Goal: Information Seeking & Learning: Learn about a topic

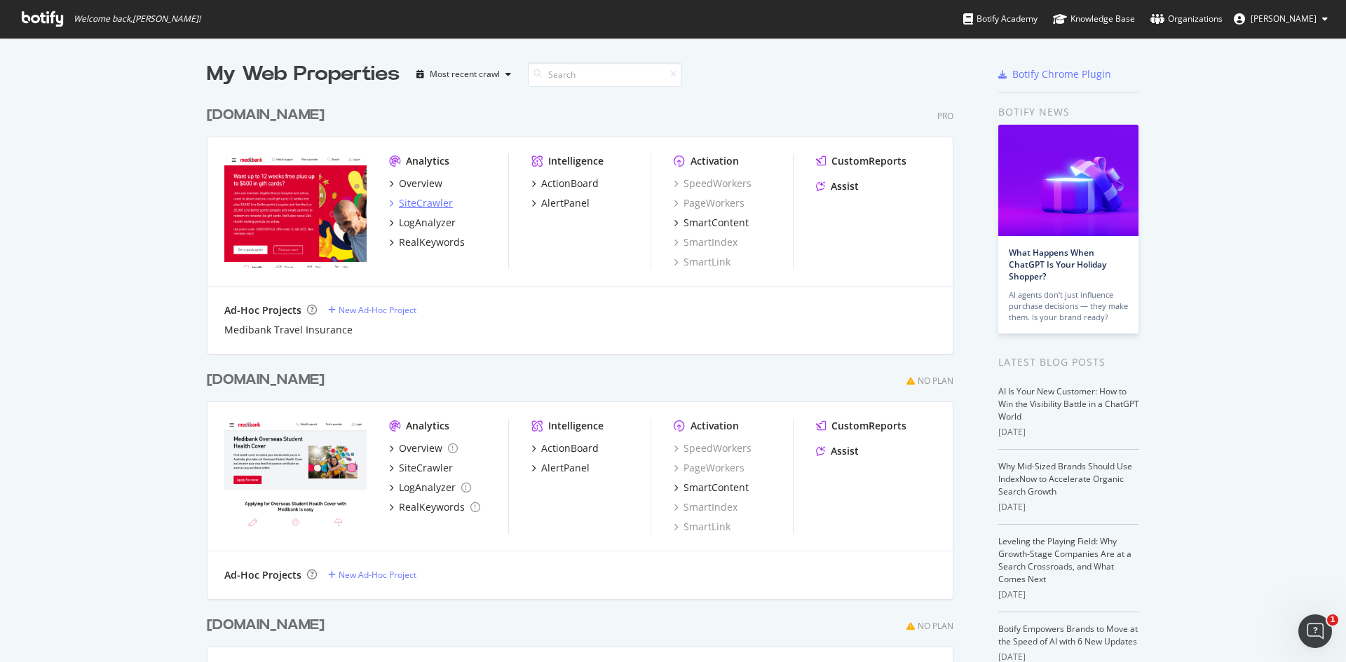
click at [411, 201] on div "SiteCrawler" at bounding box center [426, 203] width 54 height 14
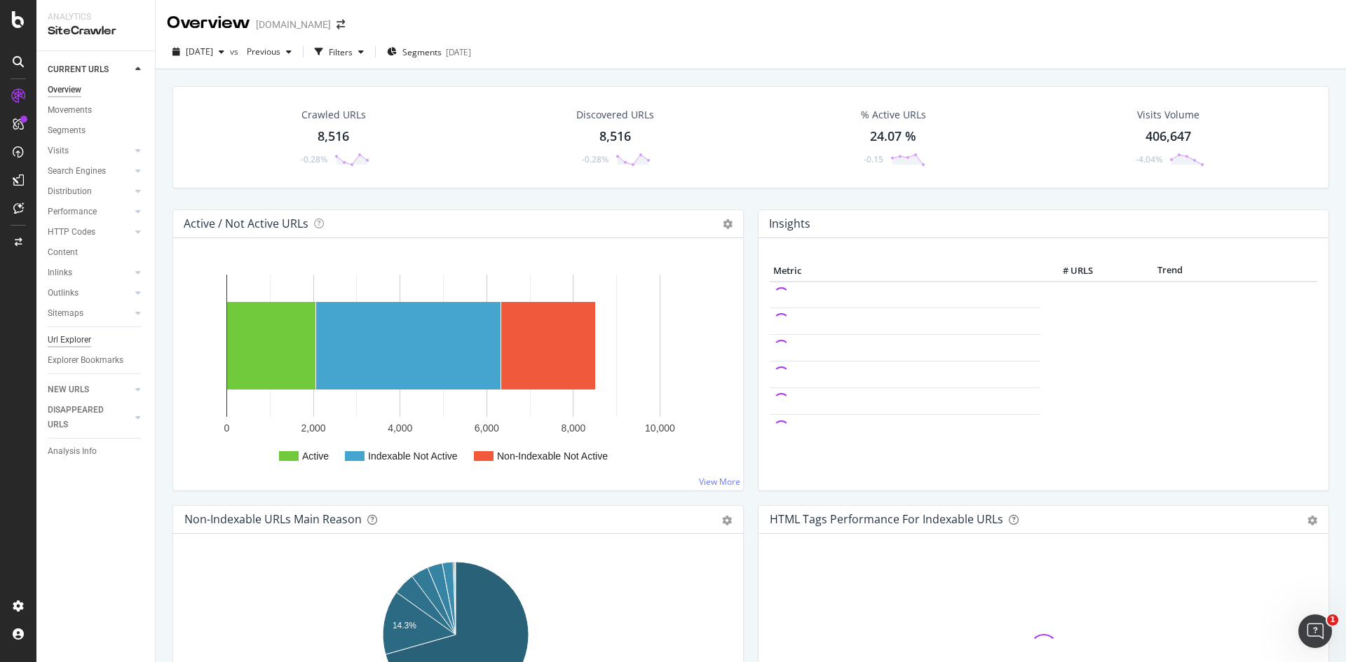
click at [76, 341] on div "Url Explorer" at bounding box center [69, 340] width 43 height 15
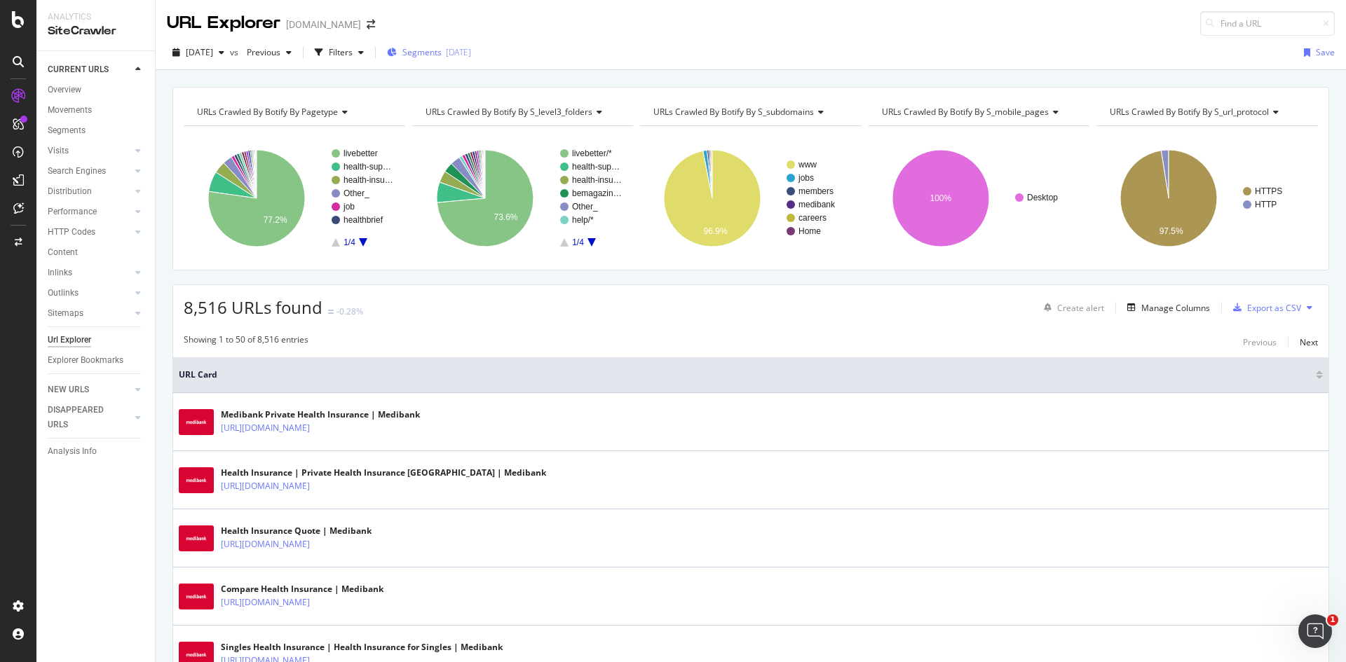
click at [442, 56] on span "Segments" at bounding box center [421, 52] width 39 height 12
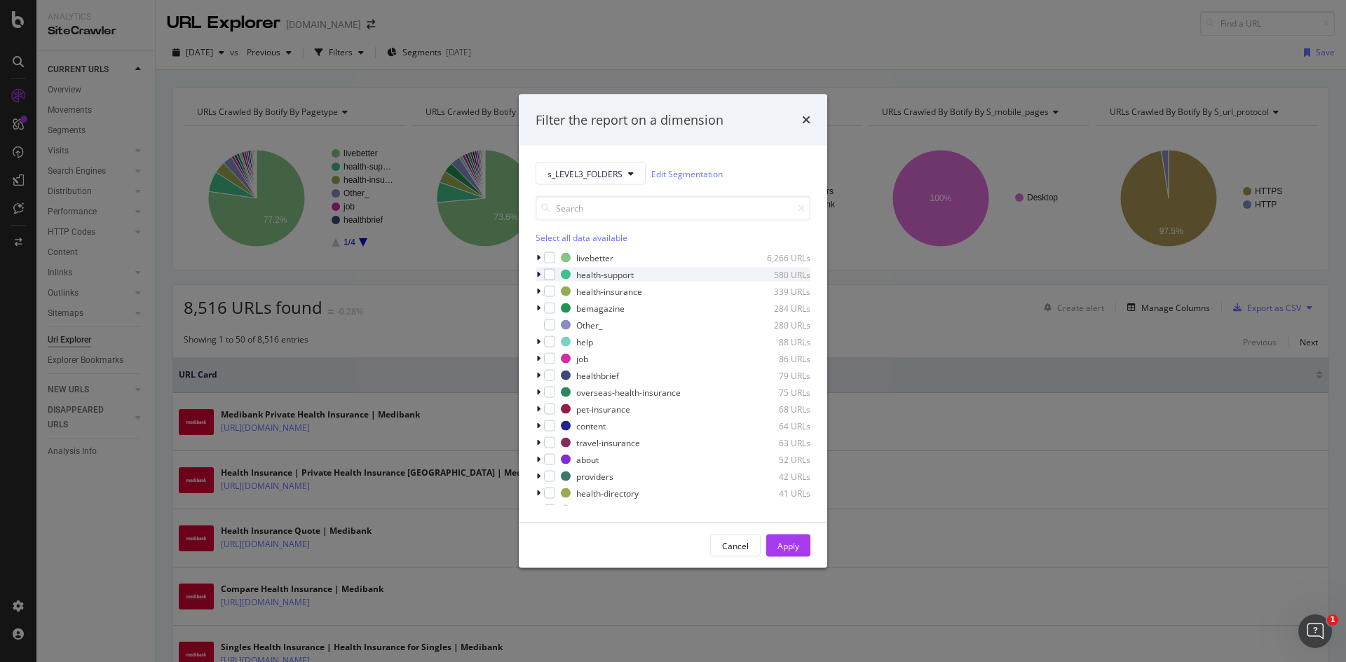
click at [535, 275] on div "modal" at bounding box center [539, 275] width 8 height 14
click at [535, 275] on icon "modal" at bounding box center [538, 275] width 6 height 8
click at [551, 276] on div "modal" at bounding box center [549, 274] width 11 height 11
click at [536, 271] on icon "modal" at bounding box center [538, 275] width 4 height 8
click at [536, 271] on icon "modal" at bounding box center [538, 275] width 6 height 8
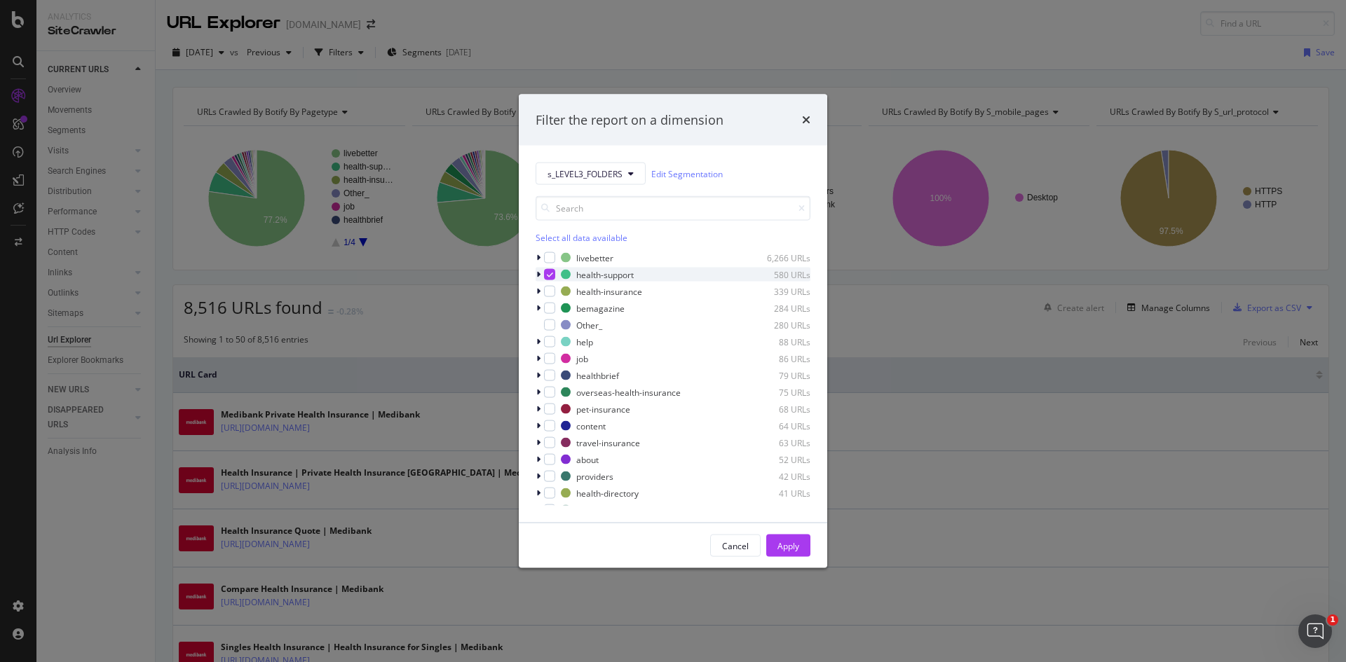
click at [553, 271] on div "modal" at bounding box center [549, 274] width 11 height 11
click at [744, 542] on div "Cancel" at bounding box center [735, 546] width 27 height 12
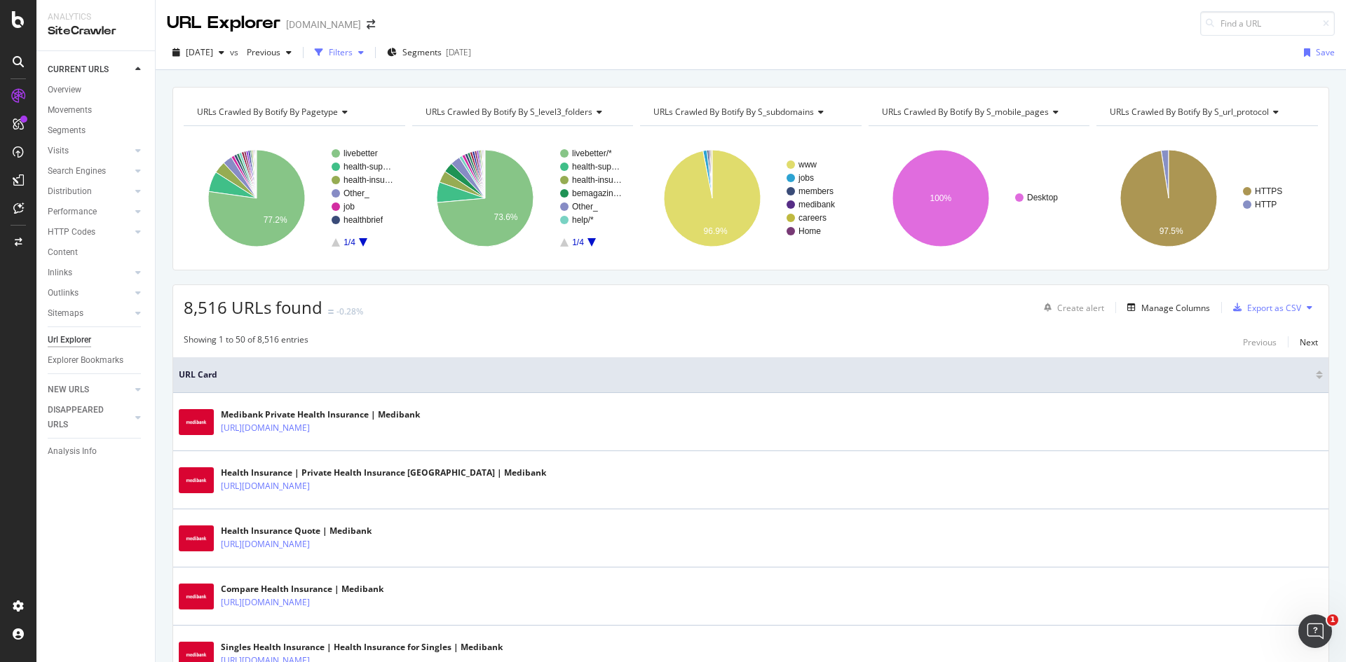
click at [353, 57] on div "Filters" at bounding box center [341, 52] width 24 height 12
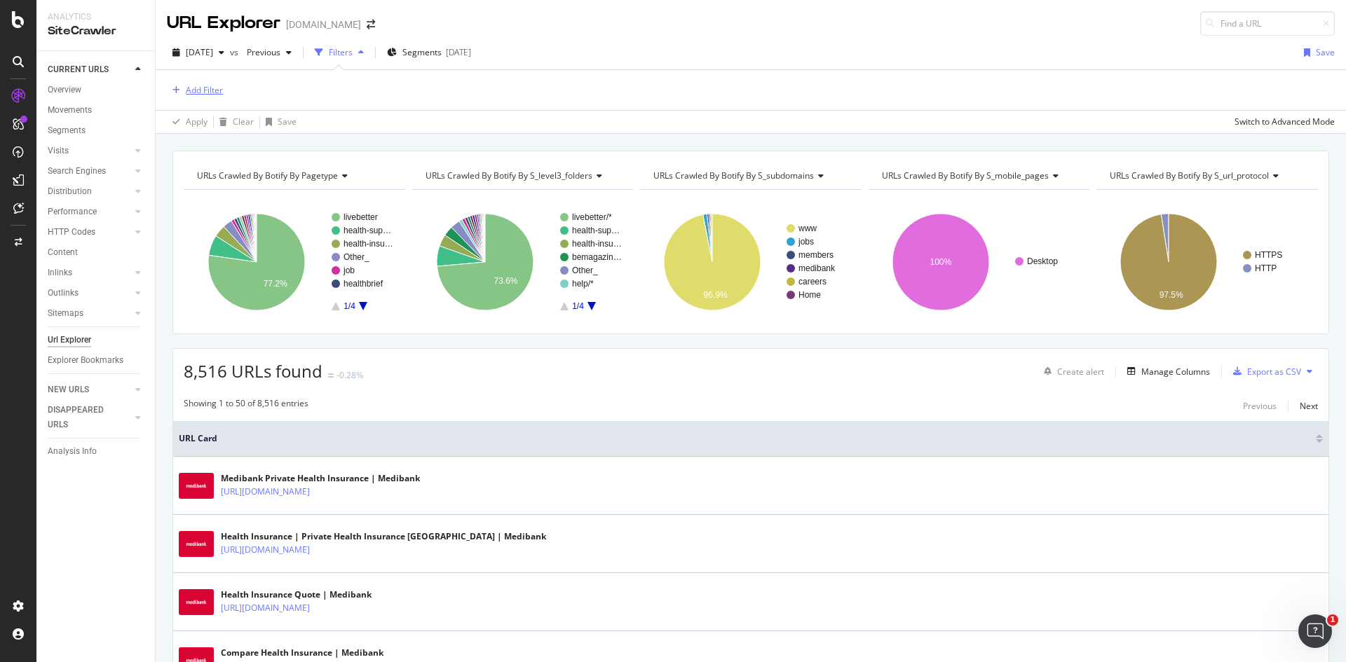
click at [208, 93] on div "Add Filter" at bounding box center [204, 90] width 37 height 12
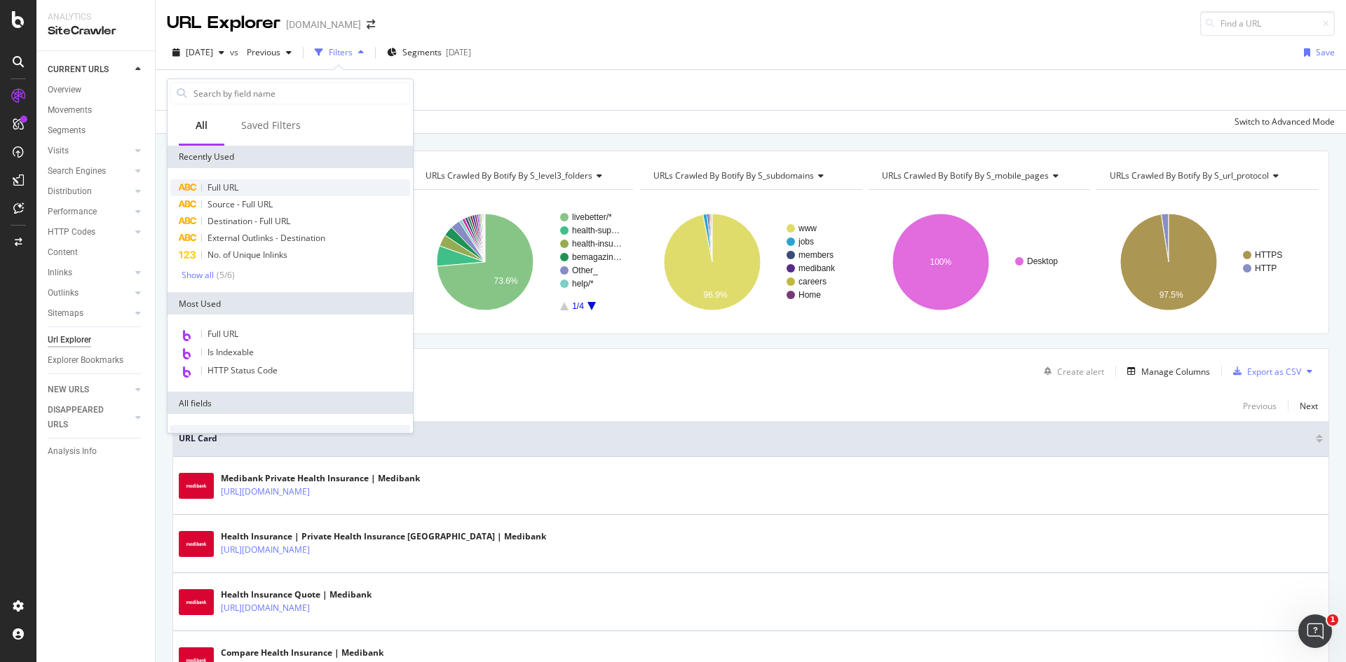
click at [252, 190] on div "Full URL" at bounding box center [290, 187] width 240 height 17
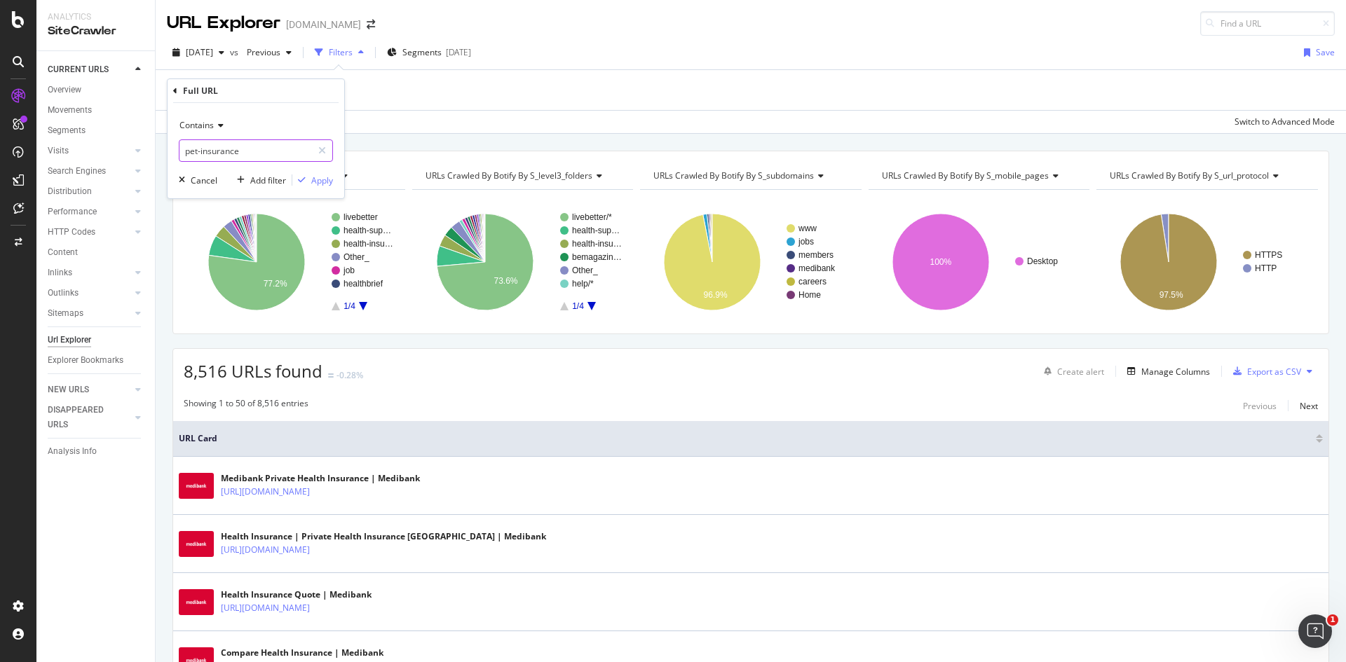
click at [251, 153] on input "pet-insurance" at bounding box center [245, 150] width 132 height 22
type input "health-support"
click at [309, 181] on div "button" at bounding box center [301, 180] width 19 height 8
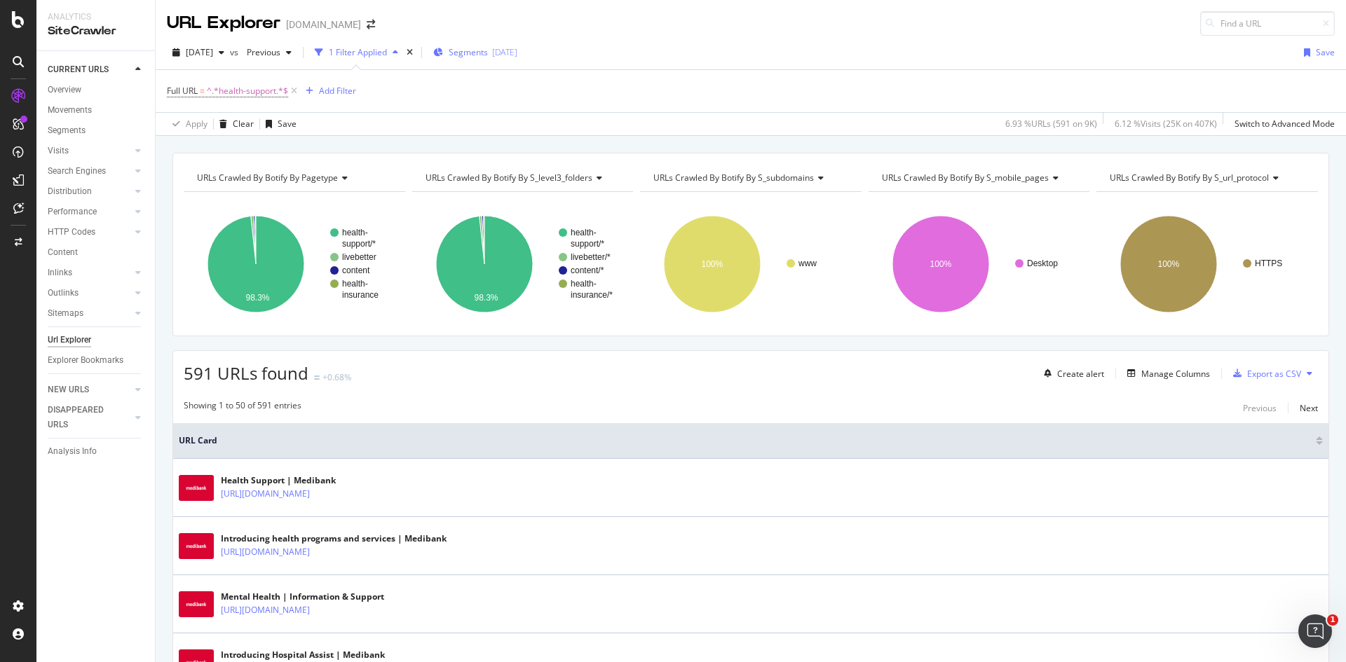
click at [488, 51] on span "Segments" at bounding box center [468, 52] width 39 height 12
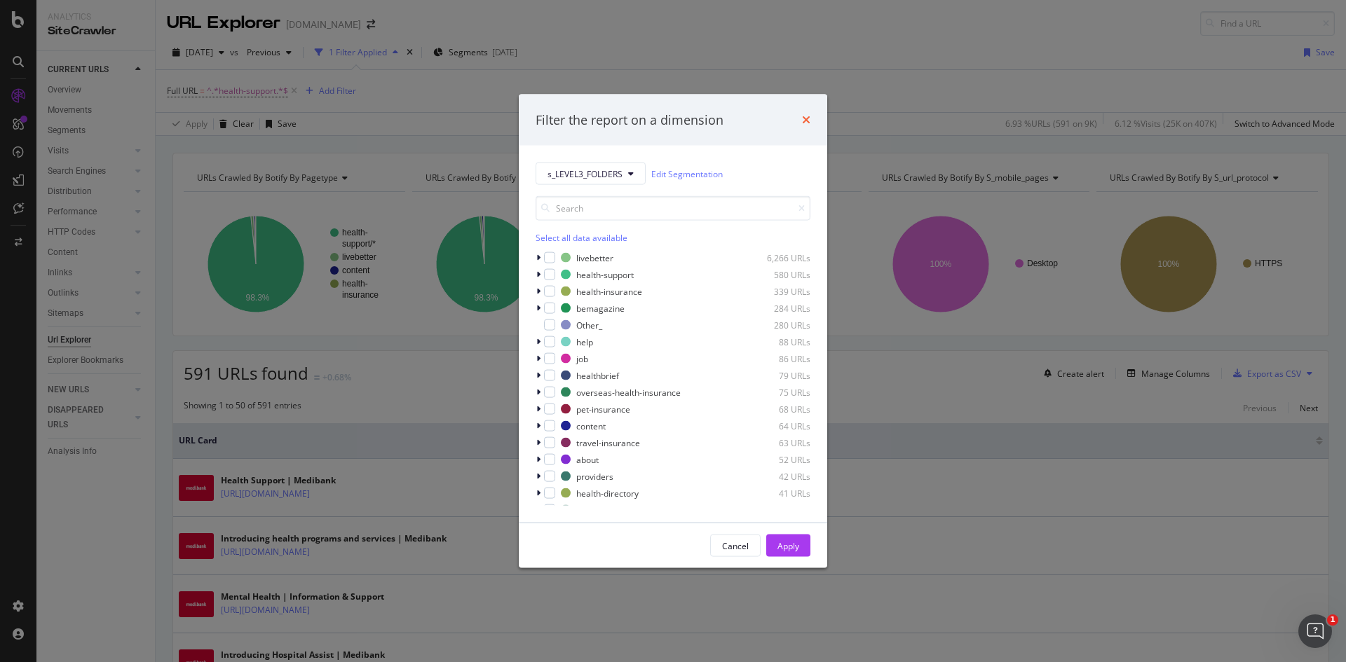
click at [802, 123] on icon "times" at bounding box center [806, 119] width 8 height 11
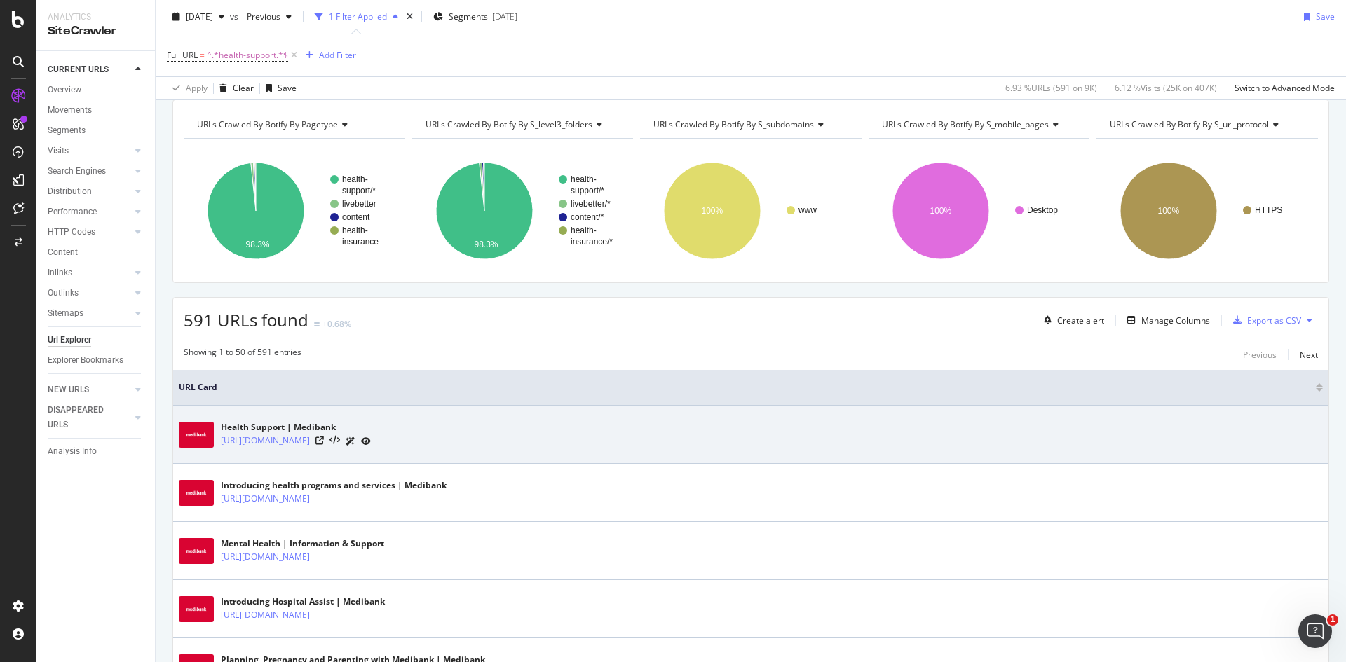
scroll to position [51, 0]
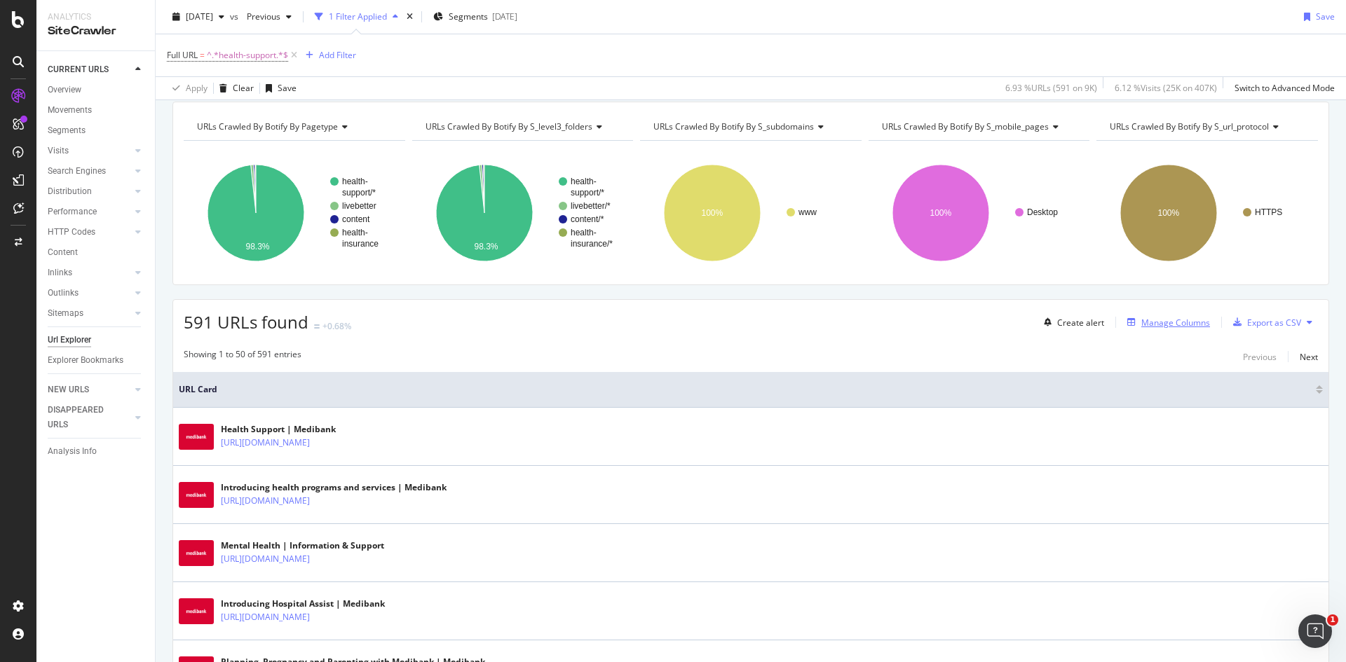
click at [1192, 325] on div "Manage Columns" at bounding box center [1175, 323] width 69 height 12
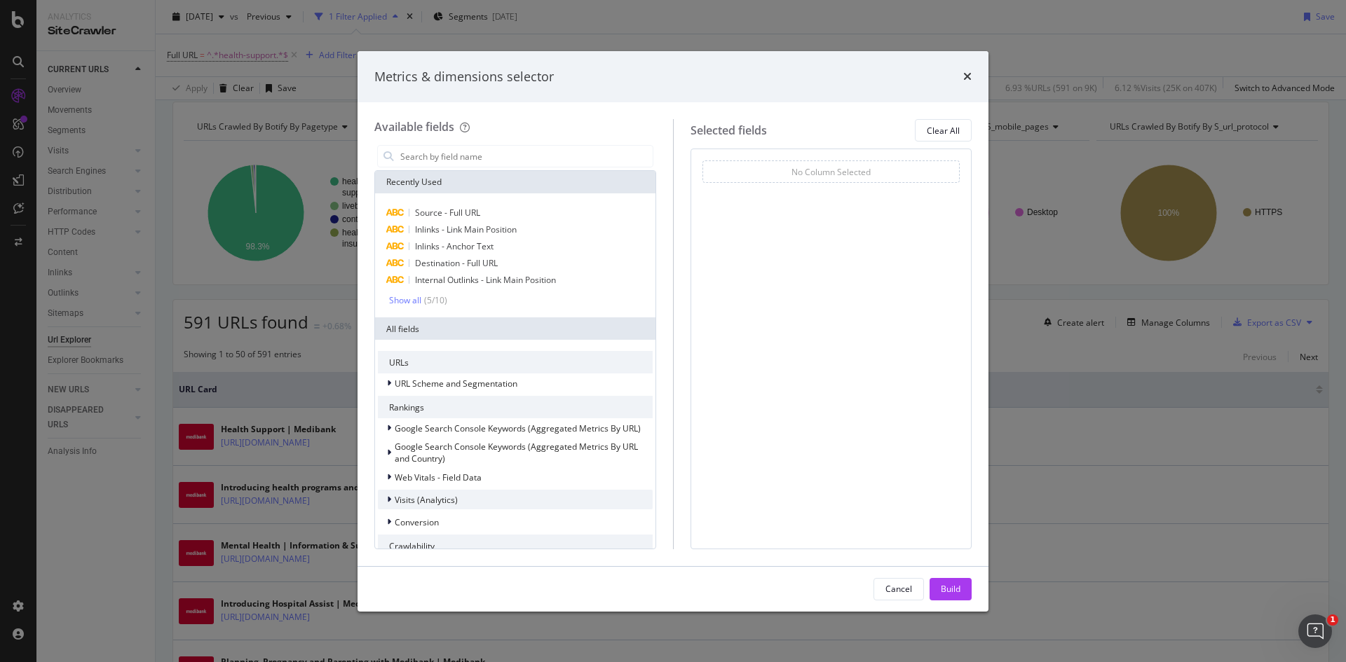
scroll to position [308, 0]
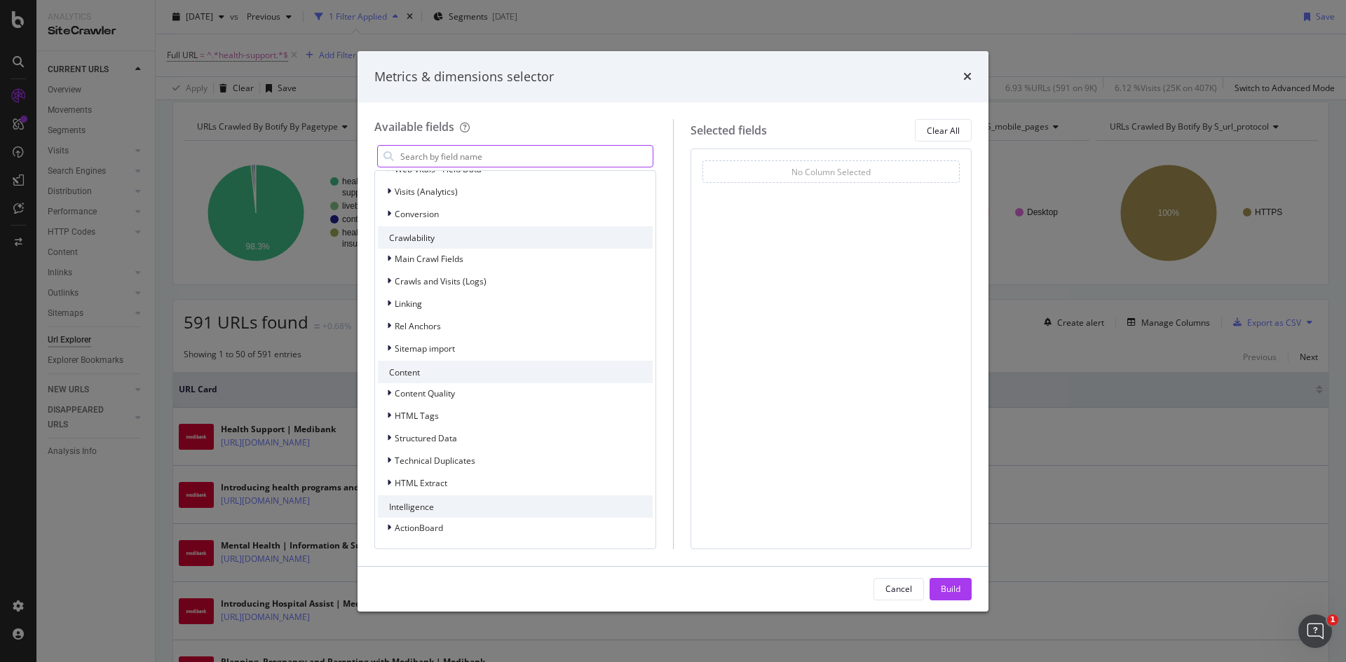
click at [515, 157] on input "modal" at bounding box center [526, 156] width 254 height 21
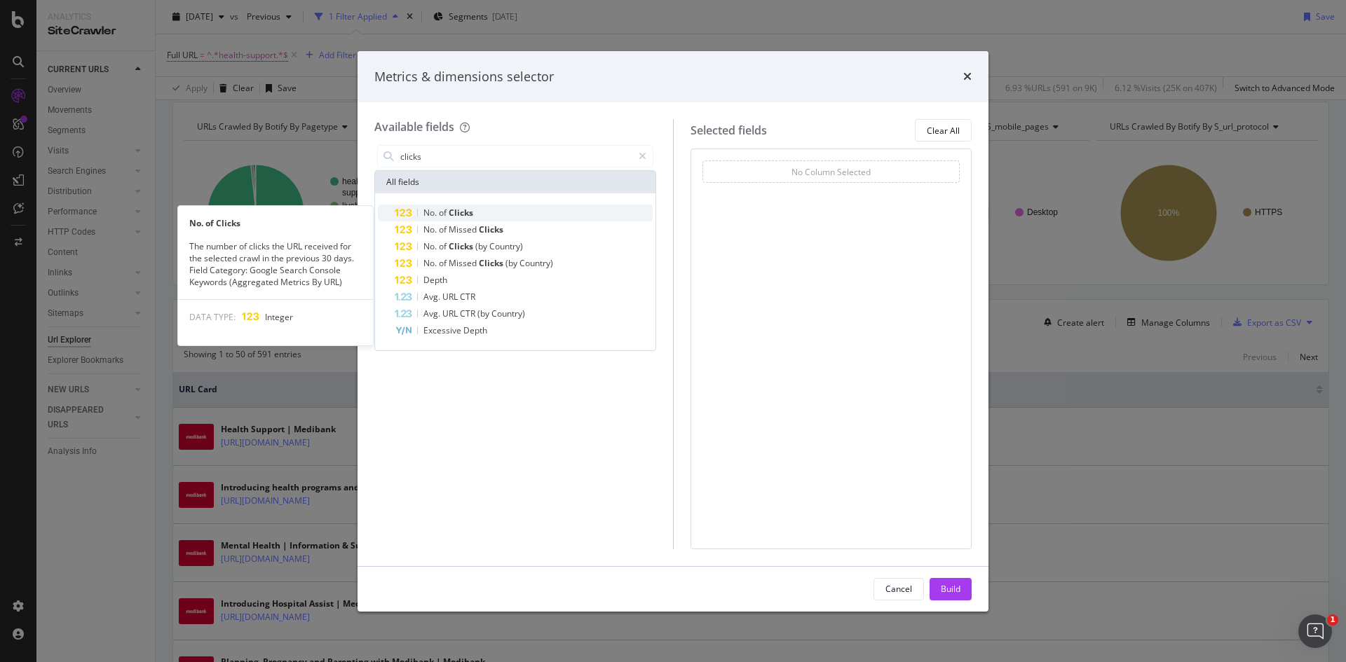
type input "clicks"
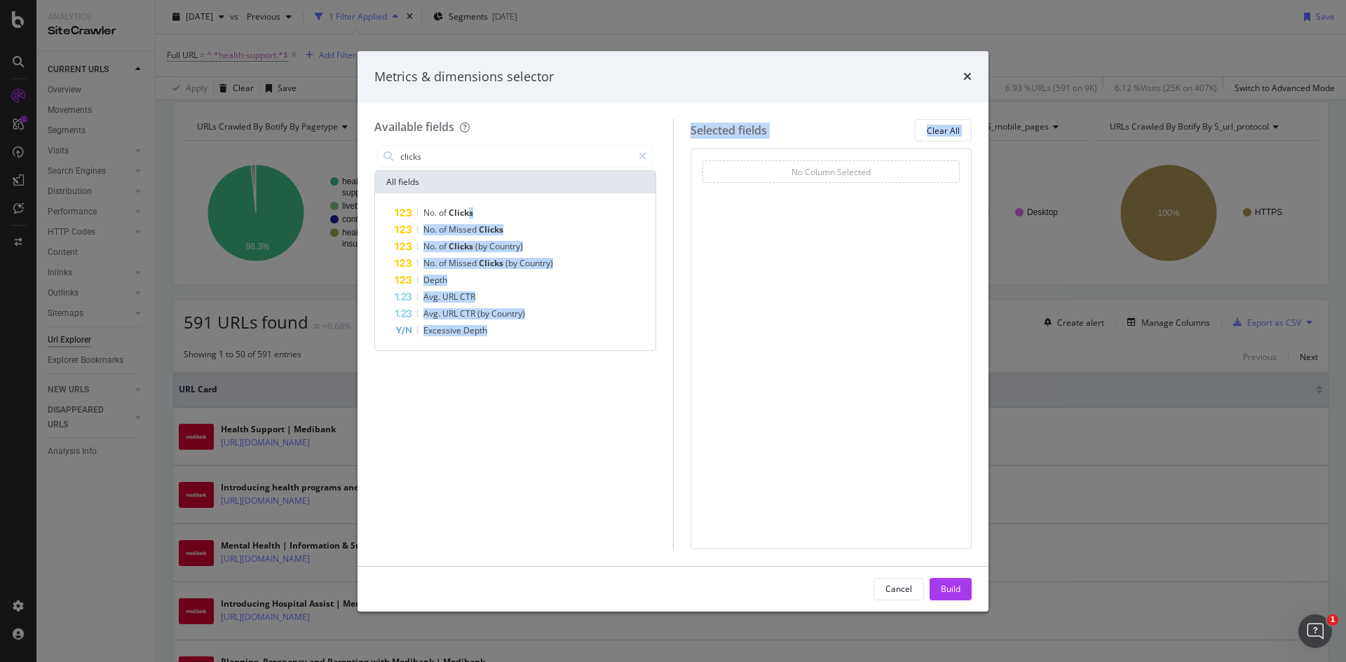
drag, startPoint x: 467, startPoint y: 215, endPoint x: 784, endPoint y: 177, distance: 319.8
click at [784, 177] on div "Available fields clicks All fields No. of Clicks No. of Missed Clicks No. of Cl…" at bounding box center [672, 334] width 597 height 430
click at [531, 397] on div "clicks All fields No. of Clicks No. of Missed Clicks No. of Clicks (by Country)…" at bounding box center [515, 345] width 282 height 407
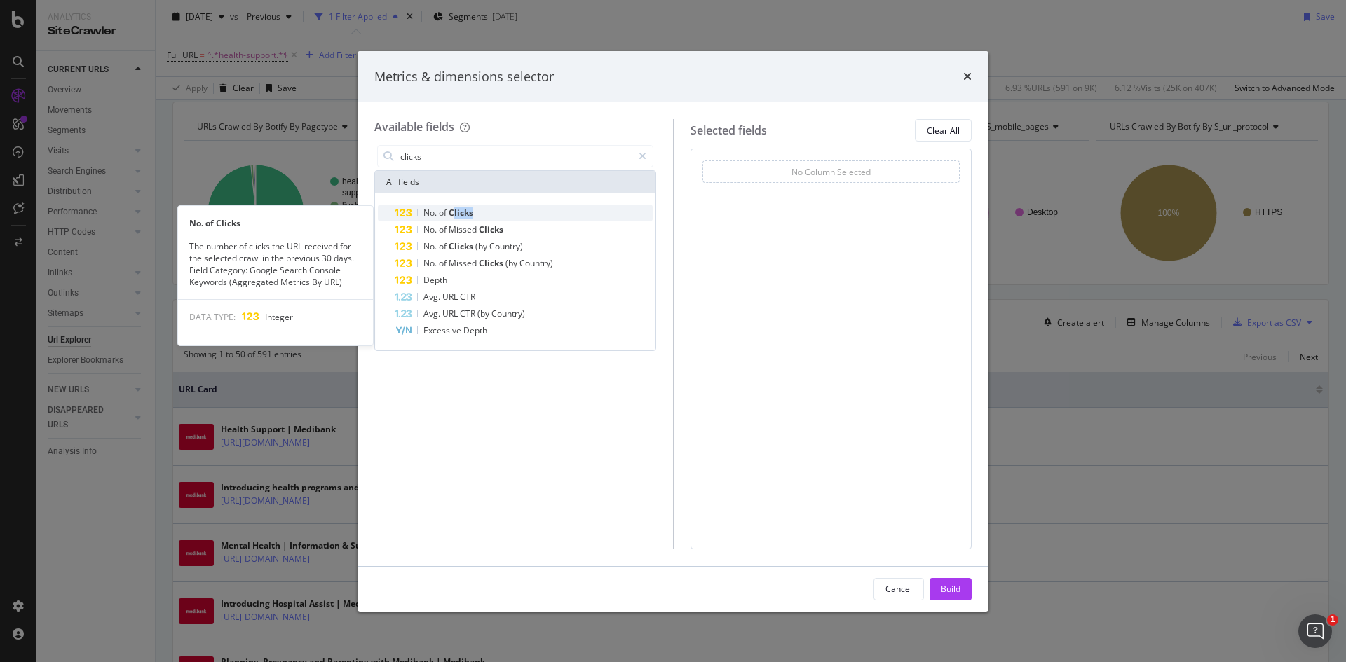
drag, startPoint x: 452, startPoint y: 211, endPoint x: 487, endPoint y: 209, distance: 35.1
click at [487, 209] on div "No. of Clicks" at bounding box center [524, 213] width 258 height 17
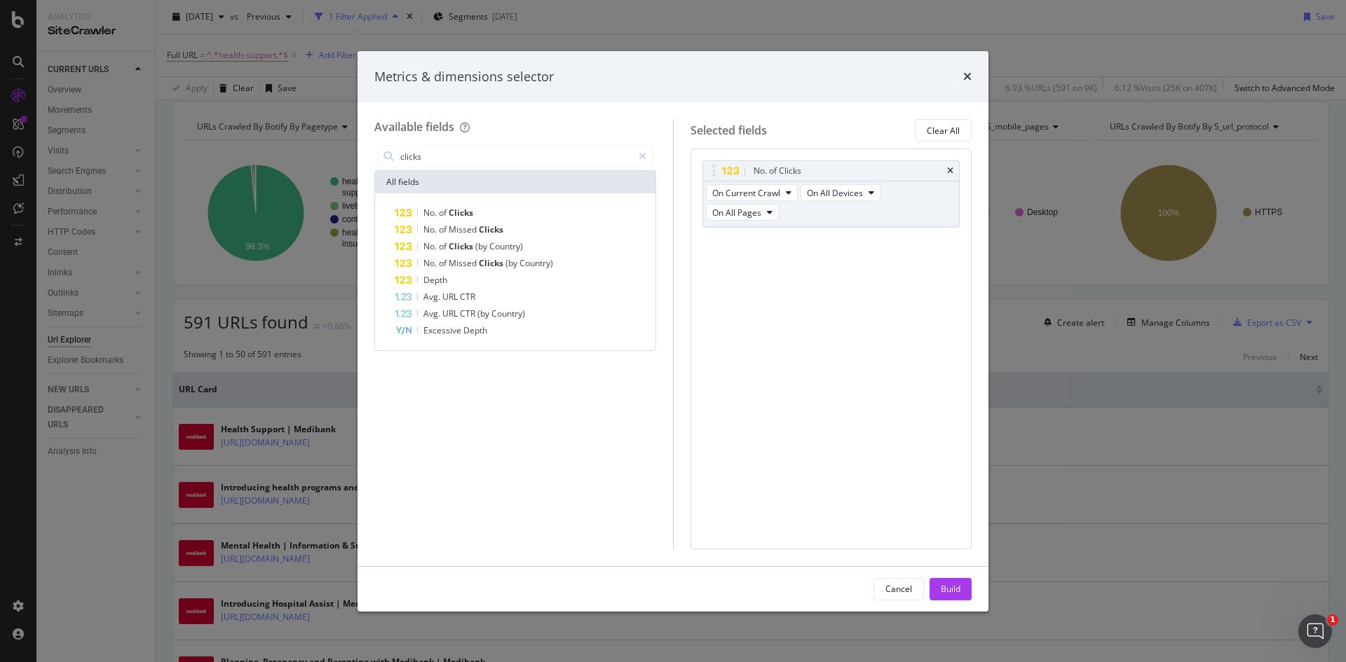
drag, startPoint x: 708, startPoint y: 64, endPoint x: 744, endPoint y: 100, distance: 51.0
click at [744, 100] on div "Metrics & dimensions selector" at bounding box center [672, 77] width 631 height 52
click at [971, 73] on icon "times" at bounding box center [967, 76] width 8 height 11
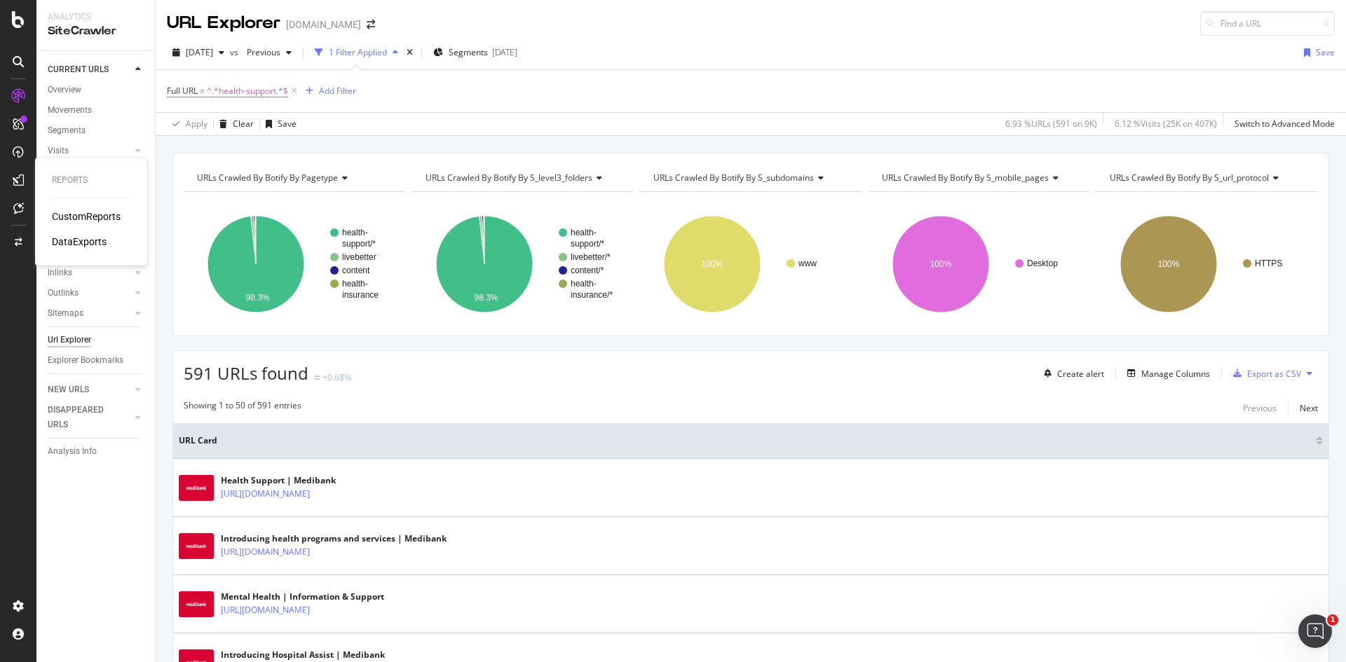
click at [64, 211] on div "CustomReports" at bounding box center [86, 217] width 69 height 14
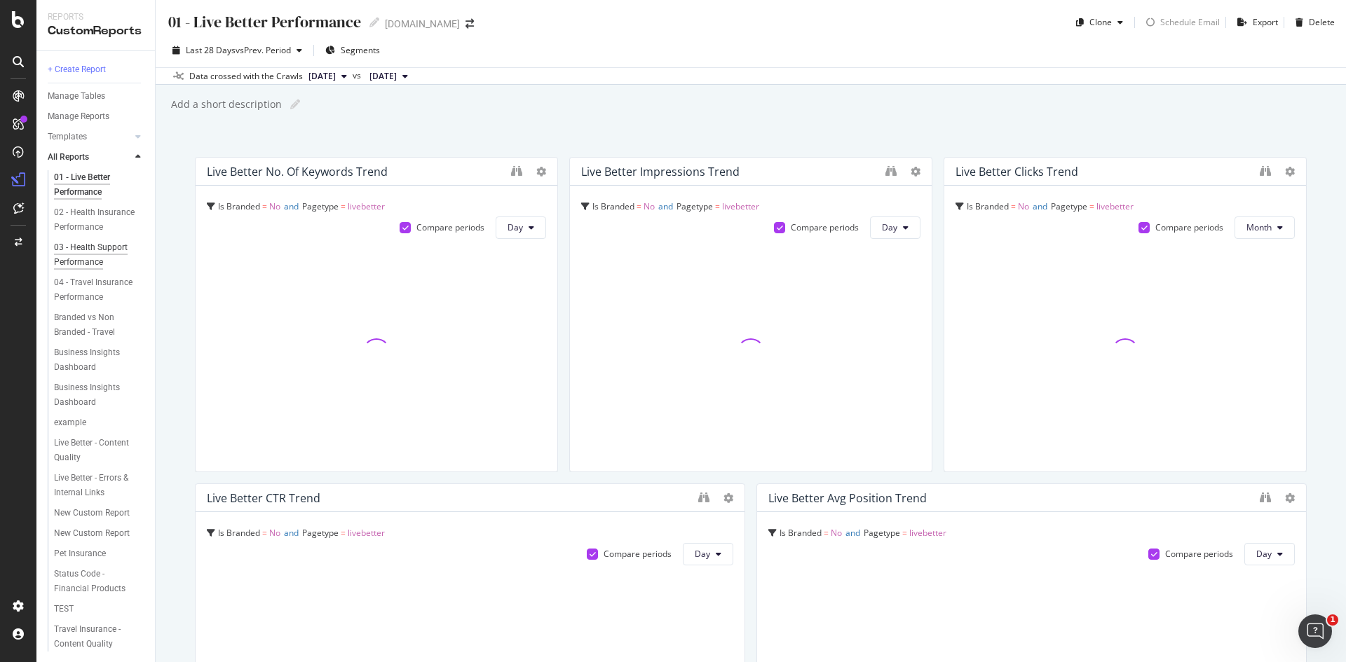
click at [81, 266] on div "03 - Health Support Performance" at bounding box center [95, 254] width 82 height 29
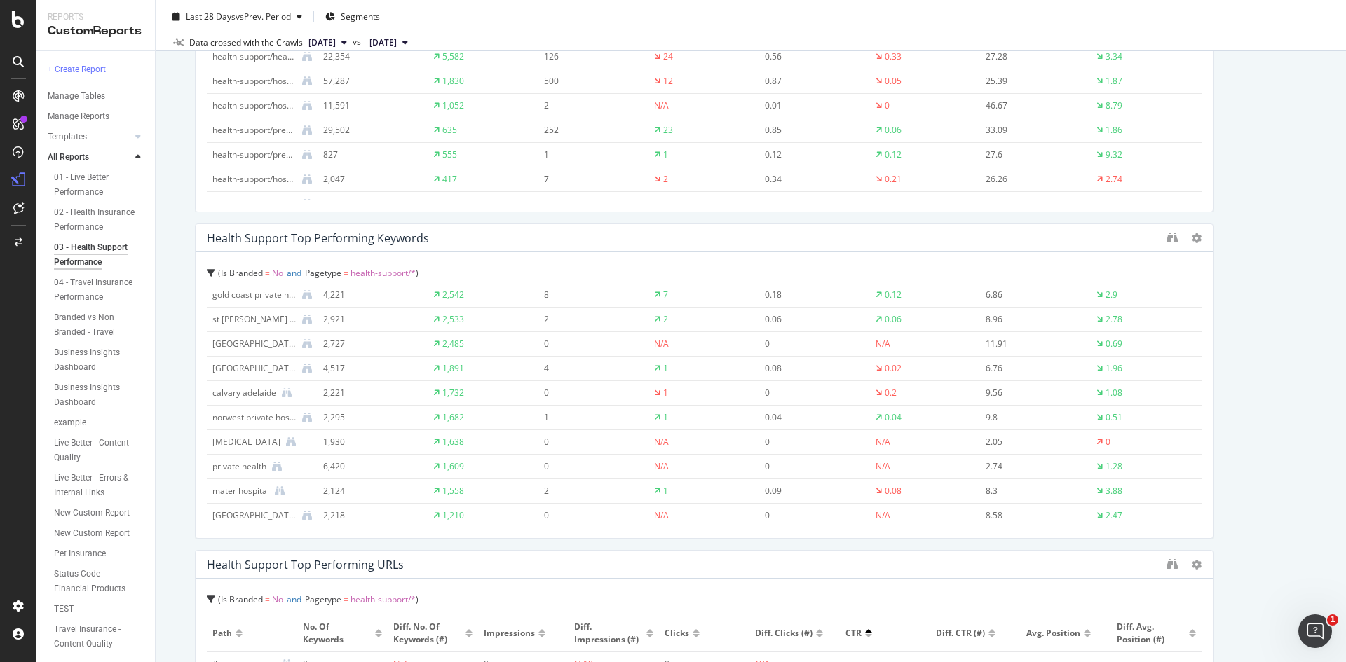
scroll to position [1814, 0]
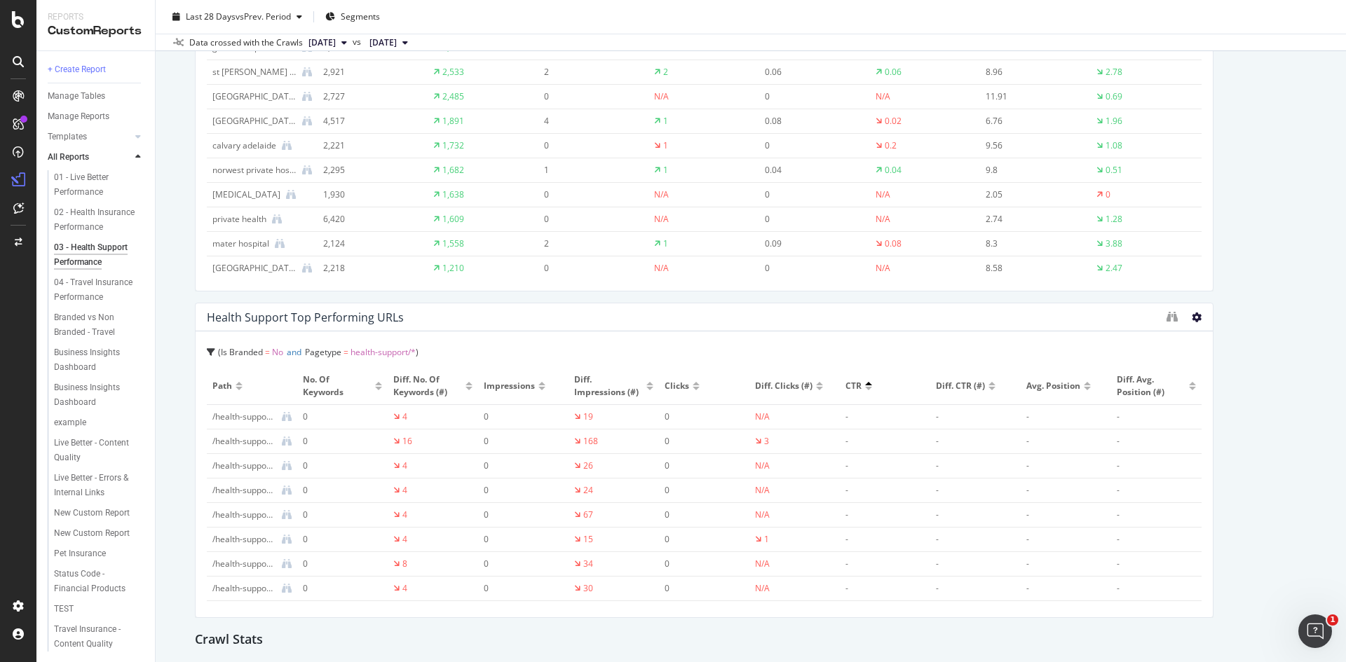
click at [1191, 320] on icon at bounding box center [1196, 318] width 10 height 10
click at [1067, 322] on div "Health Support Top Performing URLs" at bounding box center [683, 317] width 952 height 14
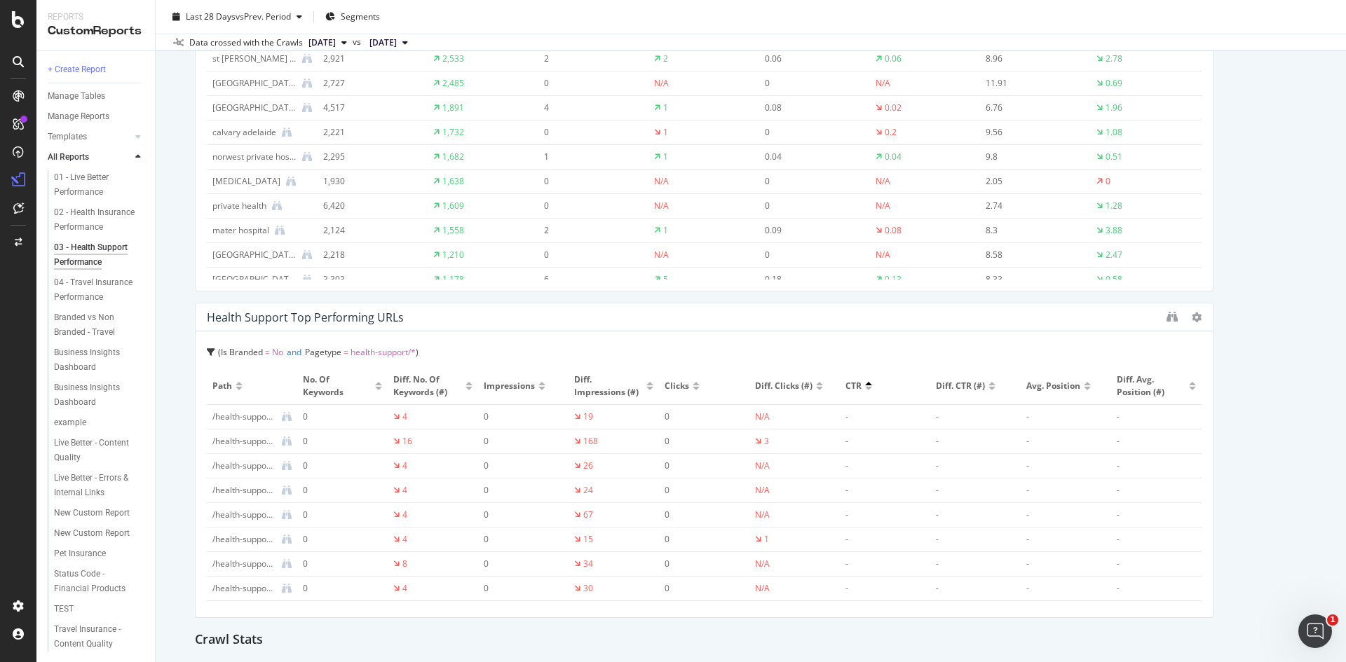
scroll to position [217, 0]
click at [212, 350] on icon at bounding box center [211, 352] width 8 height 8
click at [606, 325] on div "Health Support Top Performing URLs" at bounding box center [704, 317] width 1017 height 28
click at [98, 206] on div "RealKeywords" at bounding box center [83, 208] width 62 height 14
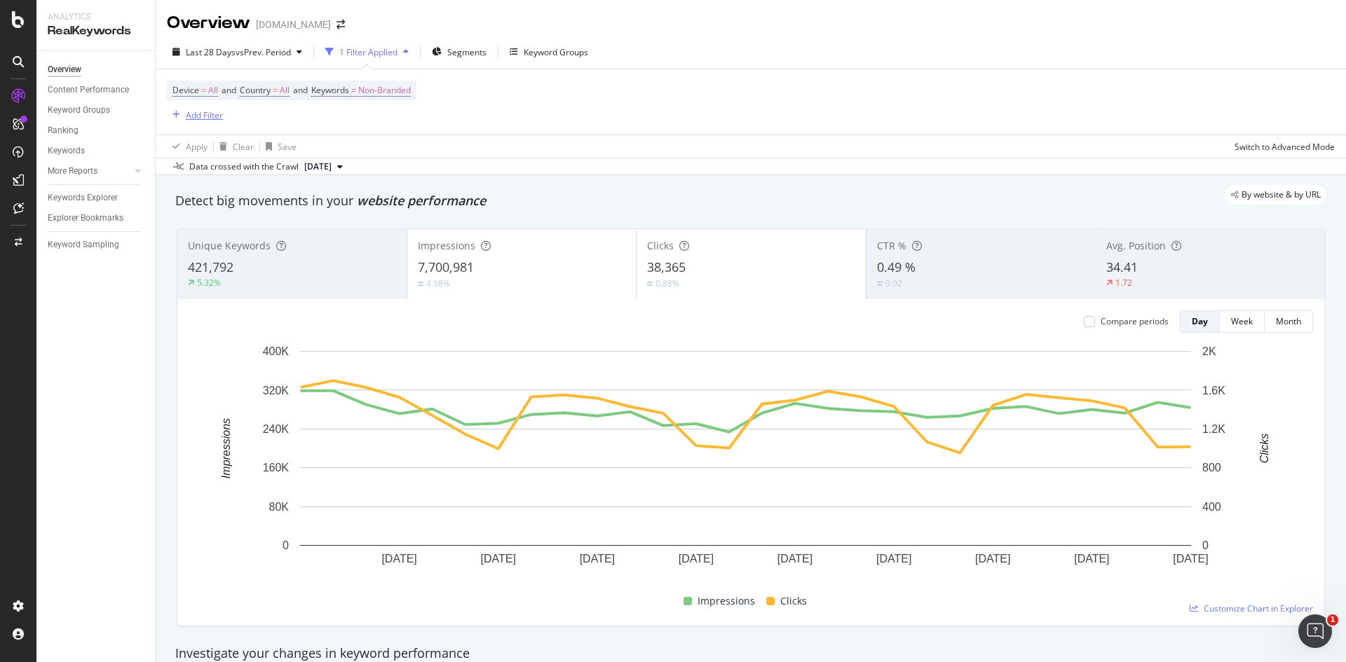
click at [189, 118] on div "Add Filter" at bounding box center [204, 115] width 37 height 12
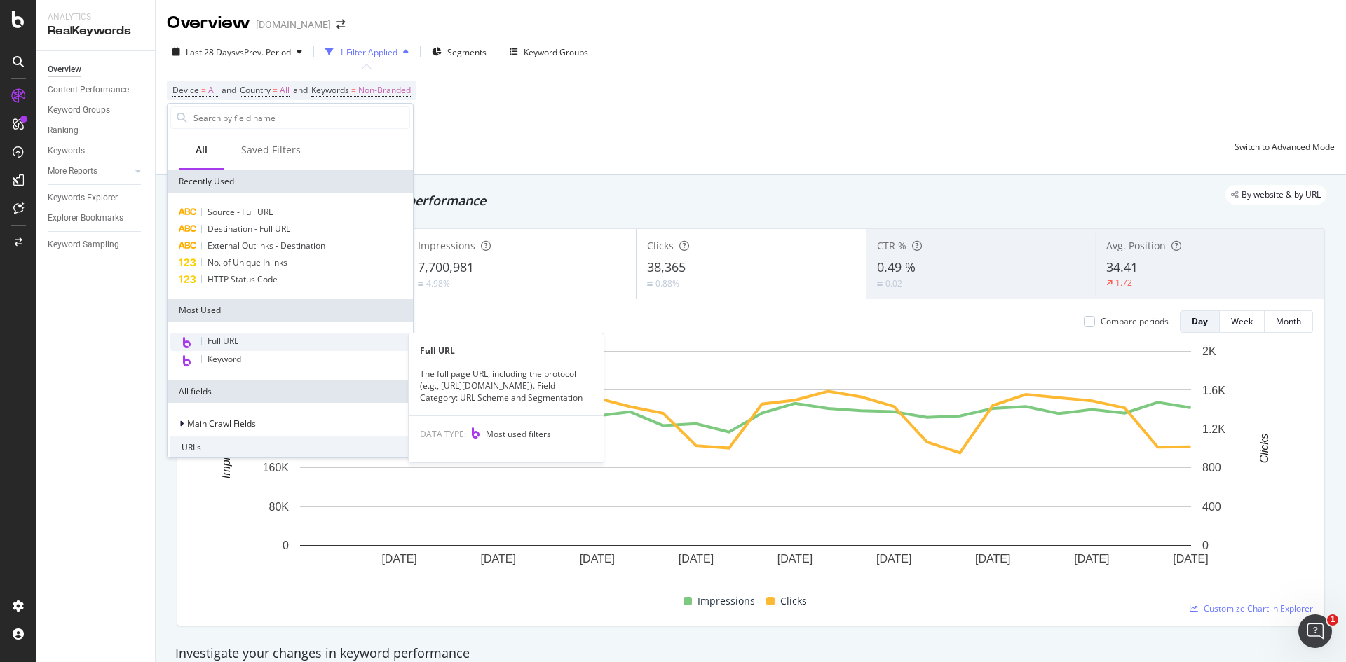
click at [257, 339] on div "Full URL" at bounding box center [290, 342] width 240 height 18
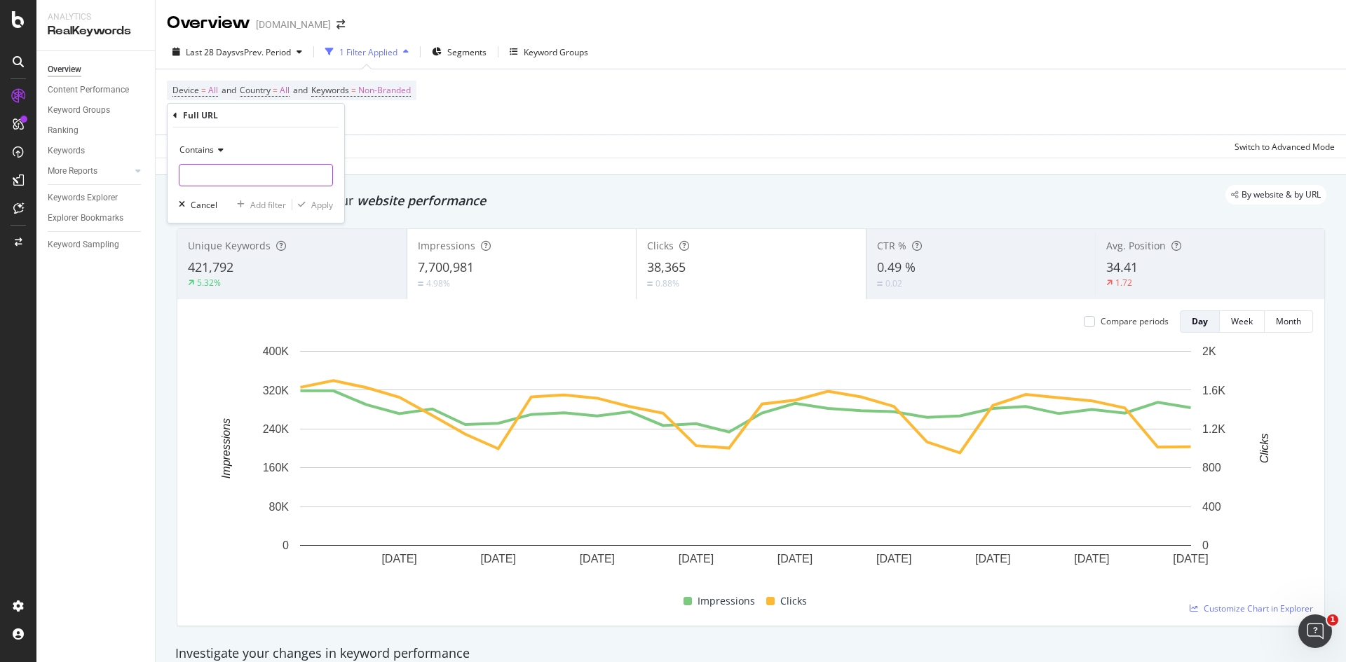
click at [220, 177] on input "text" at bounding box center [255, 175] width 153 height 22
type input "health-support"
click at [326, 205] on div "Apply" at bounding box center [322, 205] width 22 height 12
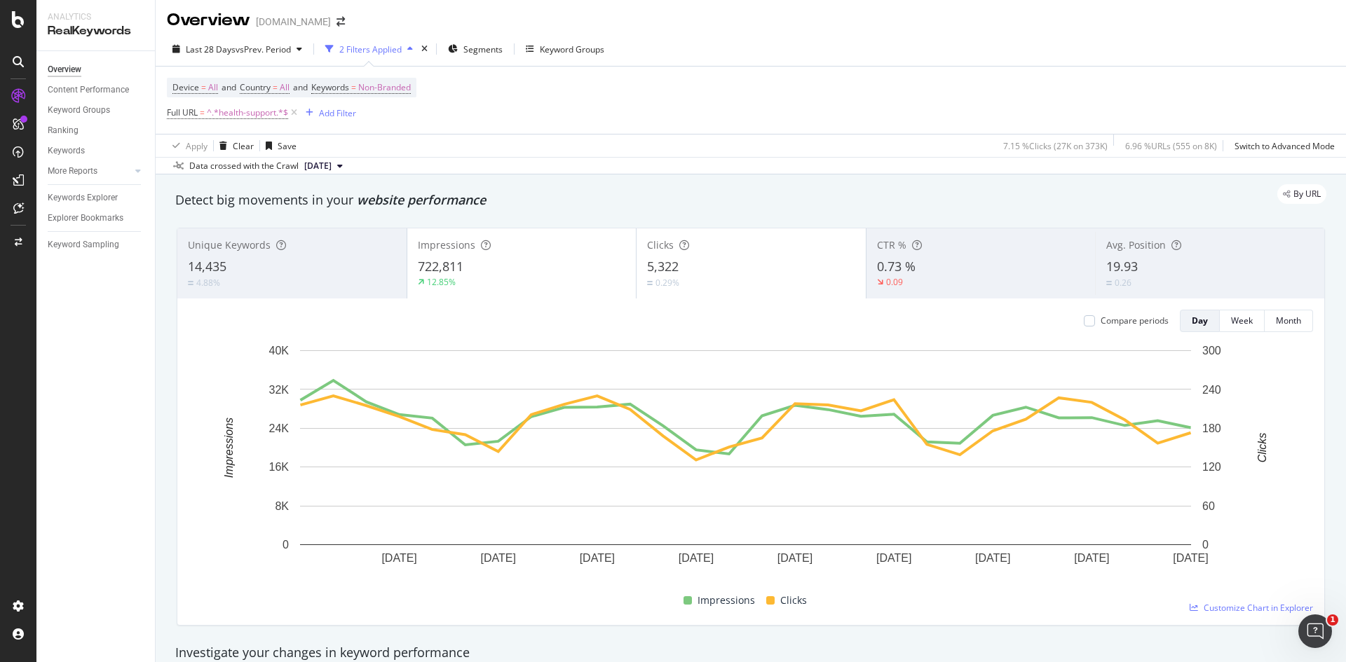
scroll to position [4, 0]
click at [301, 48] on icon "button" at bounding box center [299, 48] width 6 height 8
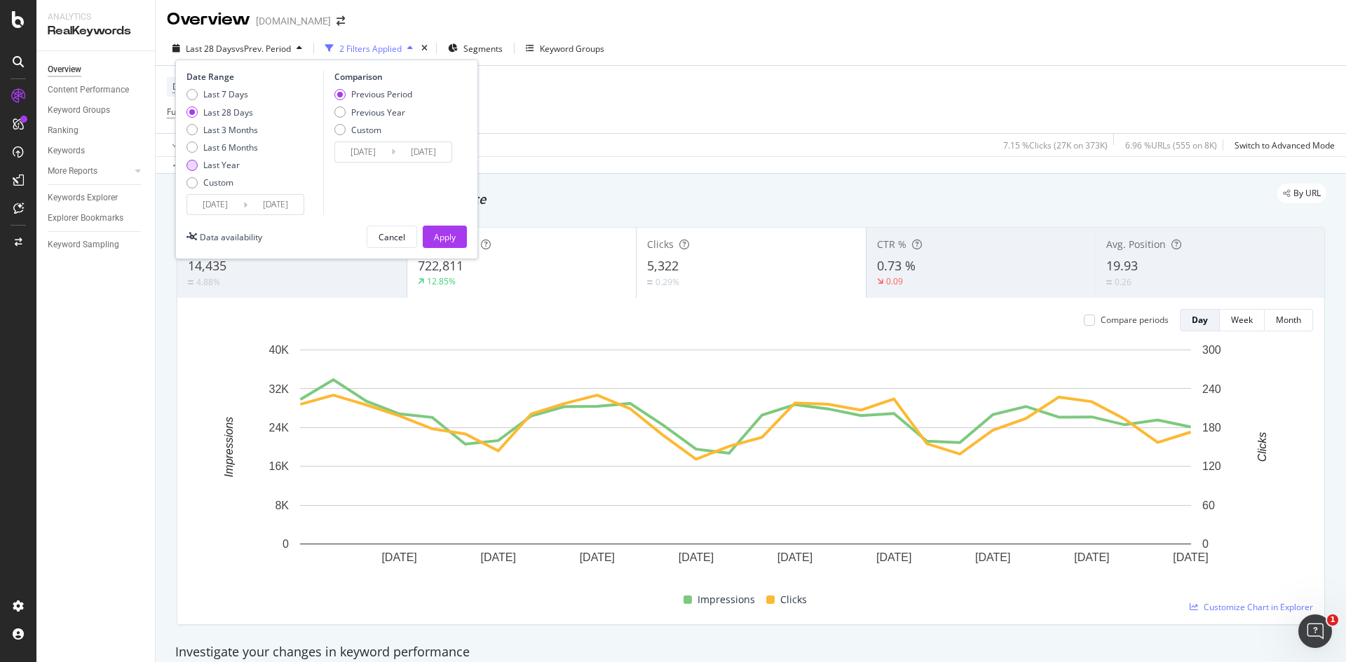
click at [223, 163] on div "Last Year" at bounding box center [221, 165] width 36 height 12
type input "[DATE]"
click at [446, 238] on div "Apply" at bounding box center [445, 237] width 22 height 12
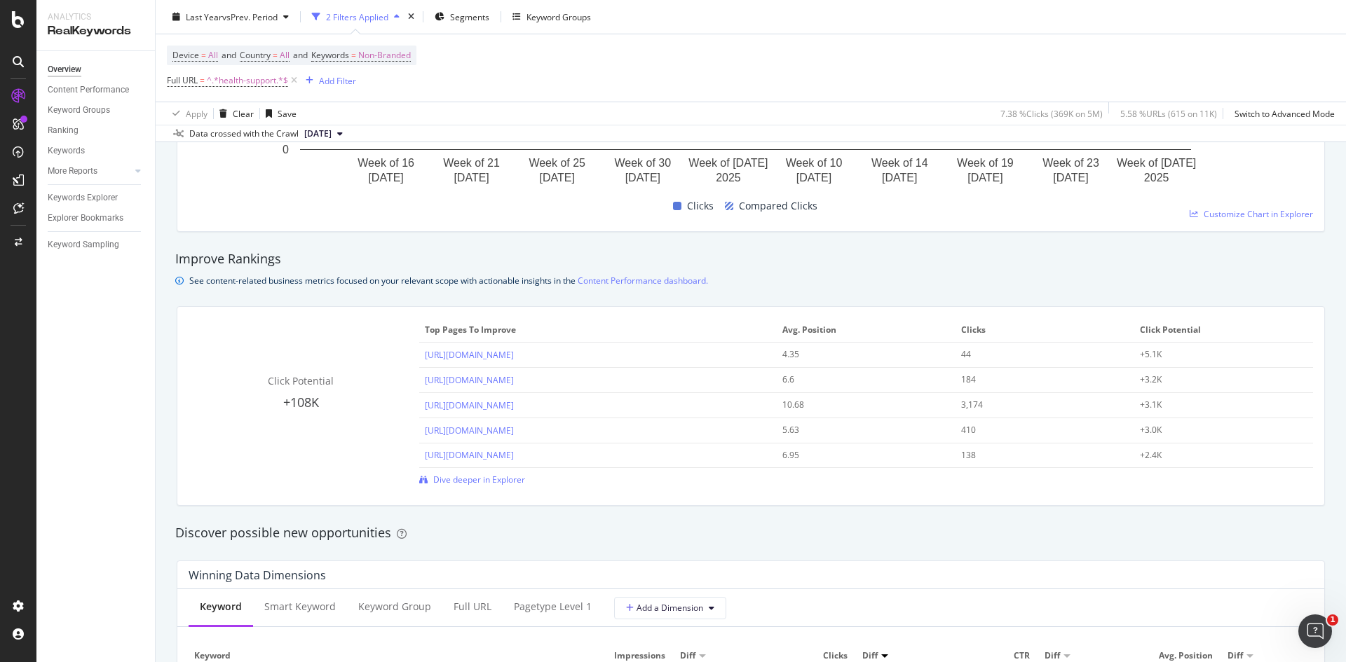
scroll to position [116, 0]
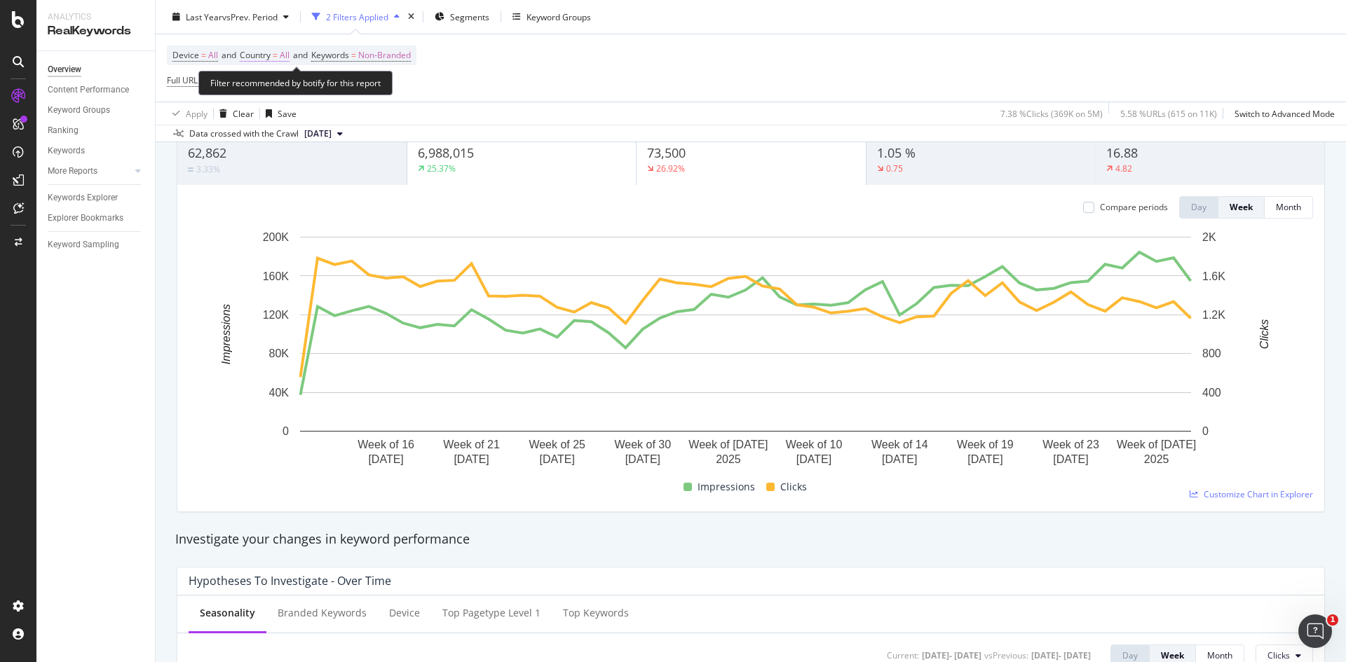
click at [288, 56] on span "All" at bounding box center [285, 56] width 10 height 20
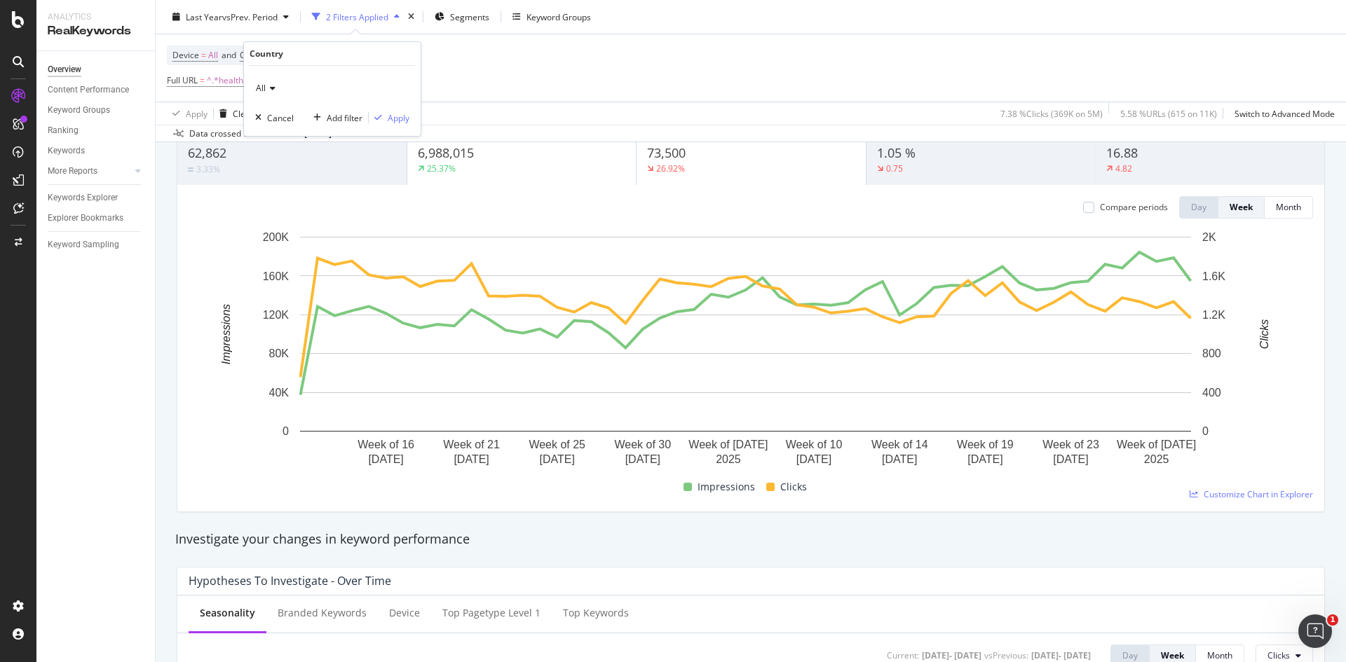
click at [267, 88] on icon at bounding box center [271, 88] width 10 height 8
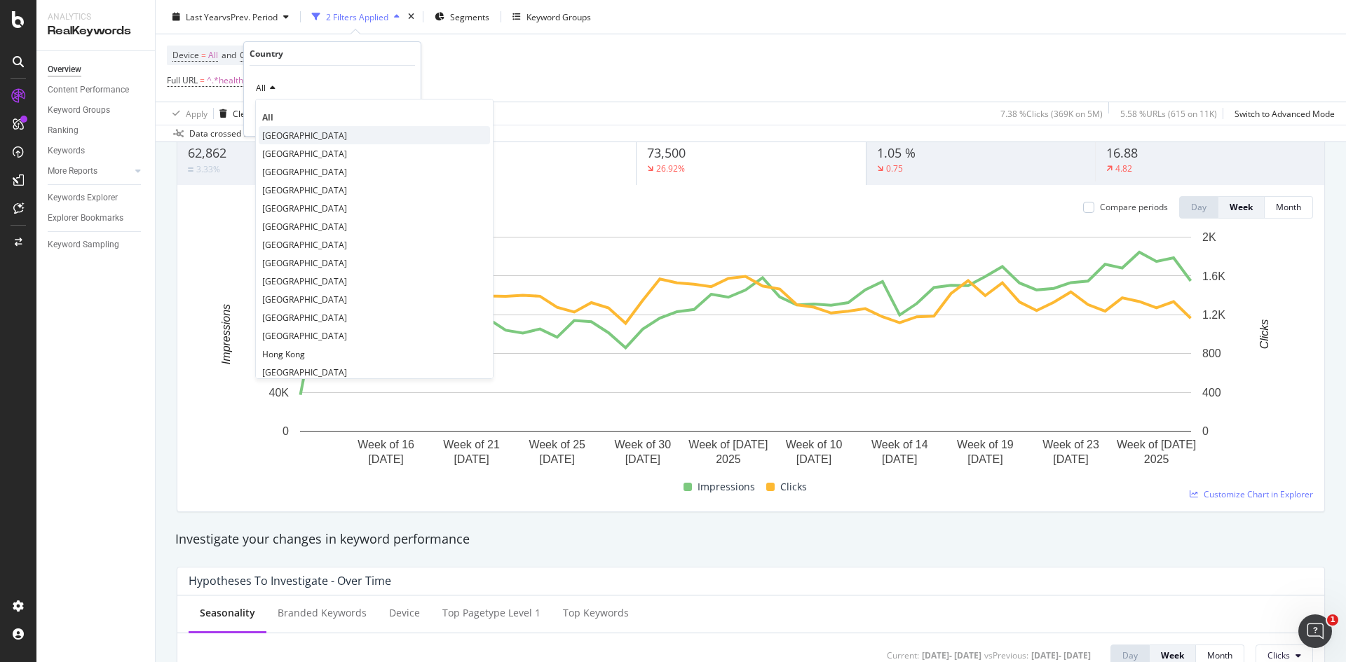
click at [284, 136] on span "[GEOGRAPHIC_DATA]" at bounding box center [304, 136] width 85 height 12
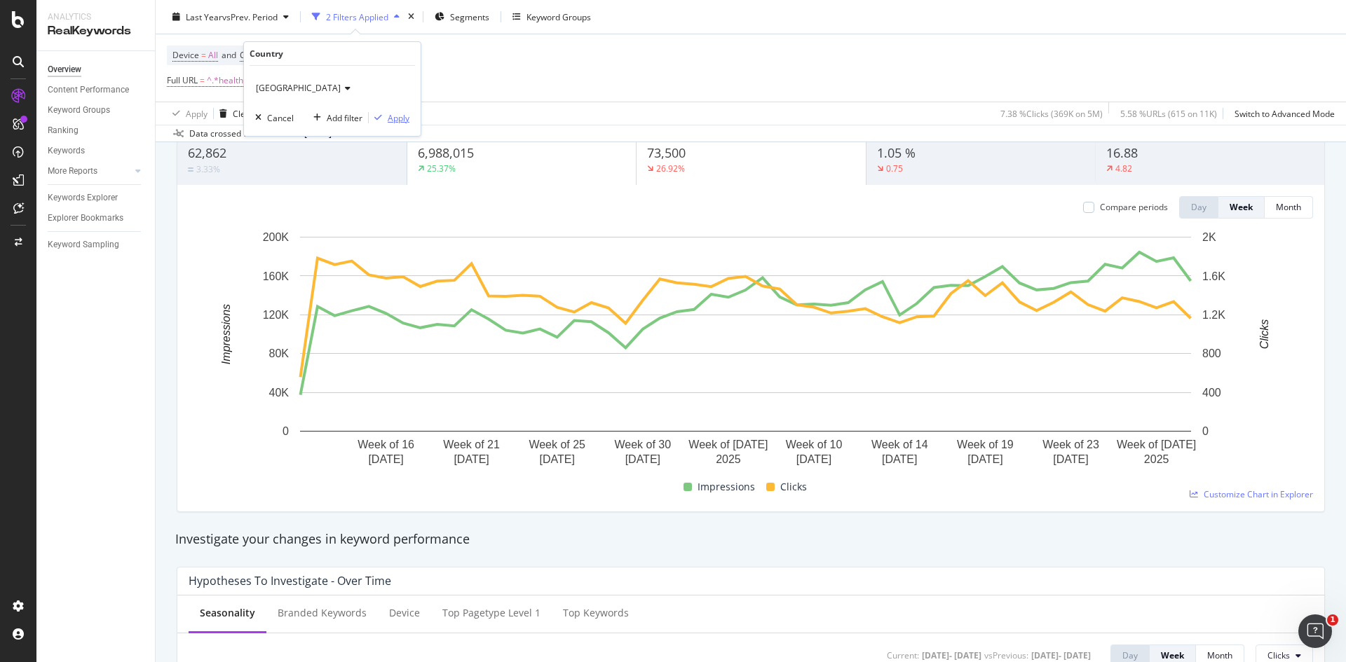
click at [395, 114] on div "Apply" at bounding box center [399, 118] width 22 height 12
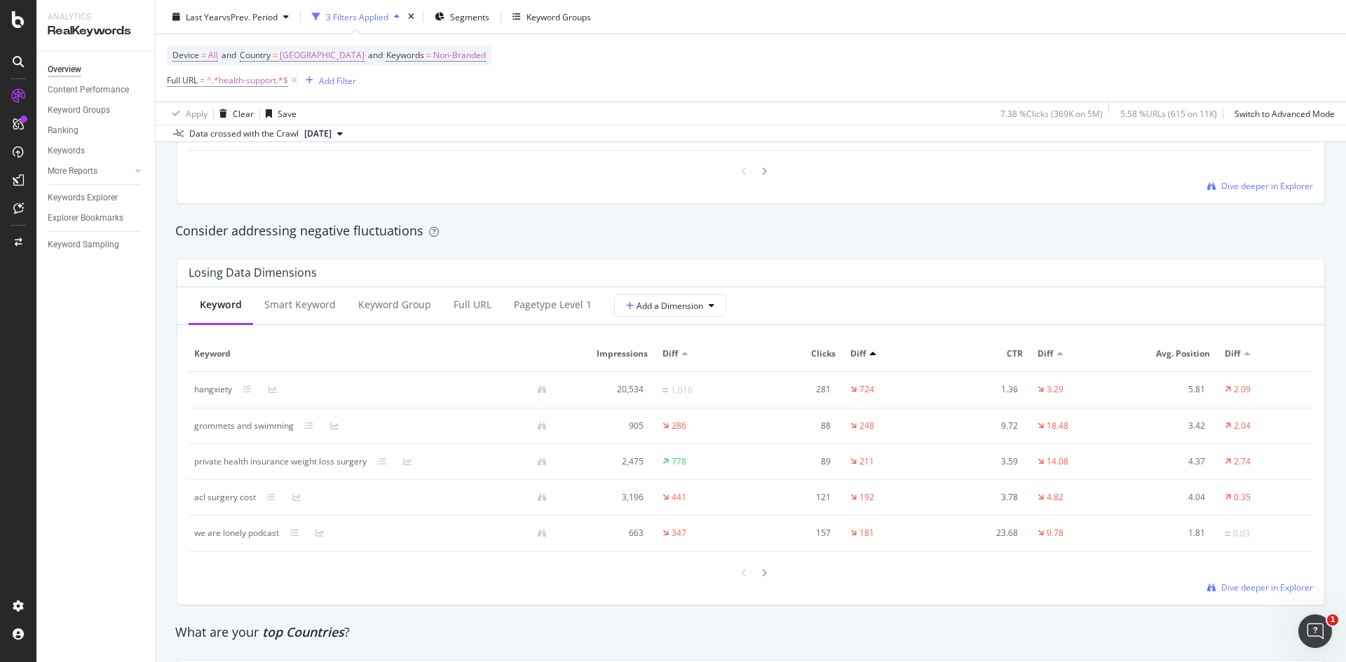
scroll to position [1554, 0]
click at [469, 302] on div "Full URL" at bounding box center [472, 304] width 38 height 14
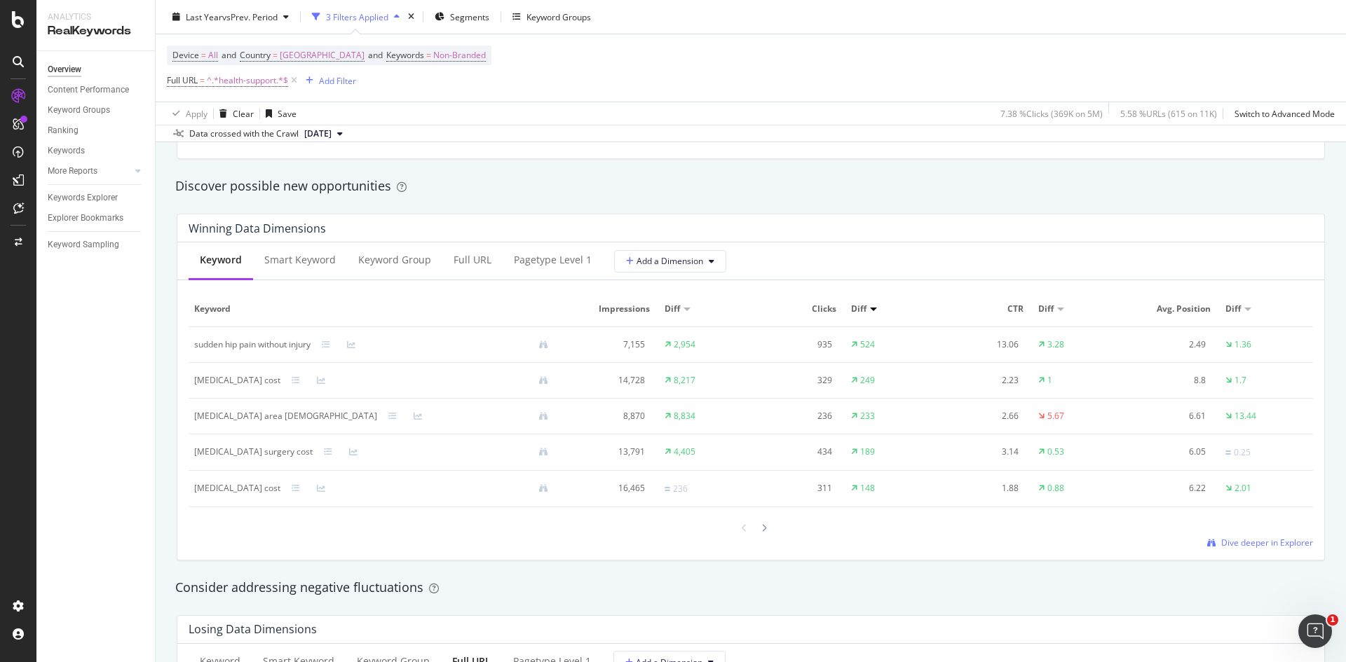
scroll to position [1196, 0]
click at [472, 264] on div "Full URL" at bounding box center [472, 260] width 38 height 14
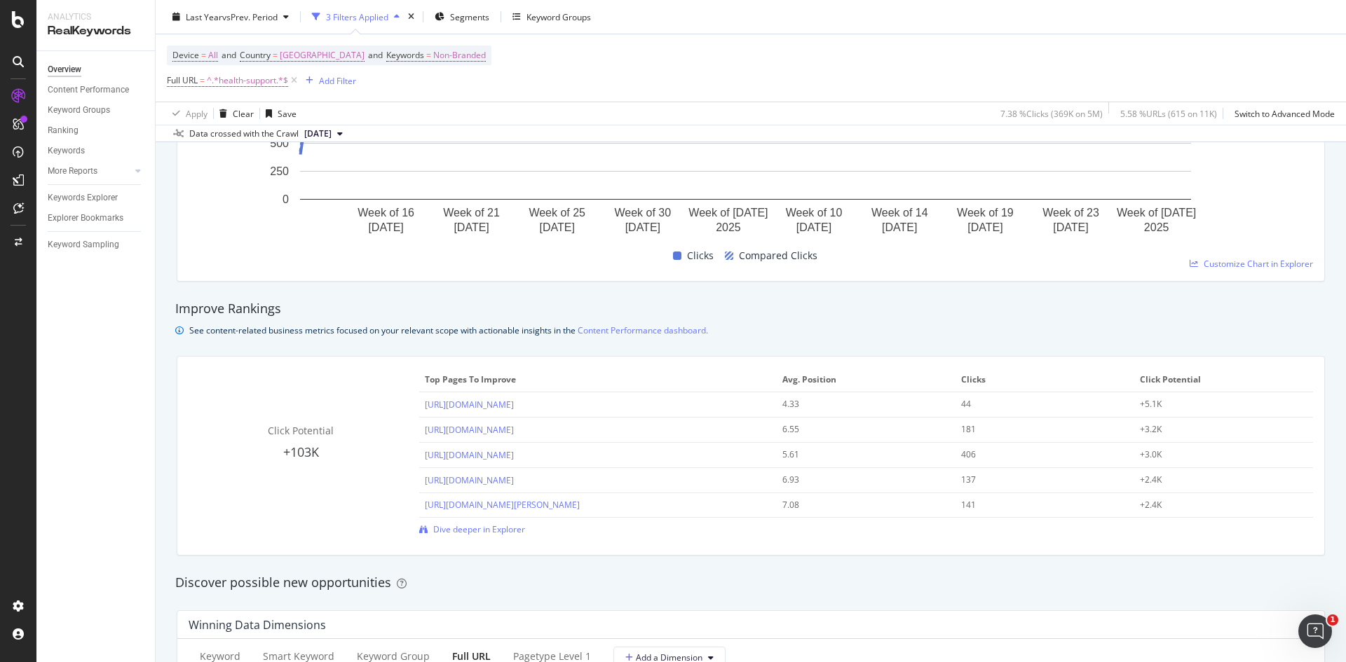
scroll to position [792, 0]
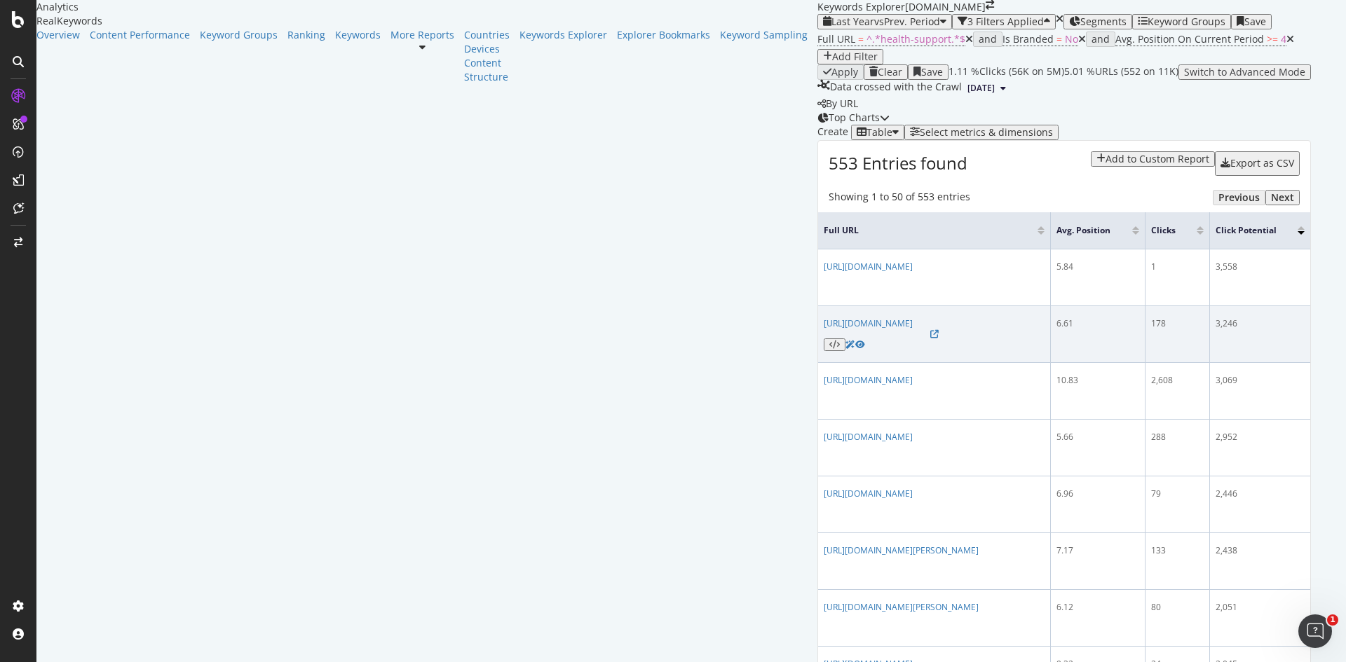
scroll to position [100, 0]
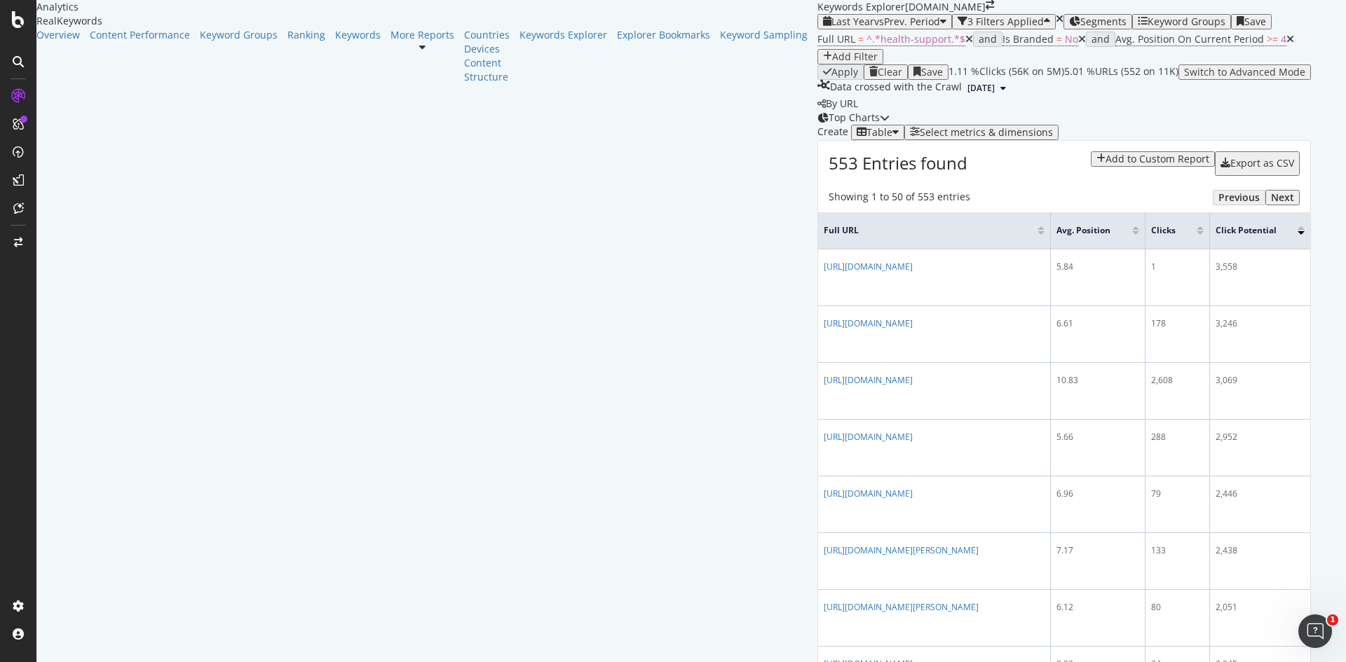
click at [1053, 138] on div "Select metrics & dimensions" at bounding box center [986, 132] width 133 height 11
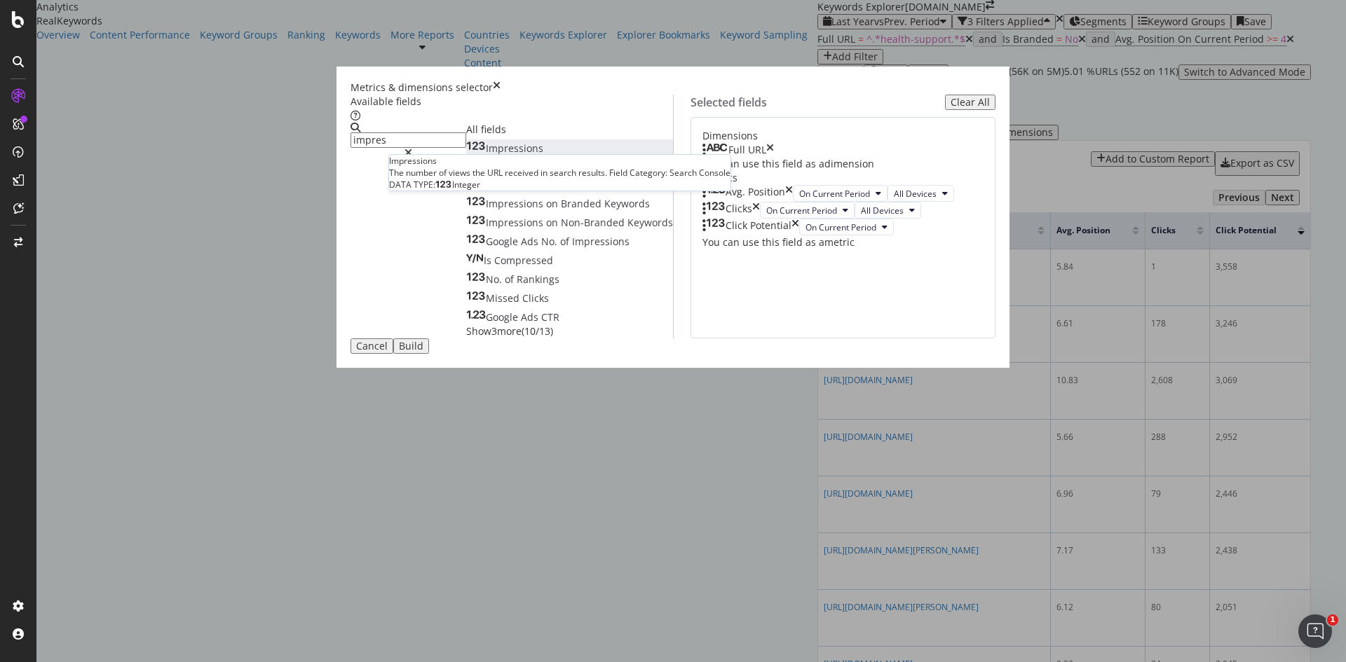
type input "impres"
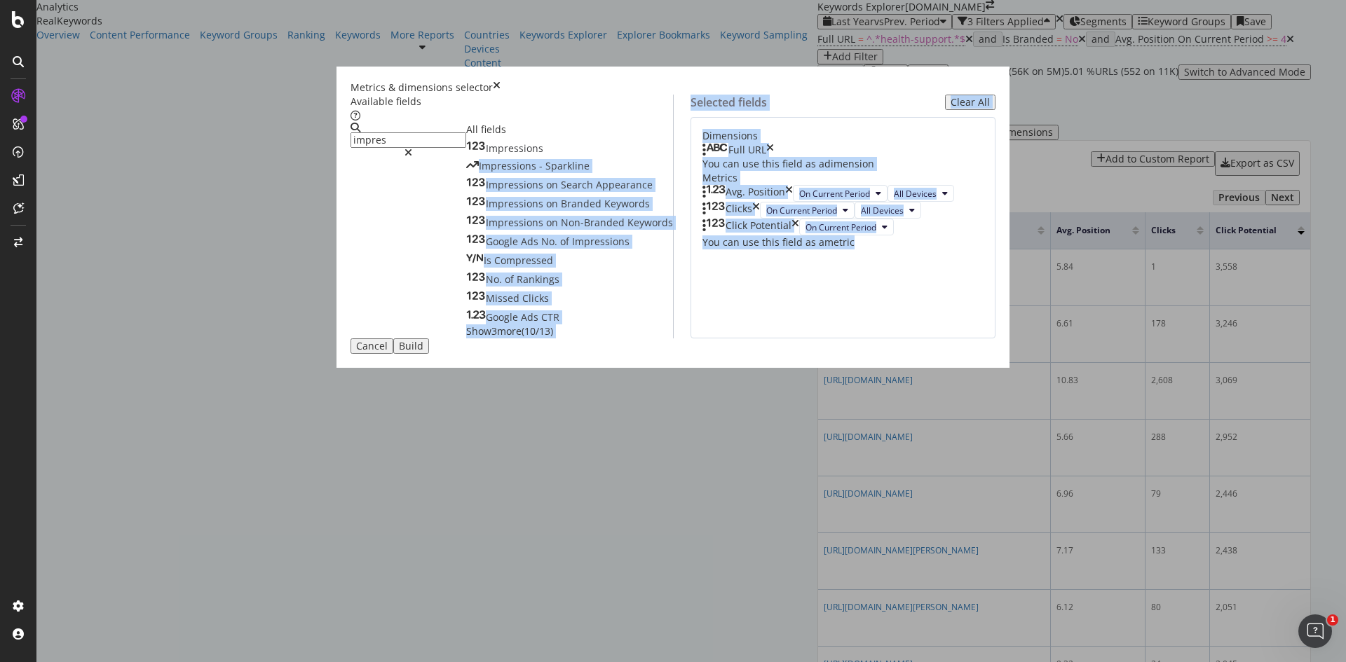
drag, startPoint x: 494, startPoint y: 208, endPoint x: 835, endPoint y: 462, distance: 424.7
click at [835, 339] on div "Available fields impres All fields Impressions Impressions - Sparkline Impressi…" at bounding box center [672, 217] width 645 height 244
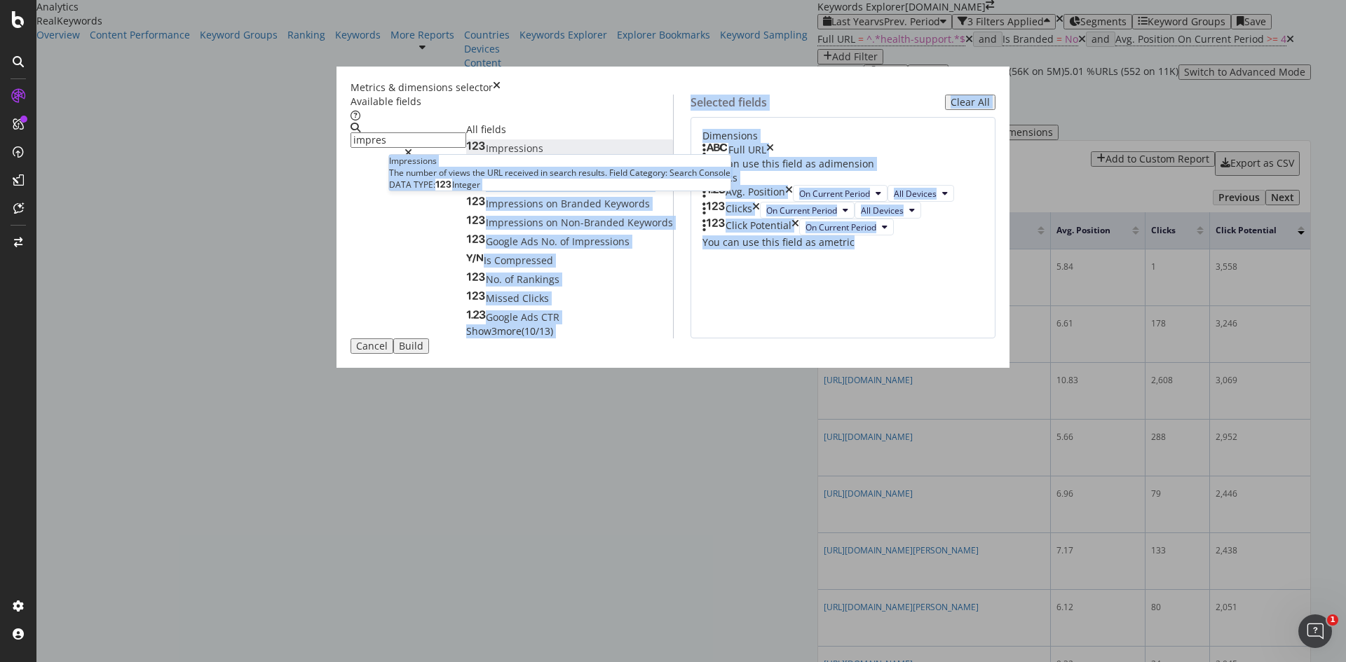
click at [528, 156] on div "Impressions" at bounding box center [504, 149] width 77 height 14
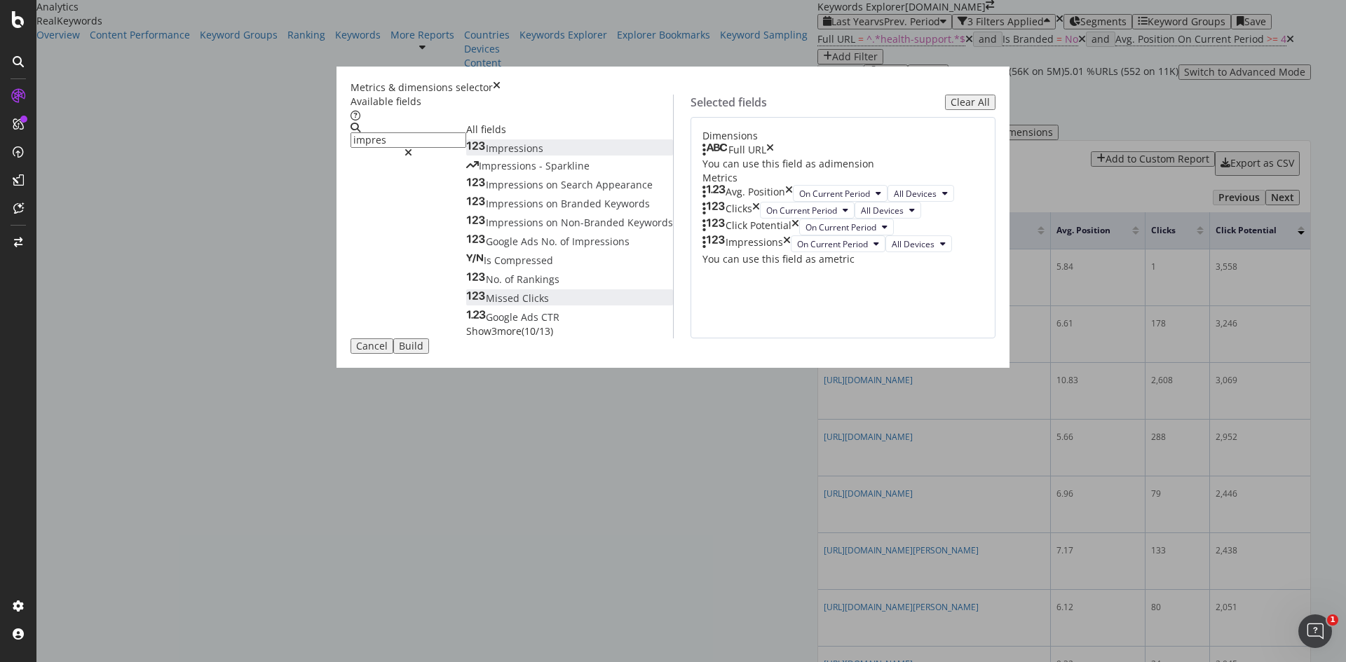
click at [522, 305] on span "Clicks" at bounding box center [535, 298] width 27 height 13
click at [423, 352] on div "Build" at bounding box center [411, 346] width 25 height 11
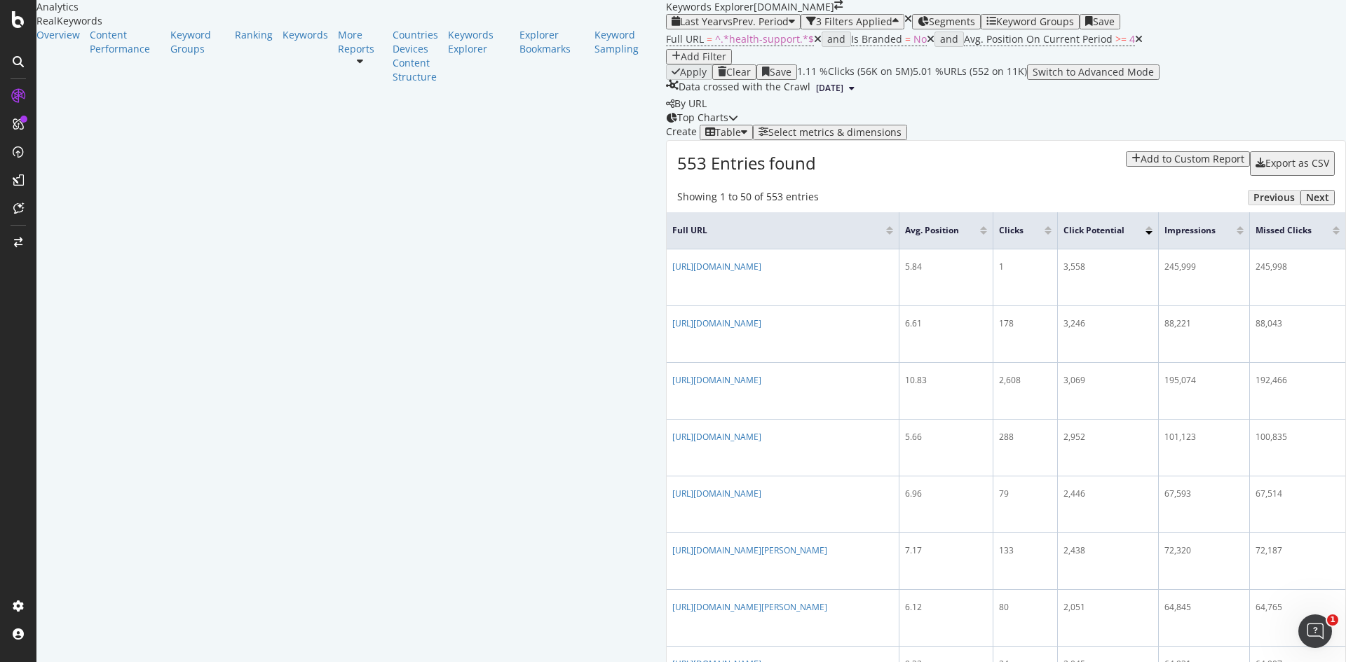
click at [741, 138] on icon "button" at bounding box center [744, 132] width 6 height 11
click at [666, 140] on div "Create Table Select metrics & dimensions" at bounding box center [1006, 132] width 680 height 15
click at [901, 138] on div "Select metrics & dimensions" at bounding box center [834, 132] width 133 height 11
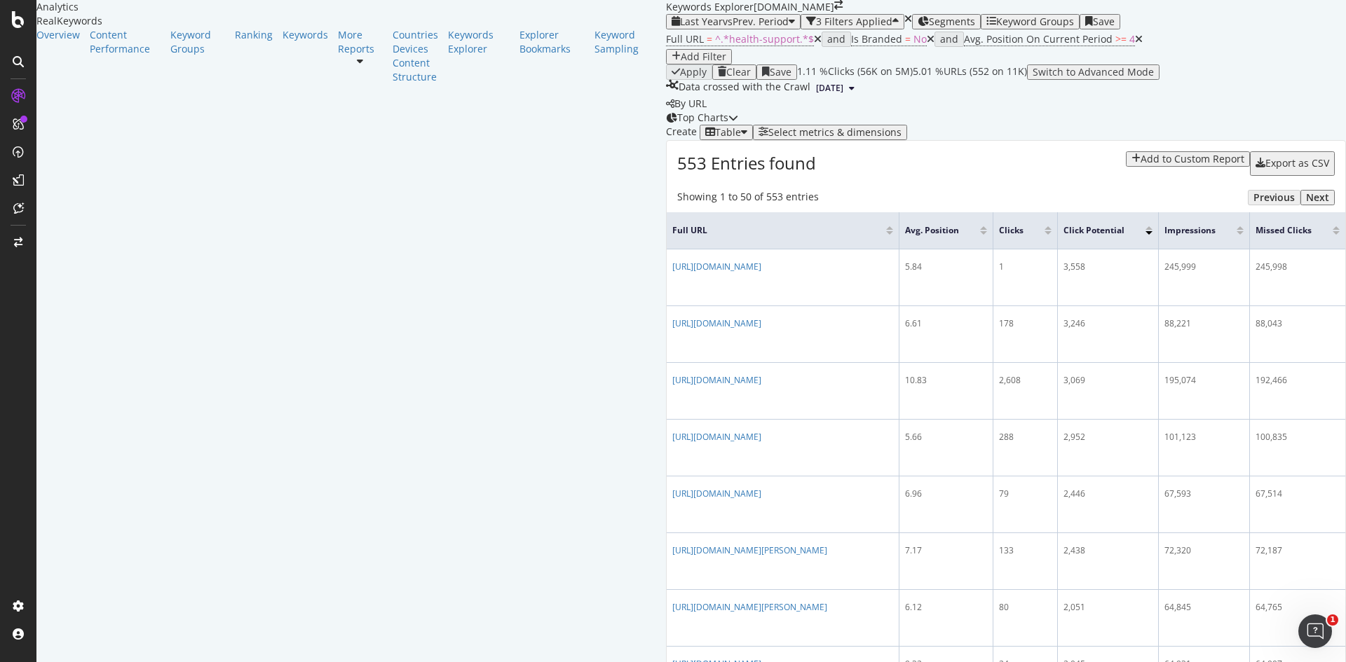
scroll to position [100, 0]
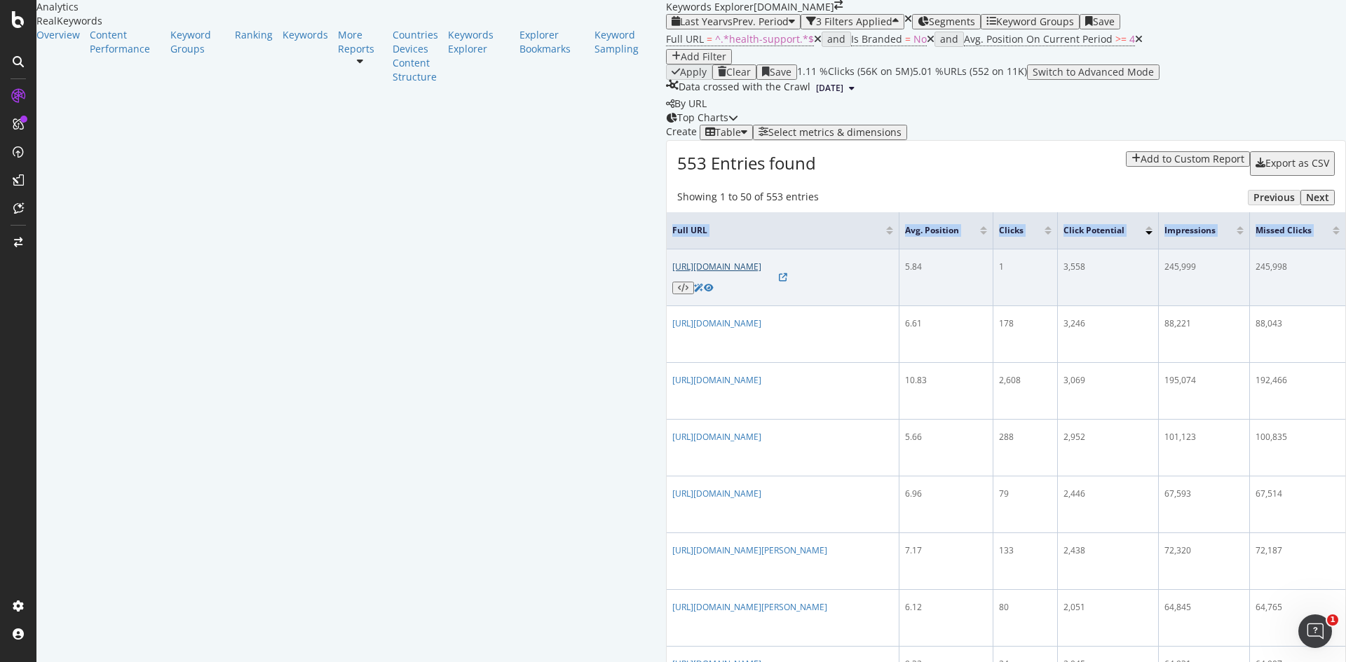
drag, startPoint x: 175, startPoint y: 308, endPoint x: 182, endPoint y: 308, distance: 7.7
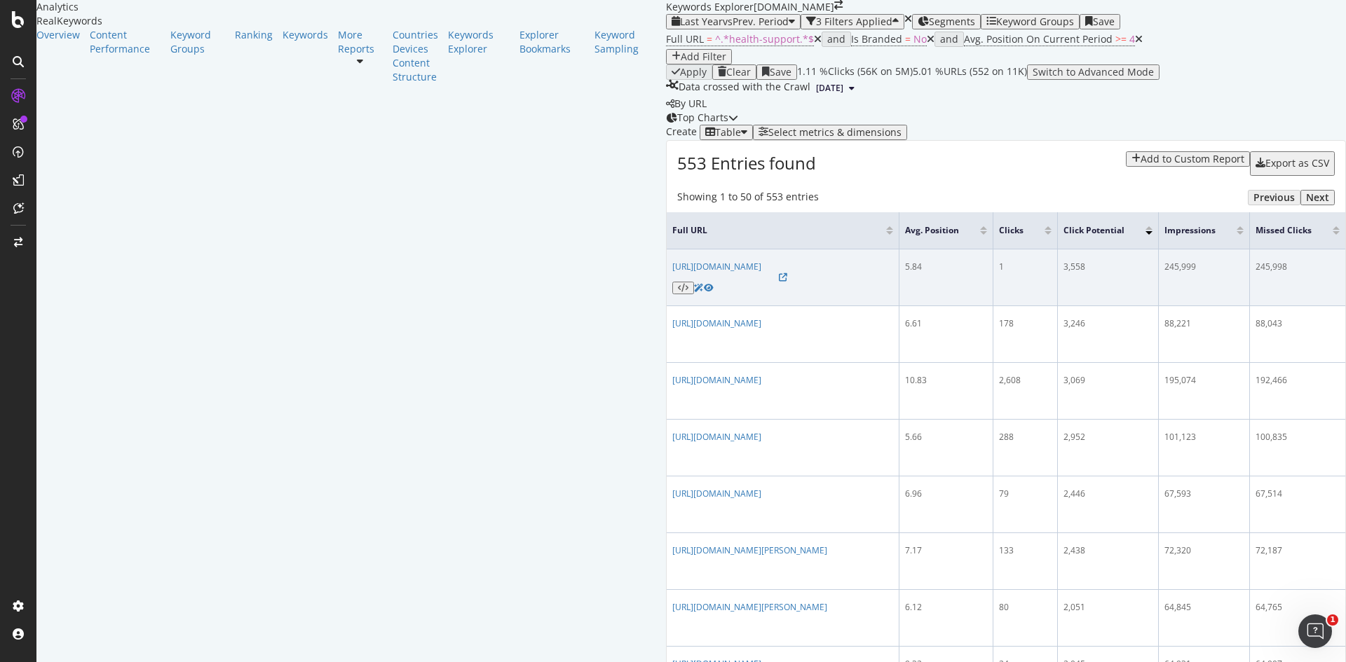
drag, startPoint x: 178, startPoint y: 308, endPoint x: 368, endPoint y: 310, distance: 189.9
click at [667, 306] on td "[URL][DOMAIN_NAME]" at bounding box center [783, 278] width 233 height 57
copy link "[URL][DOMAIN_NAME]"
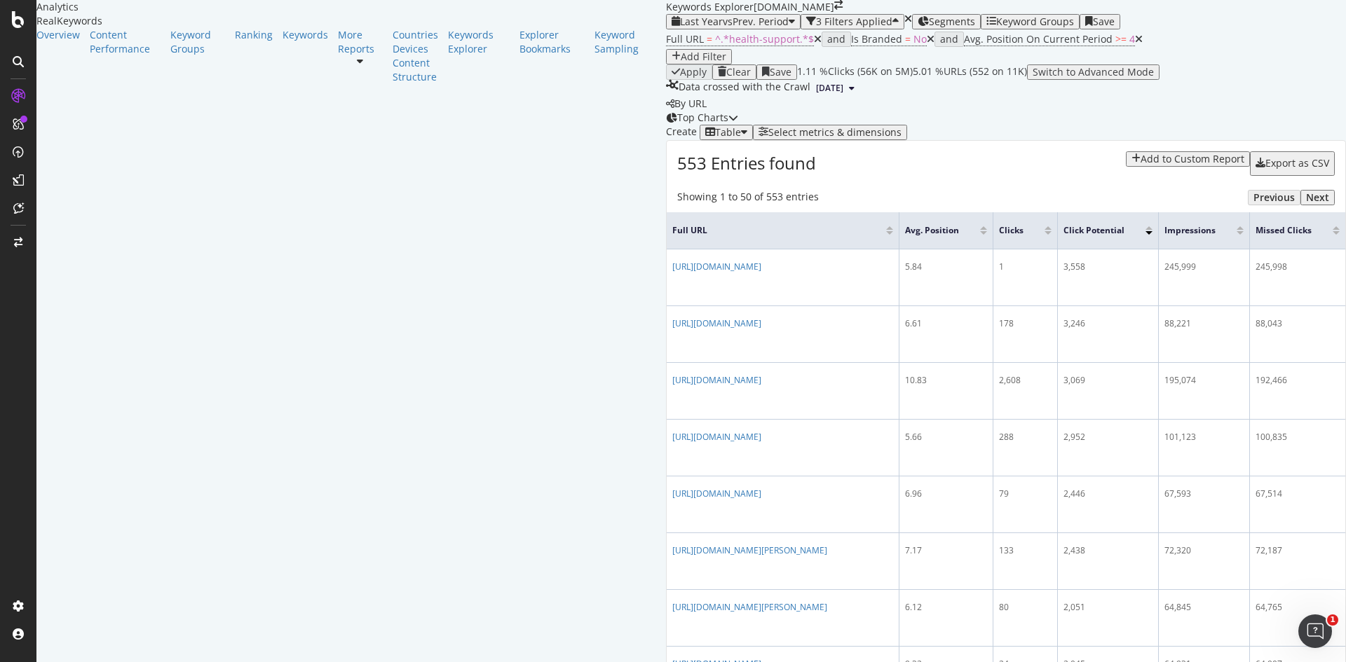
scroll to position [0, 0]
click at [723, 28] on span "vs Prev. Period" at bounding box center [756, 21] width 66 height 13
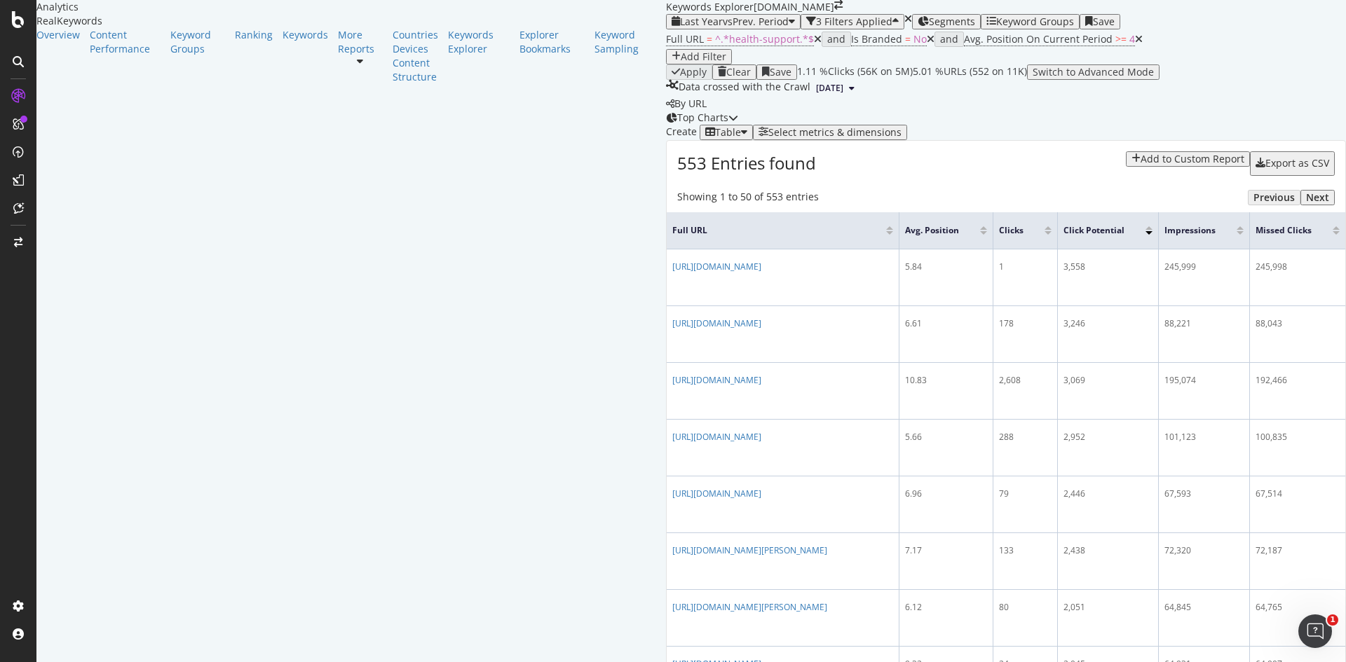
click at [1135, 44] on icon at bounding box center [1139, 39] width 8 height 10
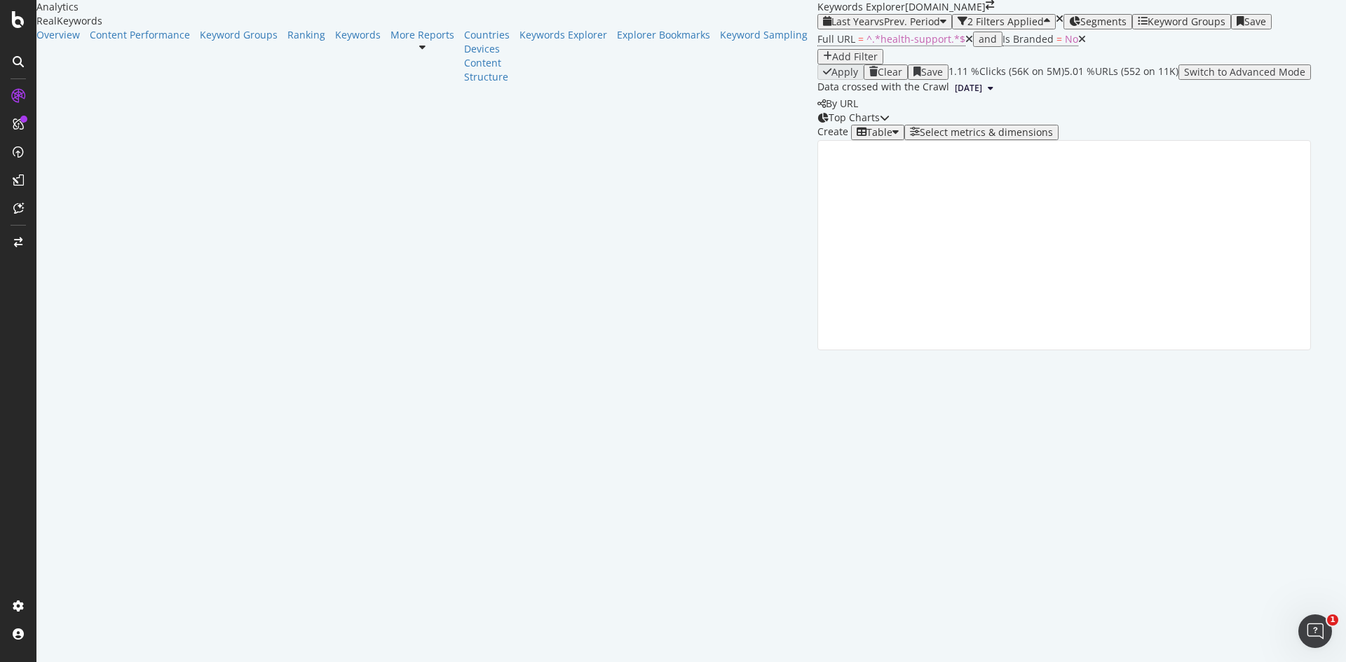
click at [1078, 44] on icon at bounding box center [1082, 39] width 8 height 10
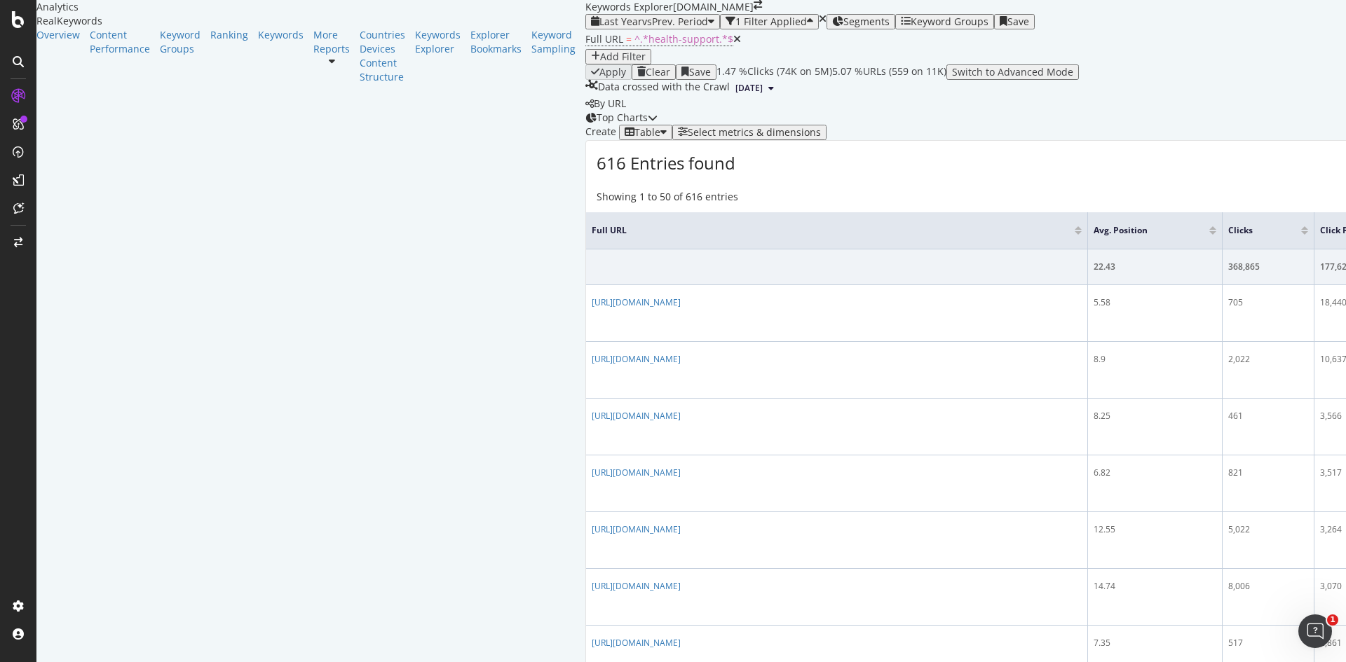
click at [600, 62] on div "Add Filter" at bounding box center [623, 56] width 46 height 11
click at [666, 64] on div "Full URL = ^.*health-support.*$ Add Filter" at bounding box center [1135, 46] width 1100 height 35
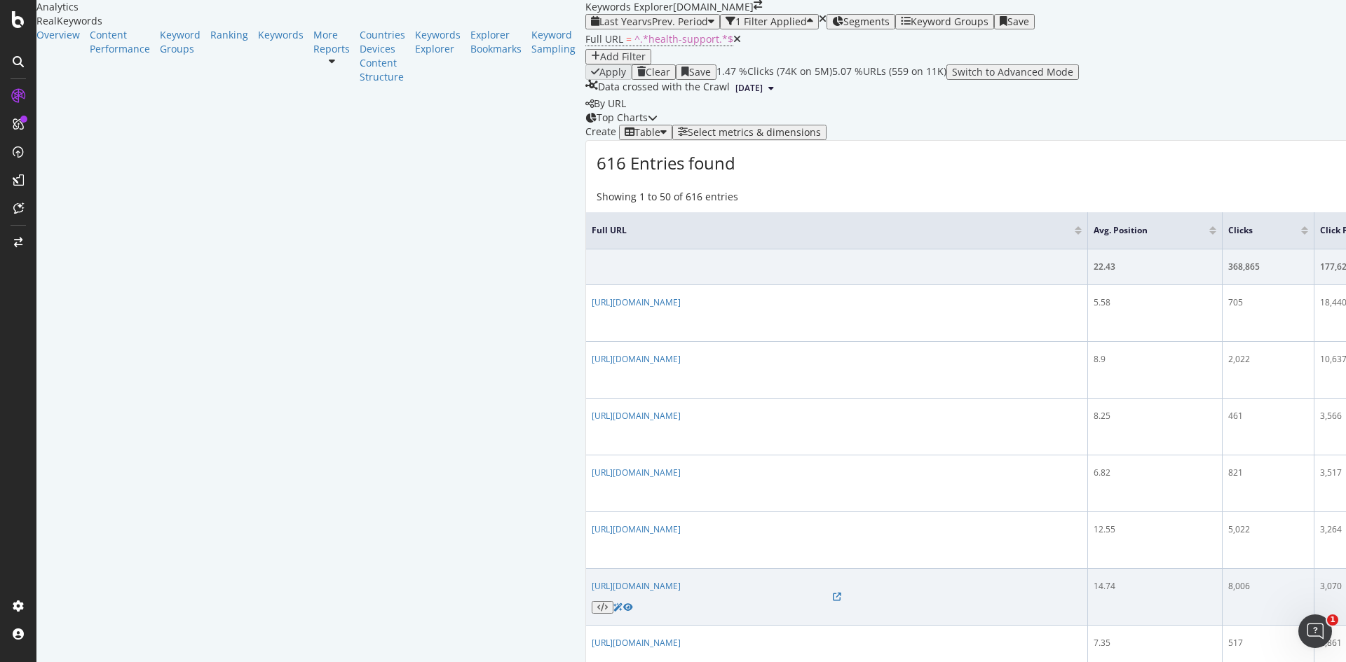
scroll to position [228, 0]
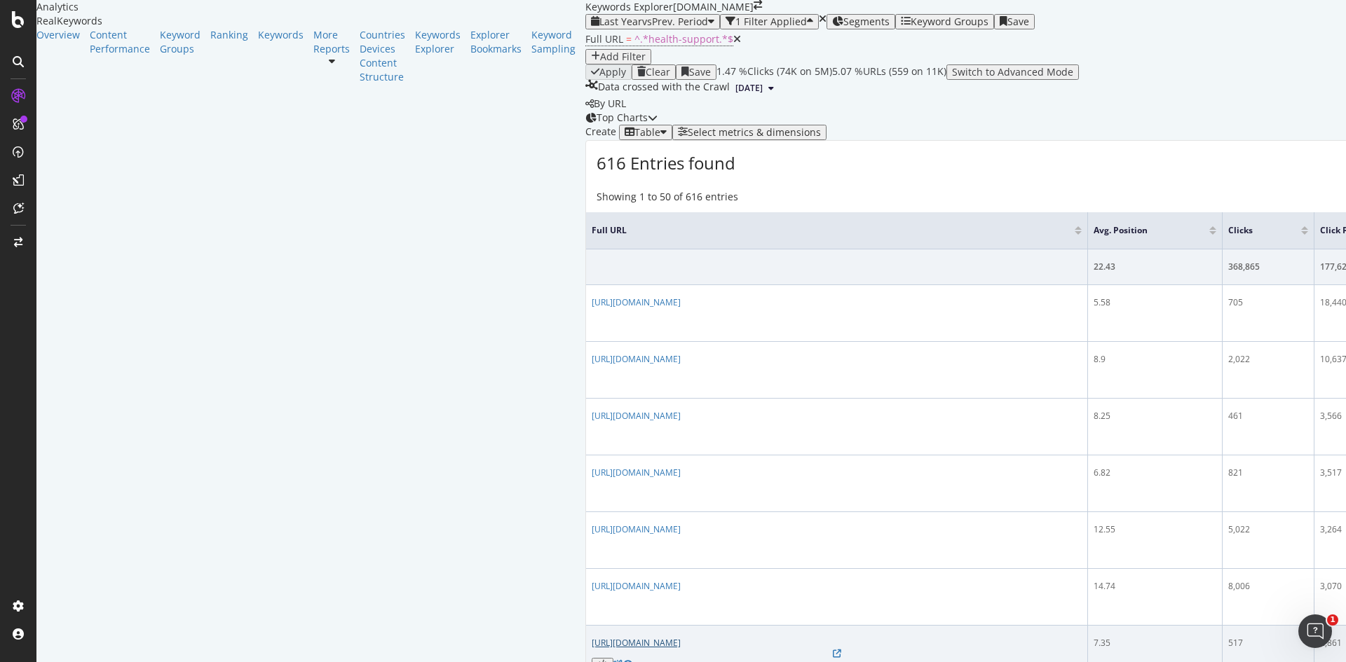
drag, startPoint x: 175, startPoint y: 442, endPoint x: 281, endPoint y: 442, distance: 106.5
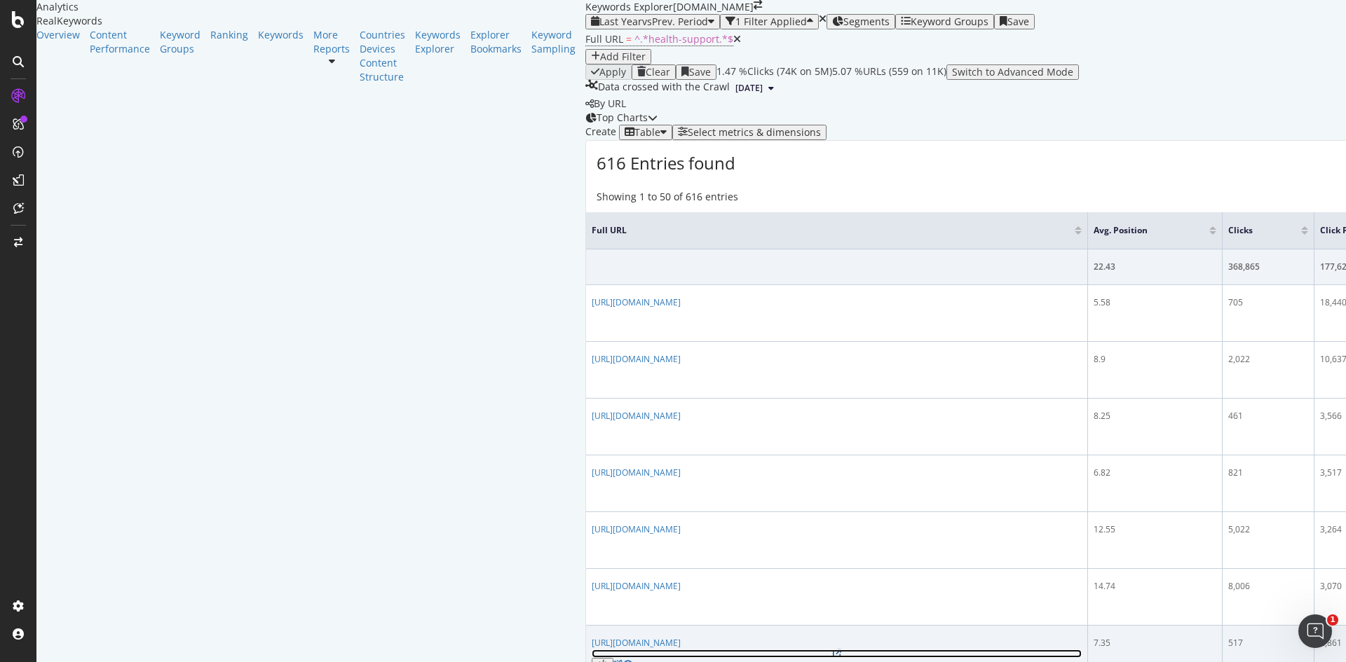
click at [833, 650] on icon at bounding box center [837, 654] width 8 height 8
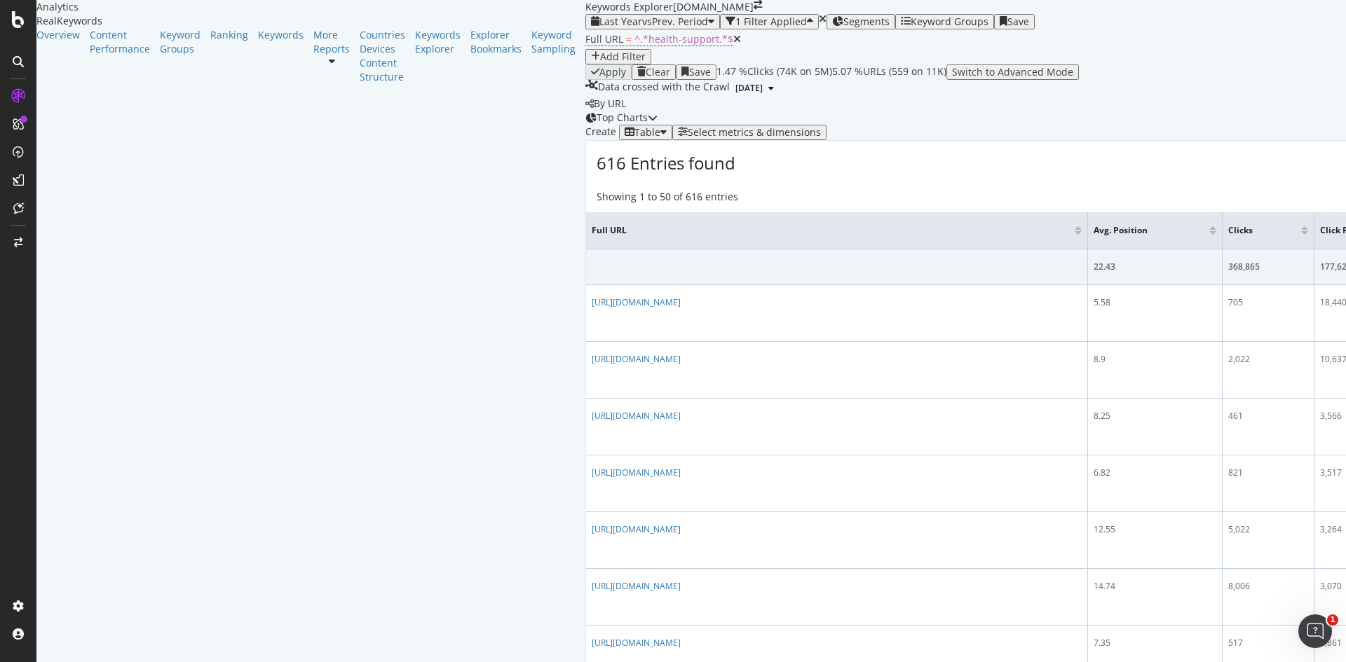
scroll to position [0, 0]
click at [90, 56] on div "Content Performance" at bounding box center [120, 42] width 60 height 28
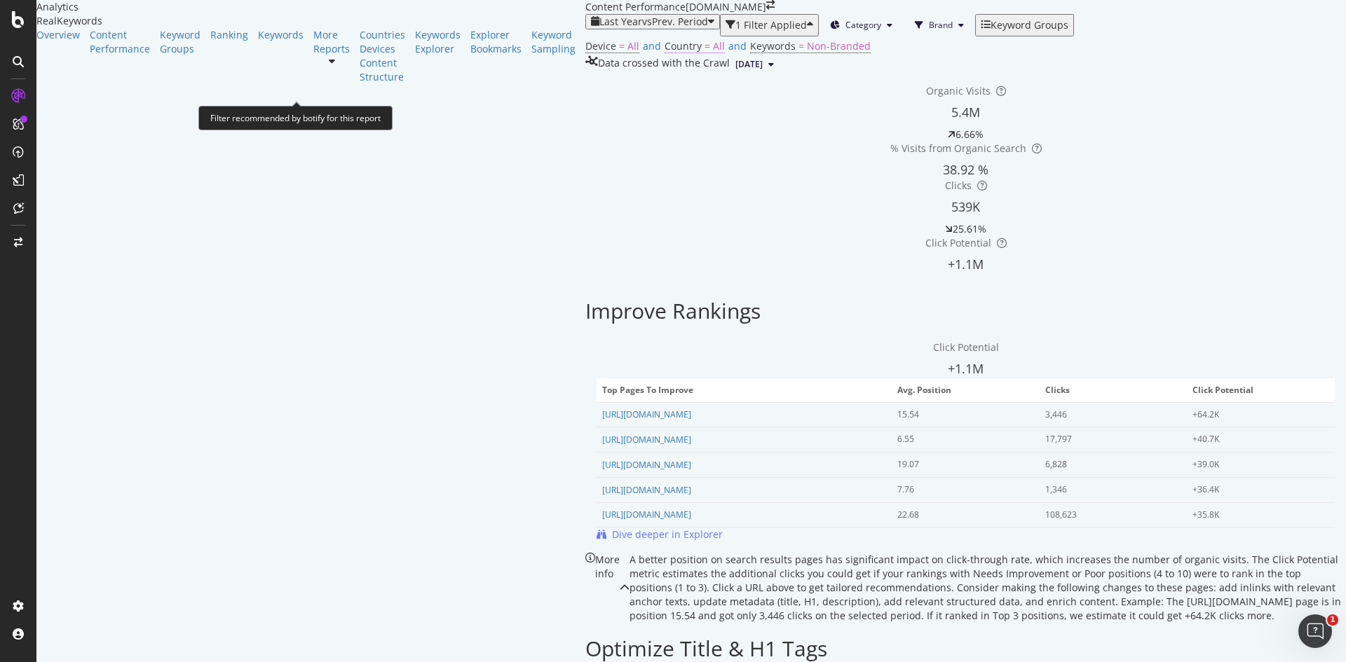
click at [713, 53] on span "All" at bounding box center [719, 45] width 12 height 13
click at [270, 105] on icon at bounding box center [266, 101] width 10 height 8
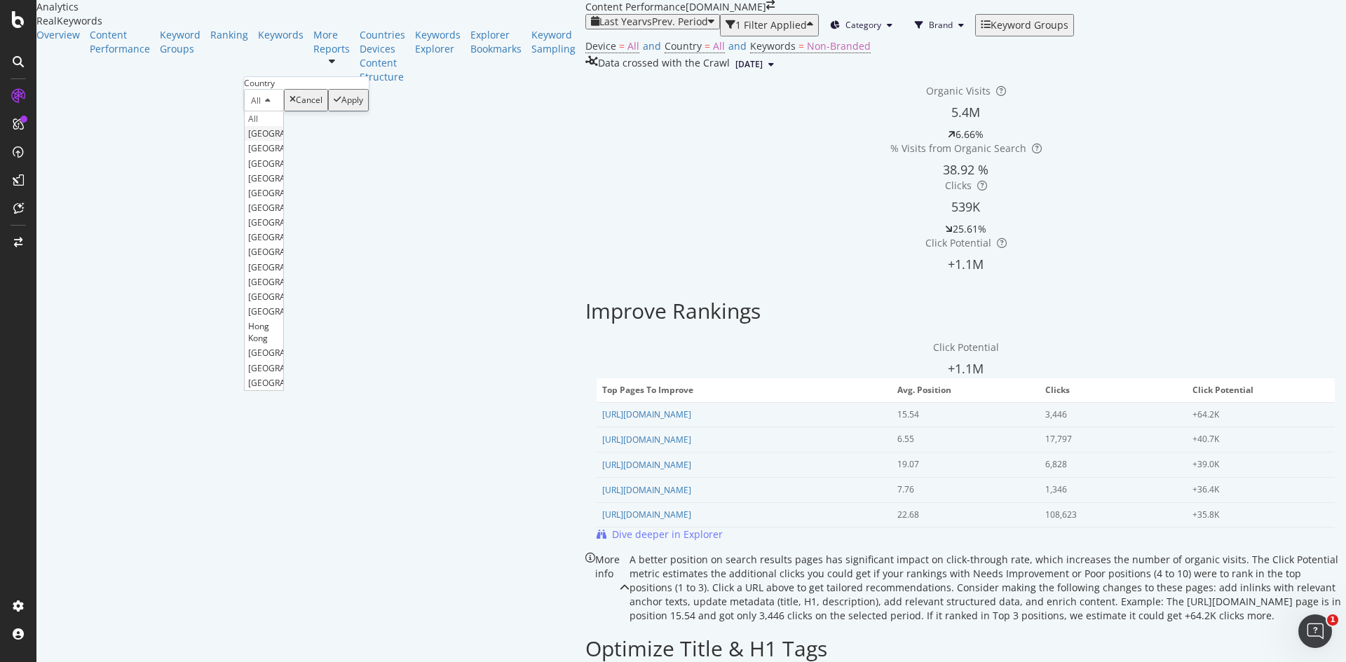
click at [289, 139] on span "[GEOGRAPHIC_DATA]" at bounding box center [290, 134] width 85 height 12
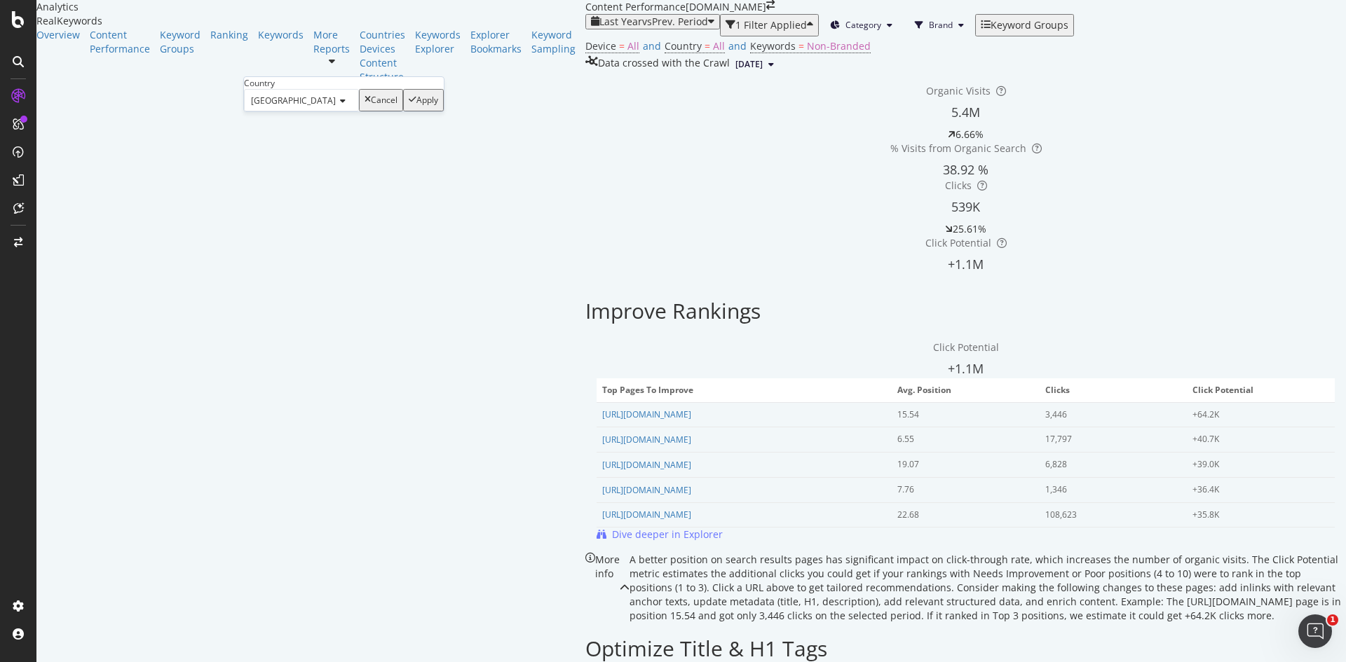
click at [409, 105] on icon "button" at bounding box center [413, 100] width 8 height 10
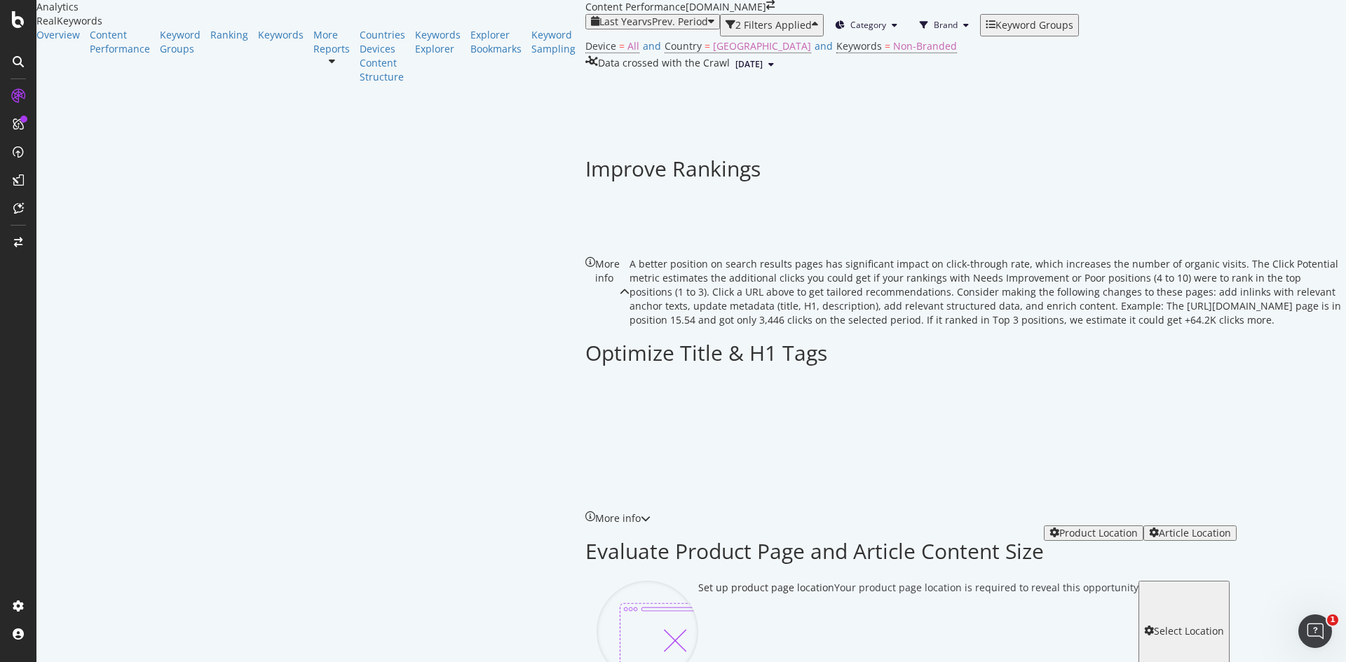
click at [585, 56] on div "Device = All and Country = [GEOGRAPHIC_DATA] and Keywords = Non-Branded" at bounding box center [965, 46] width 760 height 20
click at [893, 53] on span "Non-Branded" at bounding box center [925, 45] width 64 height 13
click at [403, 102] on span "Non-Branded" at bounding box center [377, 96] width 53 height 12
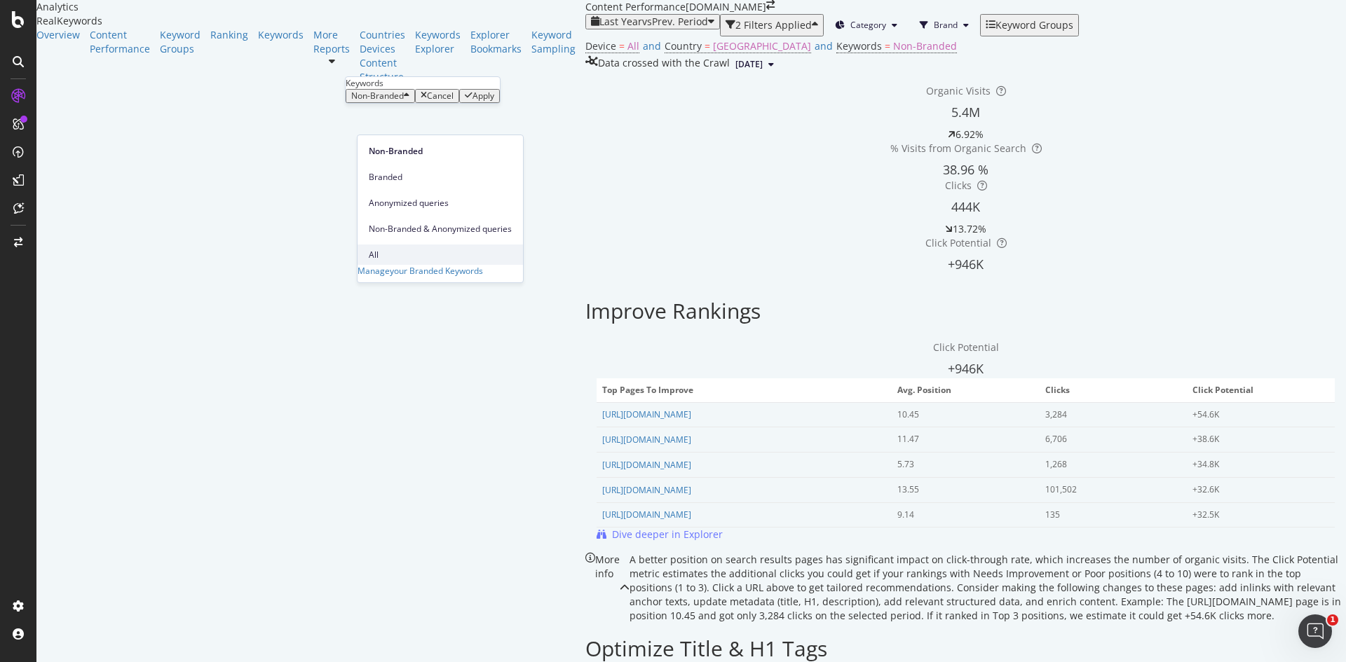
click at [387, 249] on span "All" at bounding box center [440, 255] width 143 height 13
click at [430, 101] on icon "button" at bounding box center [426, 96] width 8 height 10
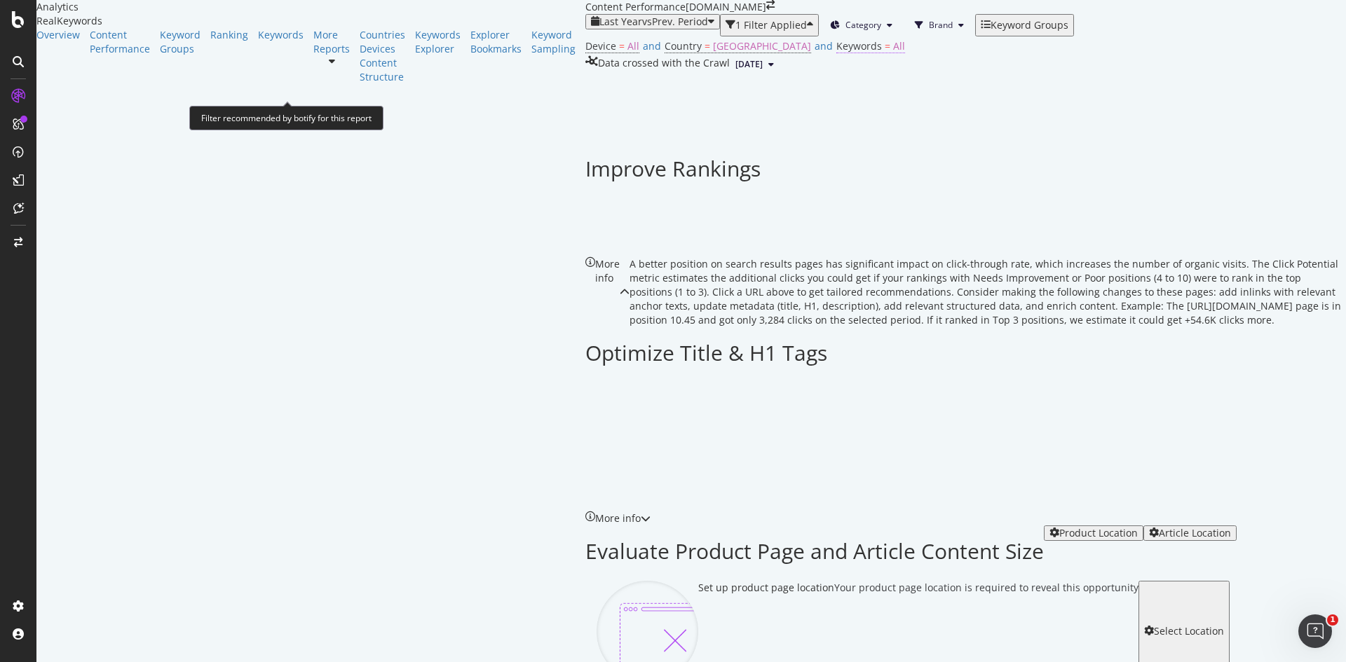
click at [836, 53] on span "Keywords" at bounding box center [859, 45] width 46 height 13
click at [585, 56] on div "Device = All and Country = [GEOGRAPHIC_DATA] and Keywords = All" at bounding box center [965, 46] width 760 height 20
click at [807, 31] on icon "button" at bounding box center [810, 25] width 6 height 11
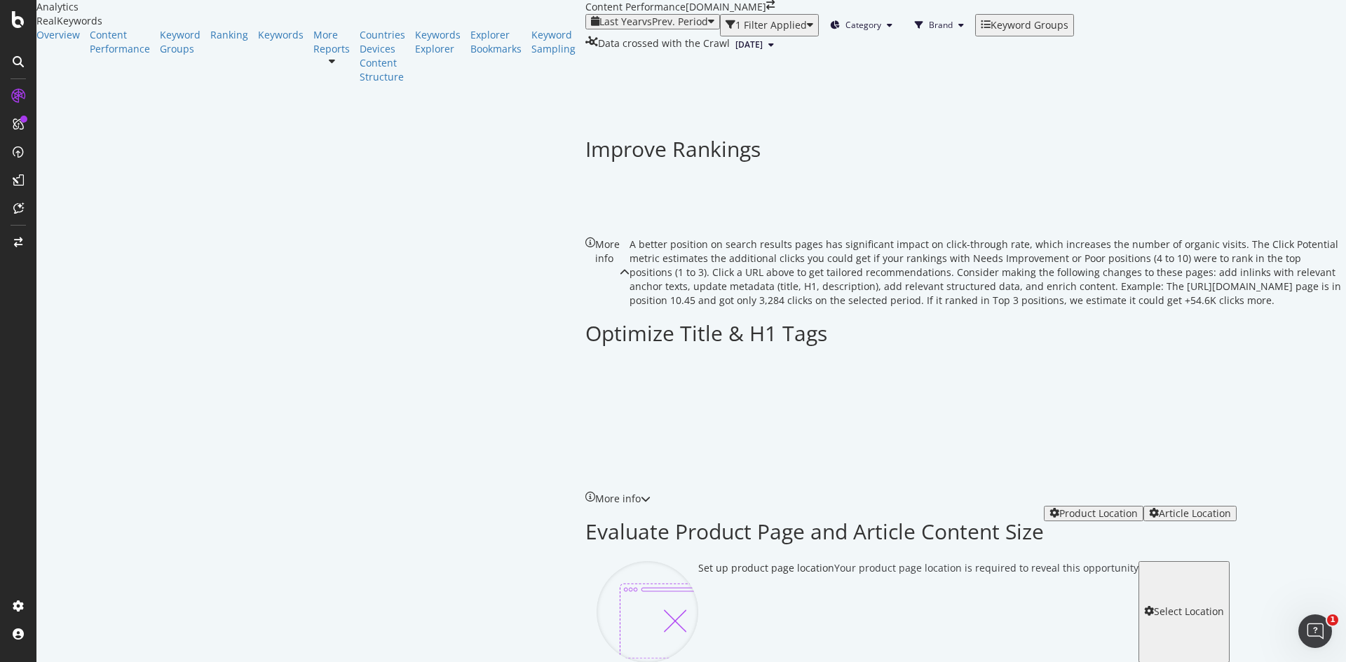
click at [807, 31] on icon "button" at bounding box center [810, 25] width 6 height 11
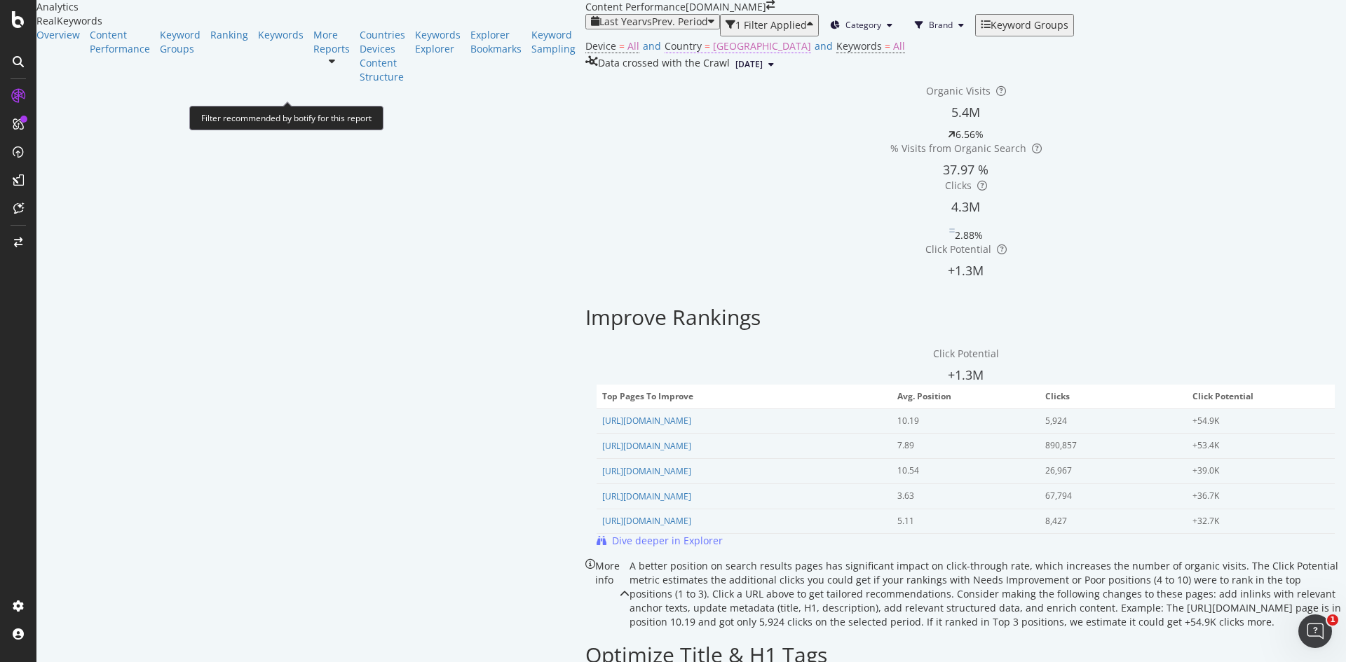
click at [713, 53] on span "[GEOGRAPHIC_DATA]" at bounding box center [762, 45] width 98 height 13
click at [585, 56] on div "Device = All and Country = [GEOGRAPHIC_DATA] and Keywords = All" at bounding box center [965, 46] width 760 height 20
click at [329, 66] on icon at bounding box center [332, 61] width 6 height 10
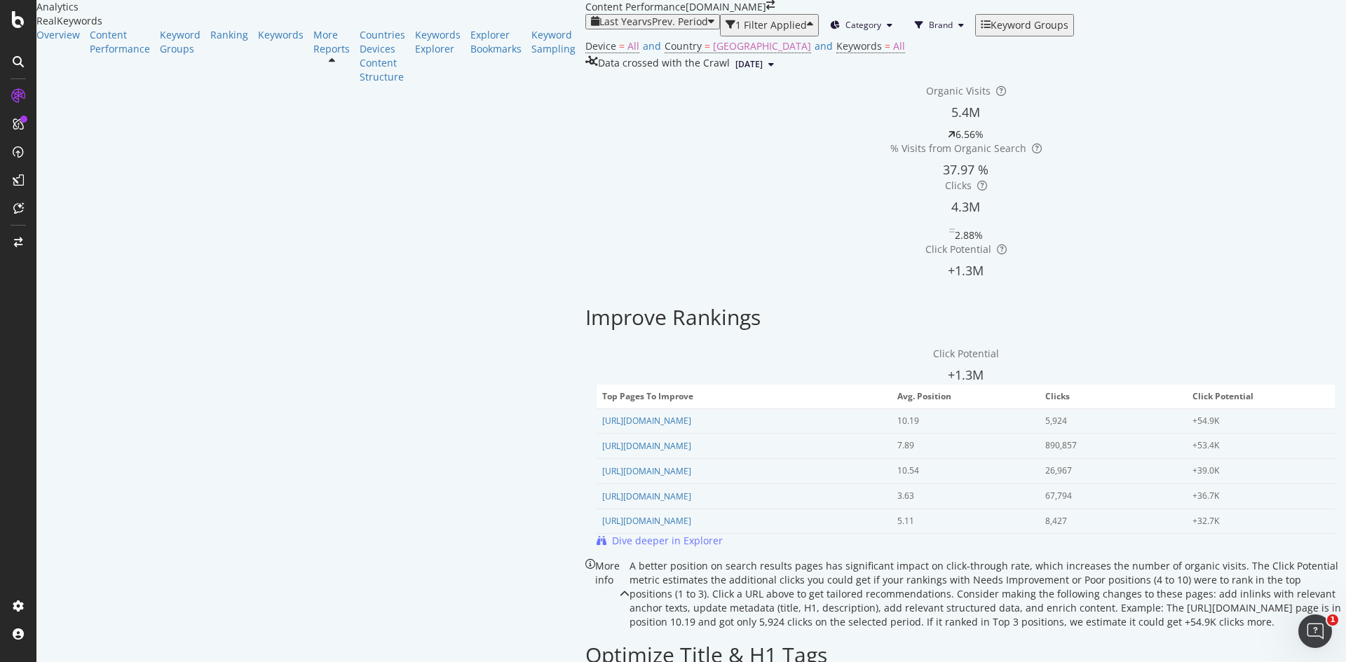
click at [329, 66] on icon at bounding box center [332, 61] width 6 height 10
click at [415, 56] on div "Keywords Explorer" at bounding box center [438, 42] width 46 height 28
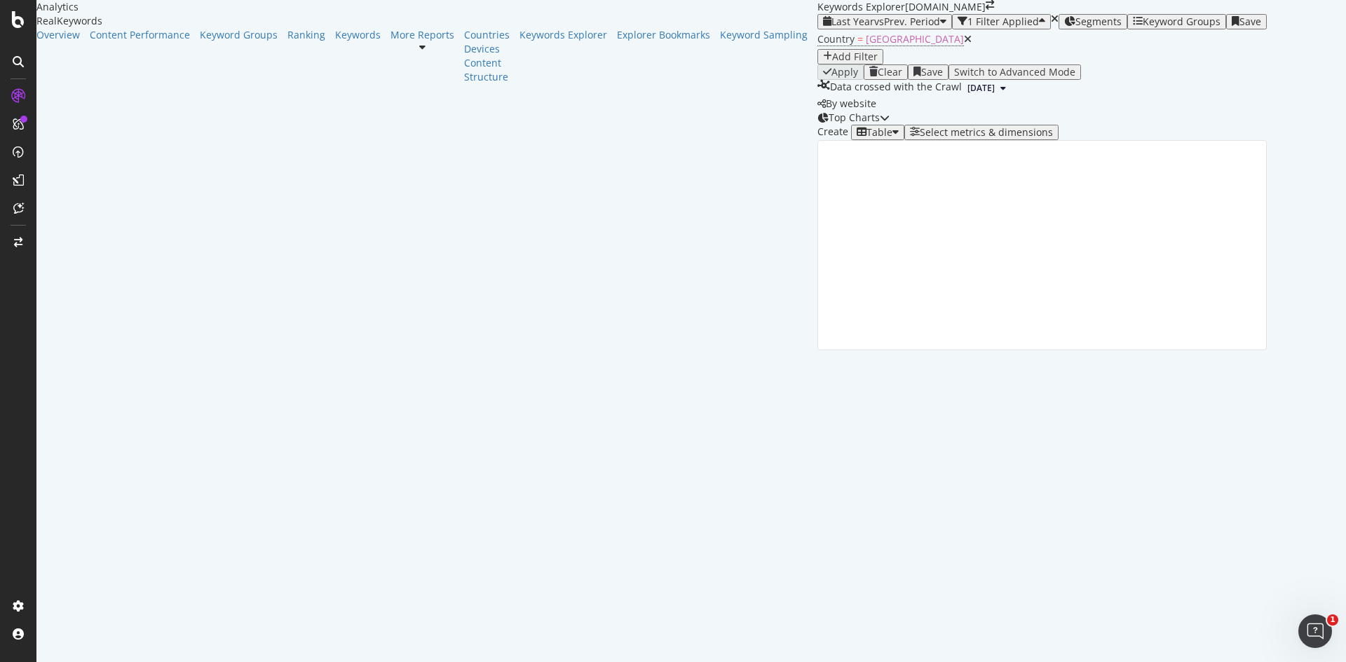
click at [832, 62] on div "Add Filter" at bounding box center [855, 56] width 46 height 11
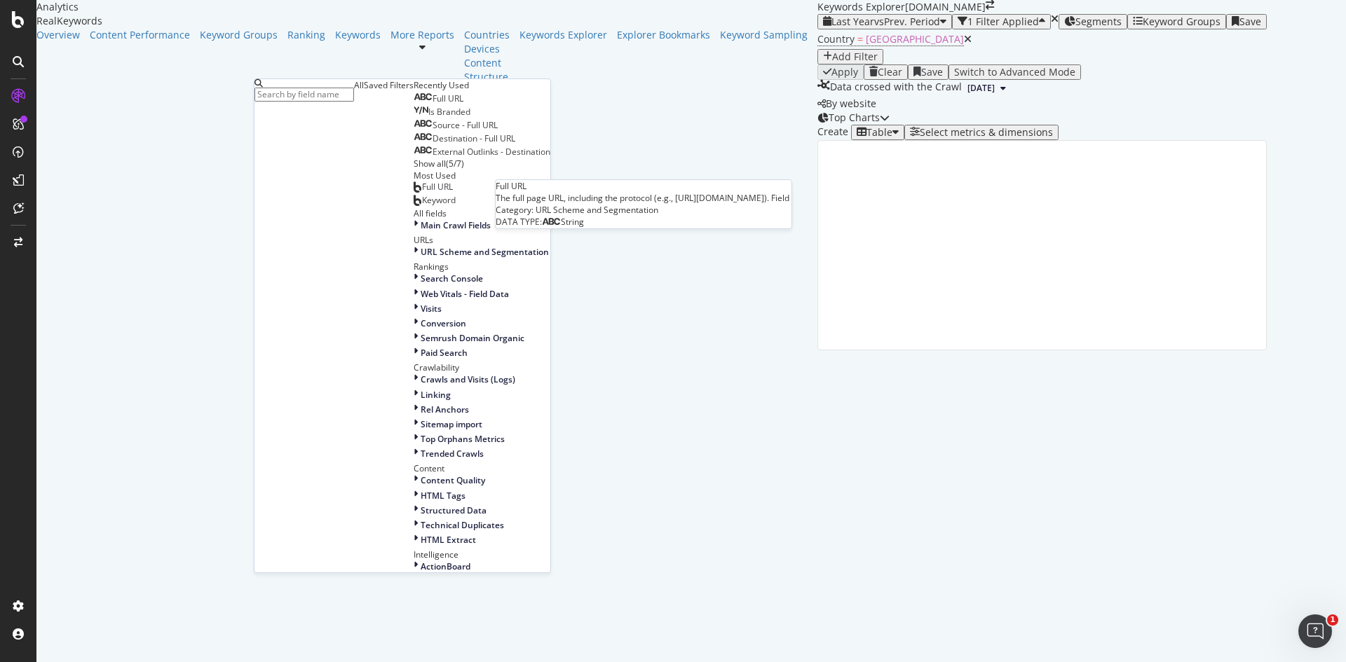
click at [414, 104] on div "Full URL" at bounding box center [439, 98] width 50 height 11
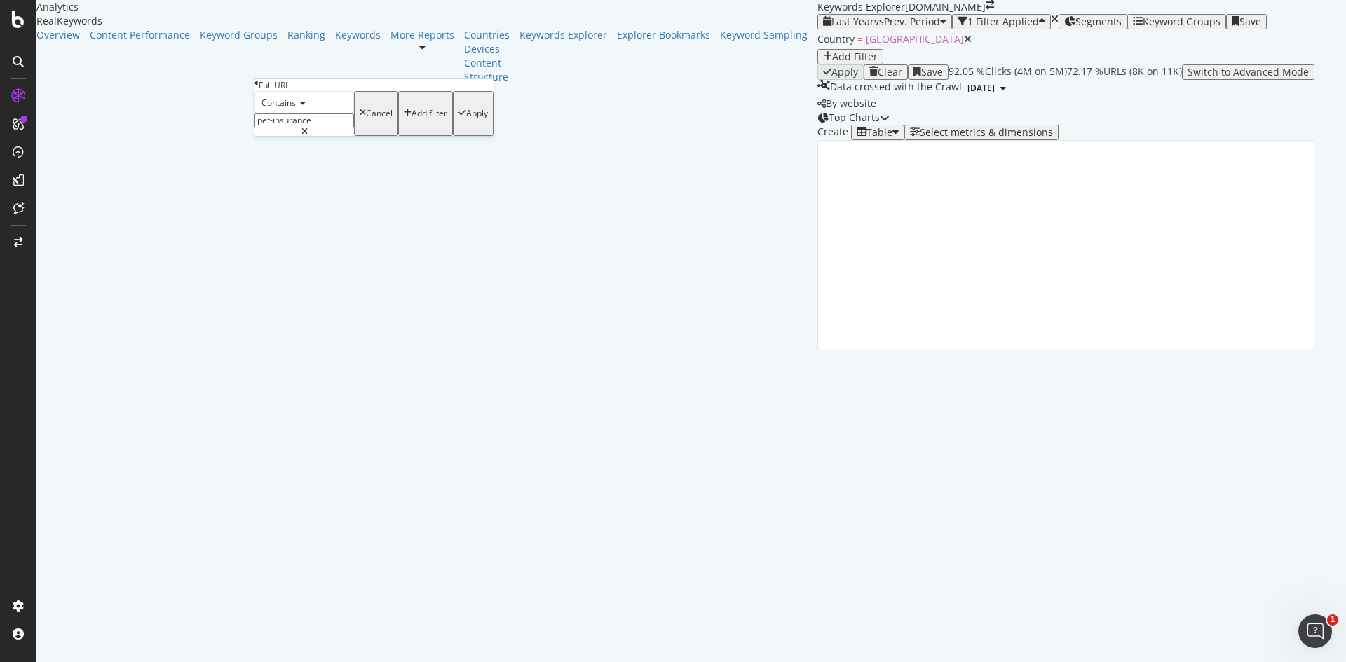
click at [321, 128] on input "pet-insurance" at bounding box center [304, 121] width 100 height 14
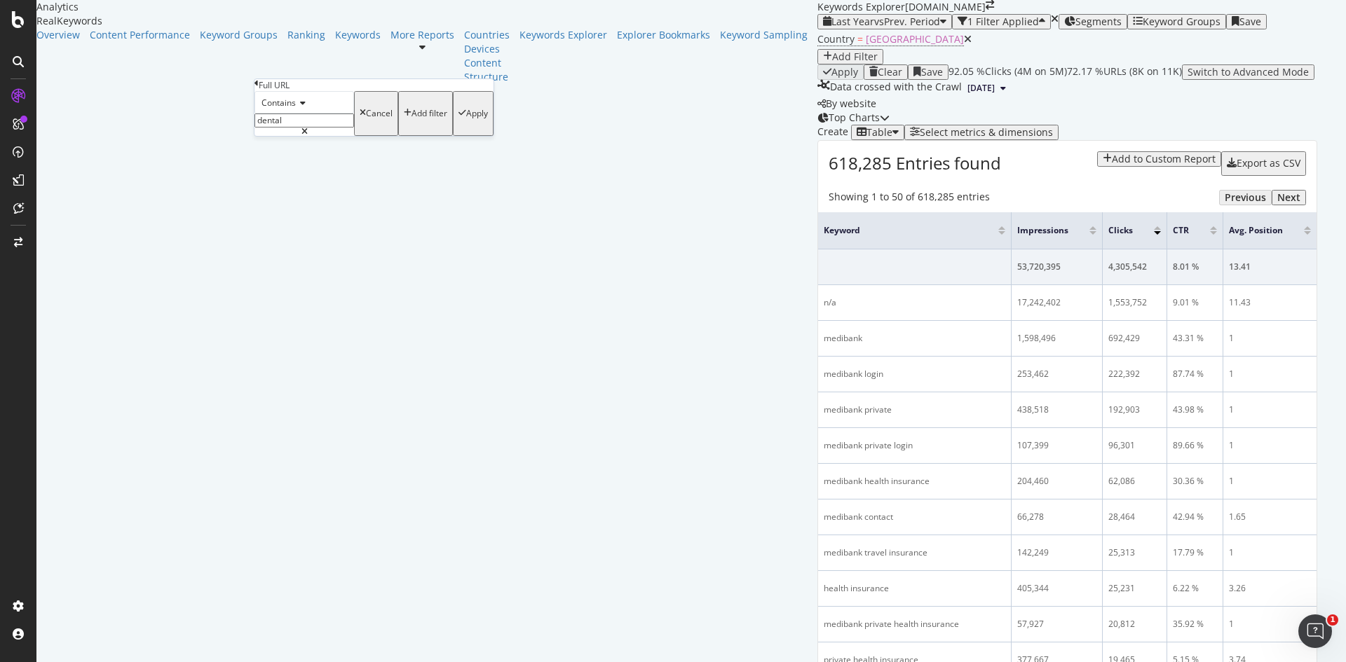
type input "dental"
click at [466, 118] on div "Apply" at bounding box center [477, 114] width 22 height 10
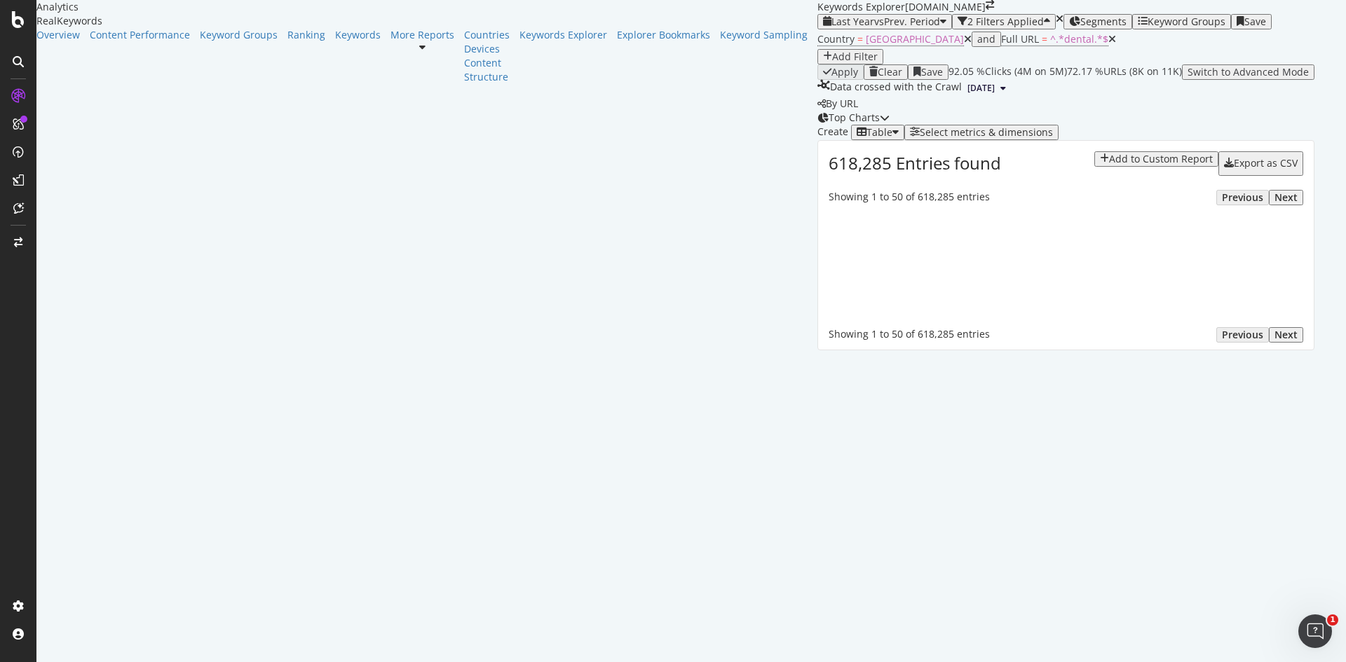
click at [964, 44] on icon at bounding box center [968, 39] width 8 height 10
click at [832, 62] on div "Add Filter" at bounding box center [855, 56] width 46 height 11
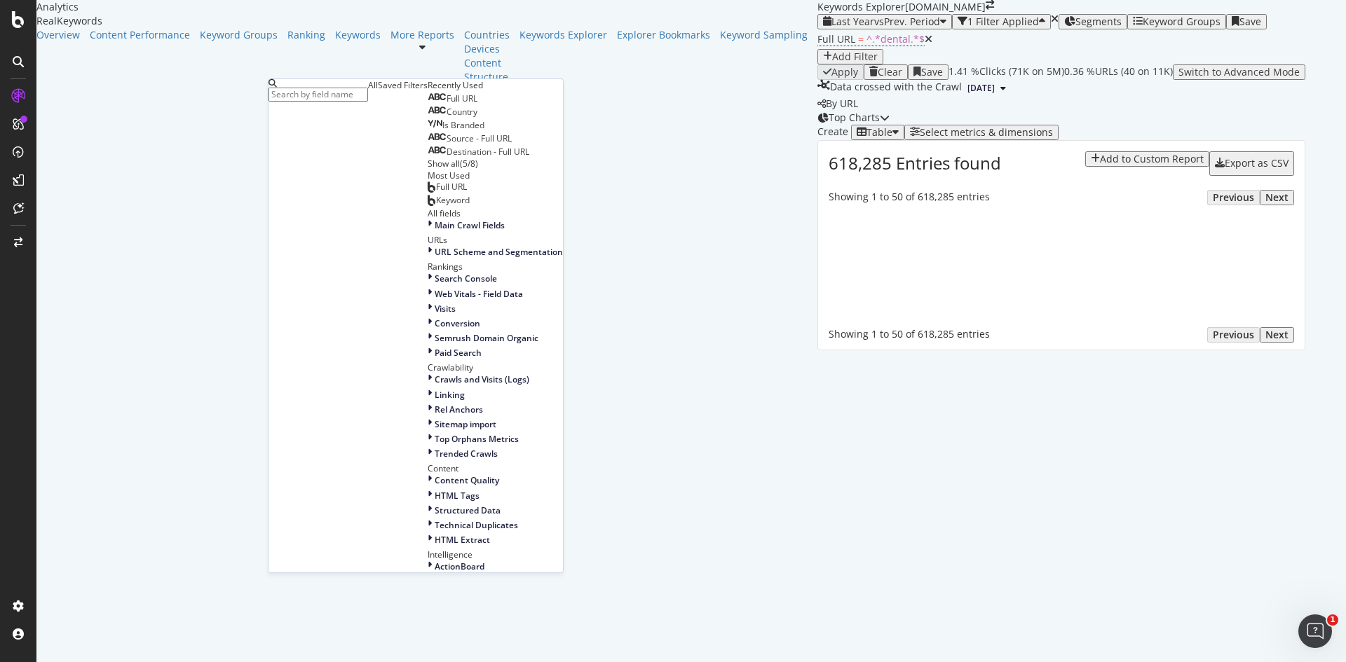
click at [428, 104] on div "Full URL" at bounding box center [453, 98] width 50 height 11
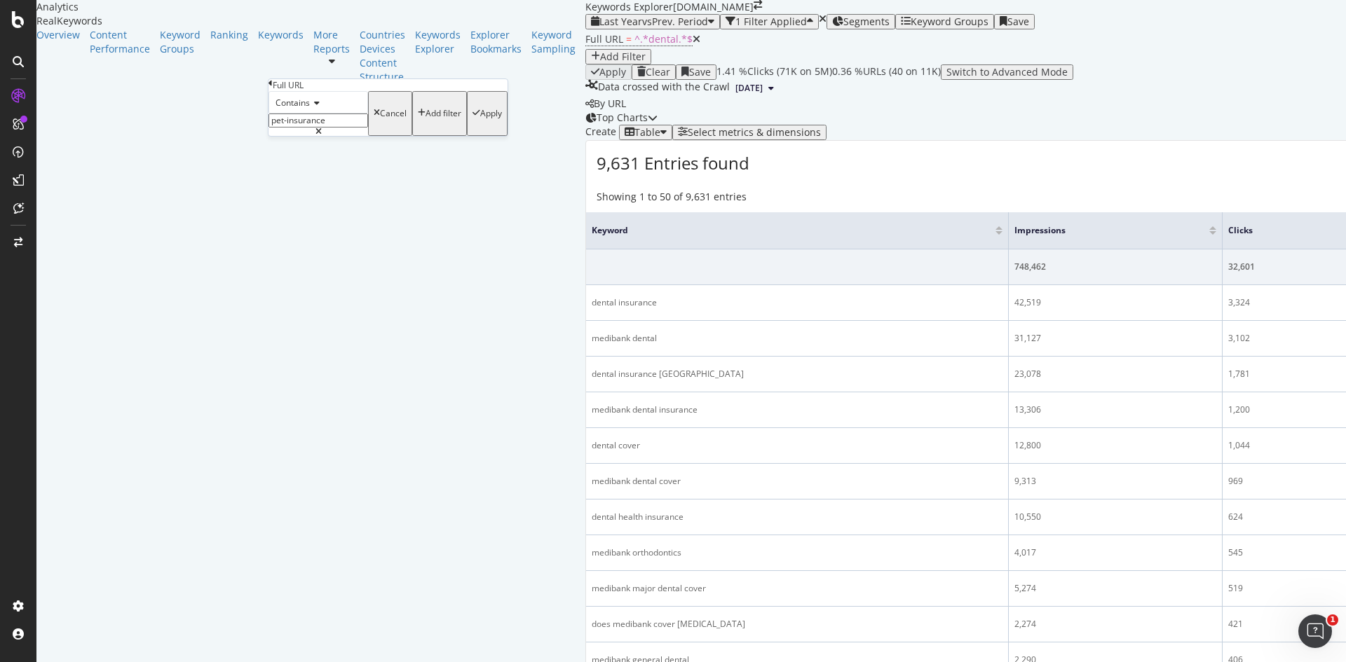
click at [333, 128] on input "pet-insurance" at bounding box center [318, 121] width 100 height 14
type input "dentist"
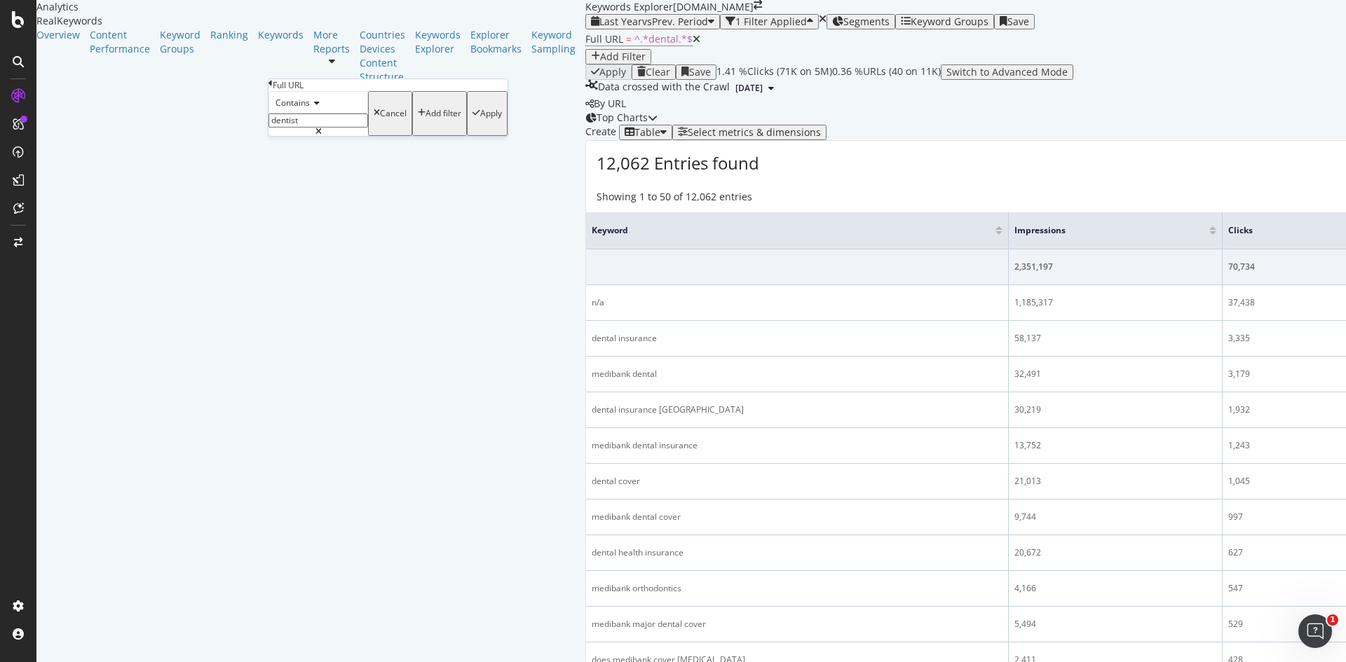
click at [480, 118] on div "Apply" at bounding box center [491, 114] width 22 height 10
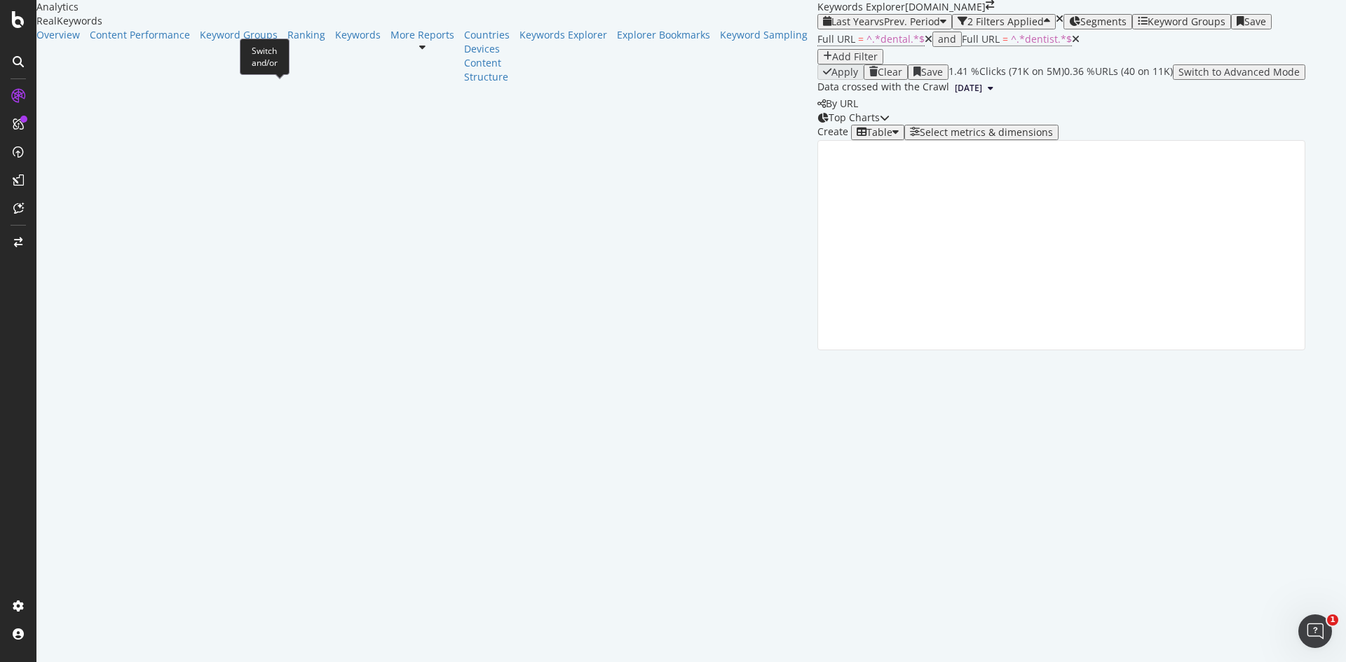
click at [938, 45] on div "and" at bounding box center [947, 39] width 18 height 11
click at [832, 62] on div "Add Filter" at bounding box center [855, 56] width 46 height 11
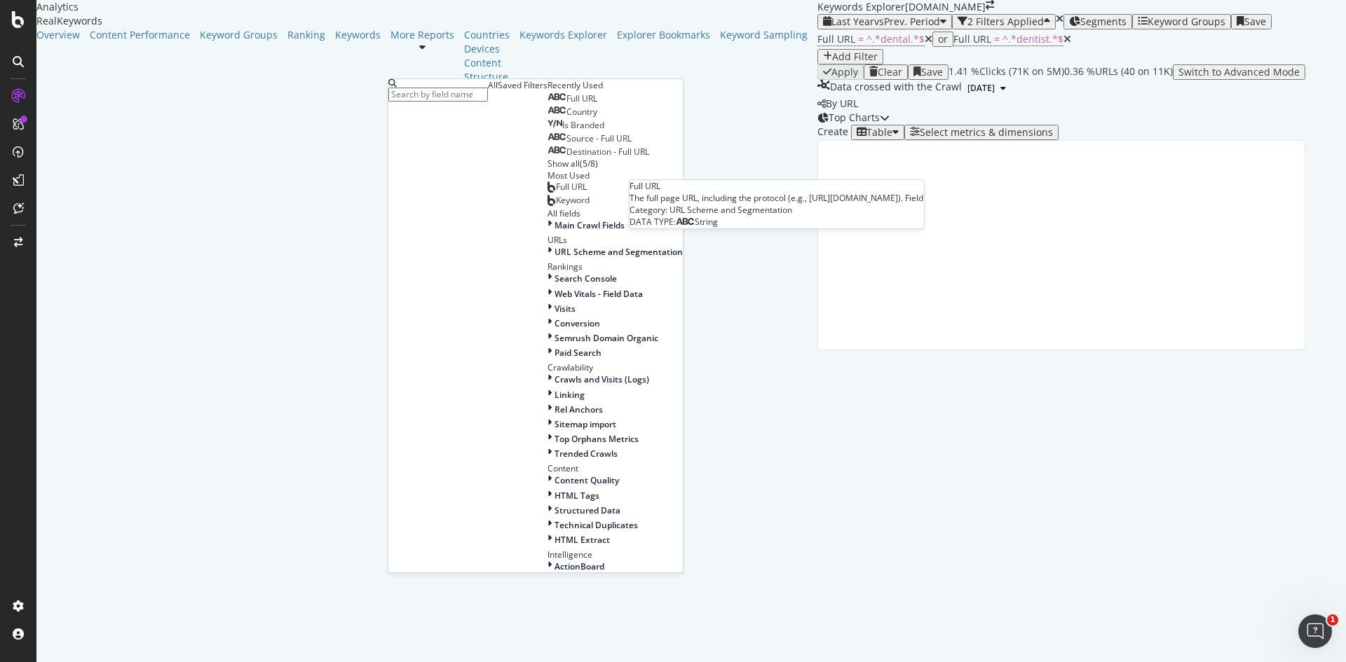
click at [566, 104] on span "Full URL" at bounding box center [581, 99] width 31 height 12
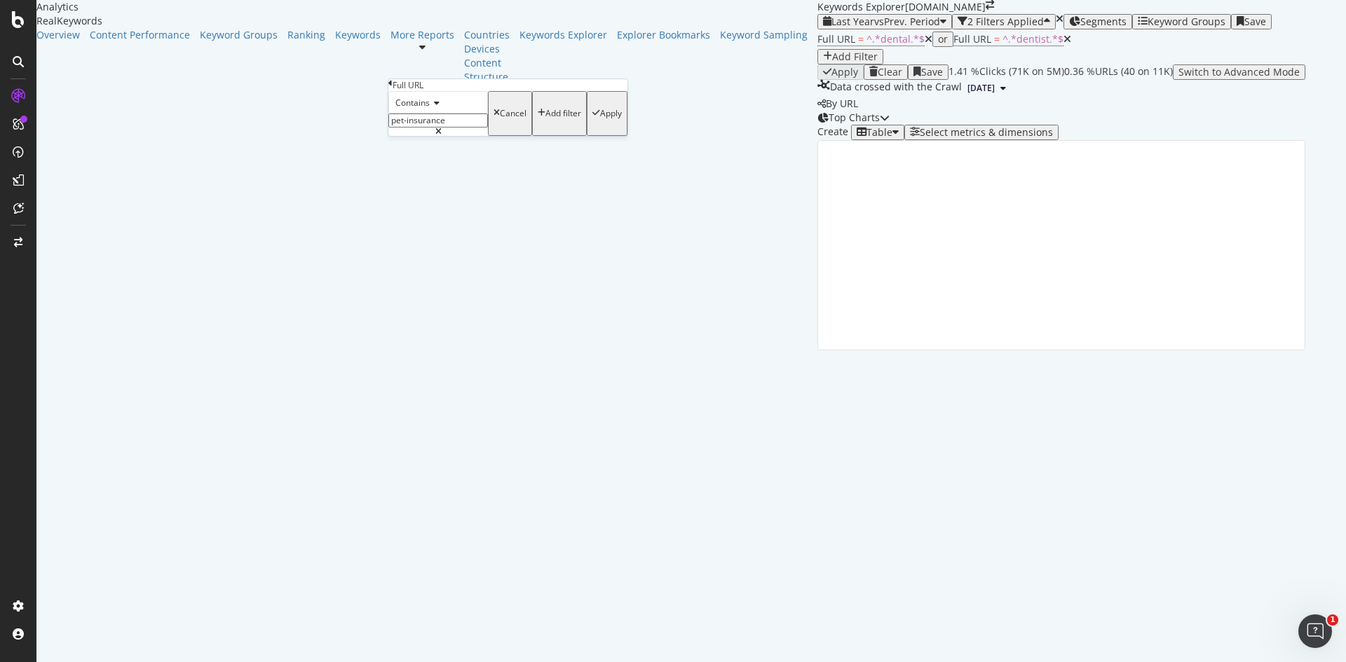
click at [446, 128] on input "pet-insurance" at bounding box center [438, 121] width 100 height 14
type input "teeth"
click at [600, 118] on div "Apply" at bounding box center [611, 114] width 22 height 10
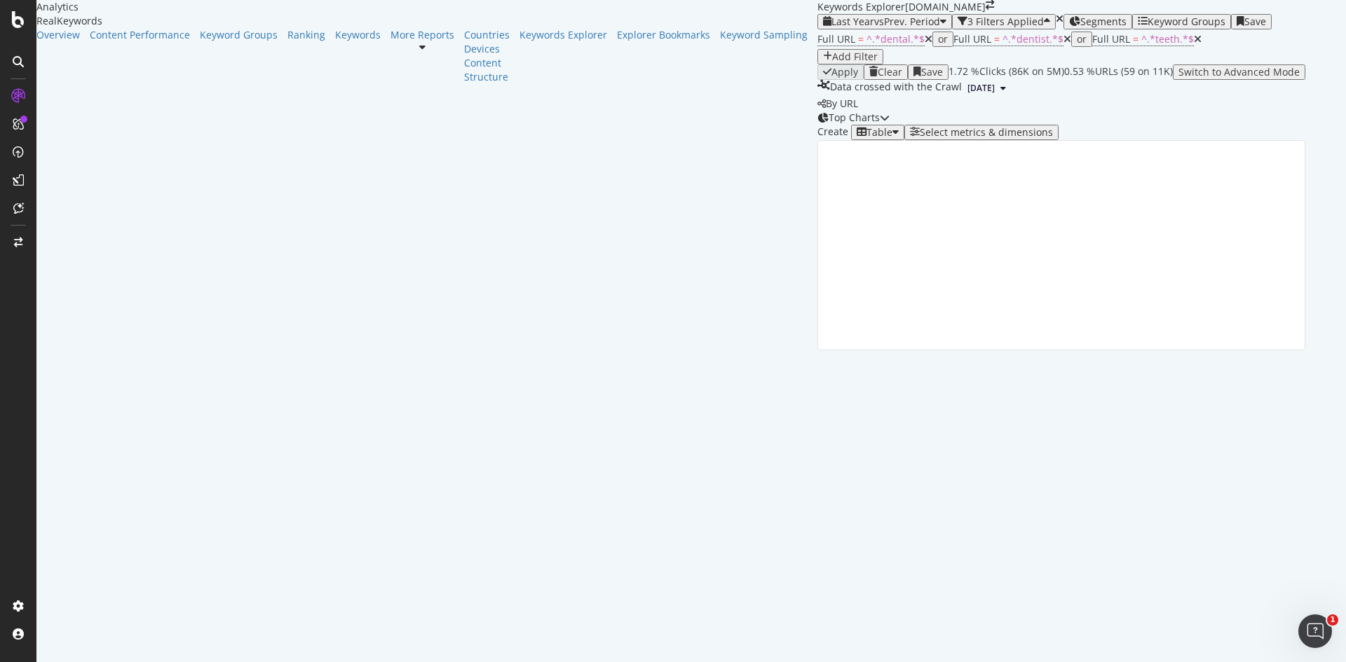
click at [1080, 28] on span "Segments" at bounding box center [1103, 21] width 46 height 13
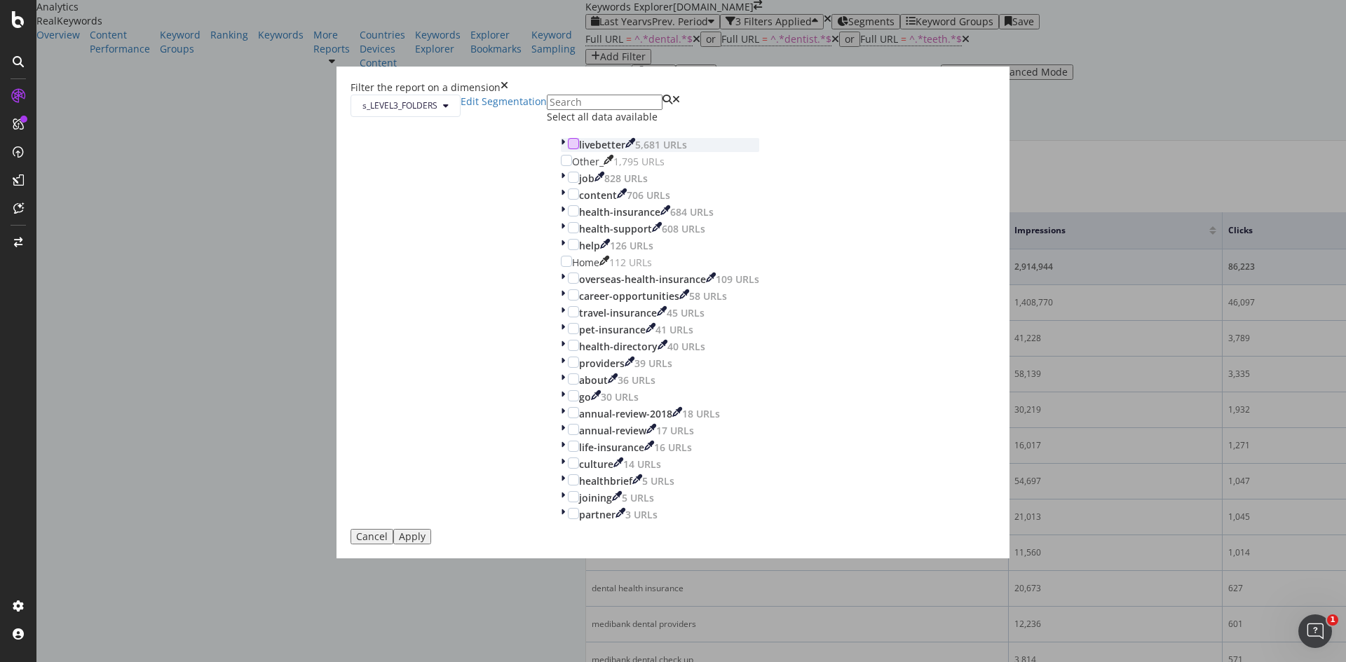
click at [568, 149] on div "modal" at bounding box center [573, 143] width 11 height 11
click at [425, 542] on div "Apply" at bounding box center [412, 536] width 27 height 11
